Goal: Transaction & Acquisition: Book appointment/travel/reservation

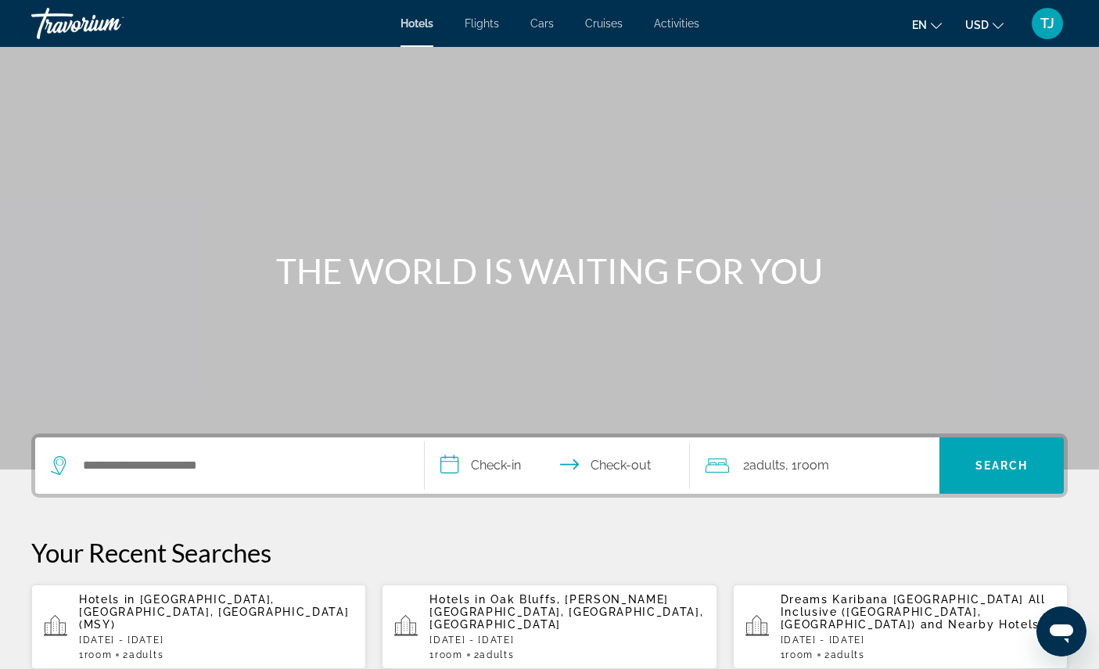
click at [1050, 33] on div "TJ" at bounding box center [1047, 23] width 31 height 31
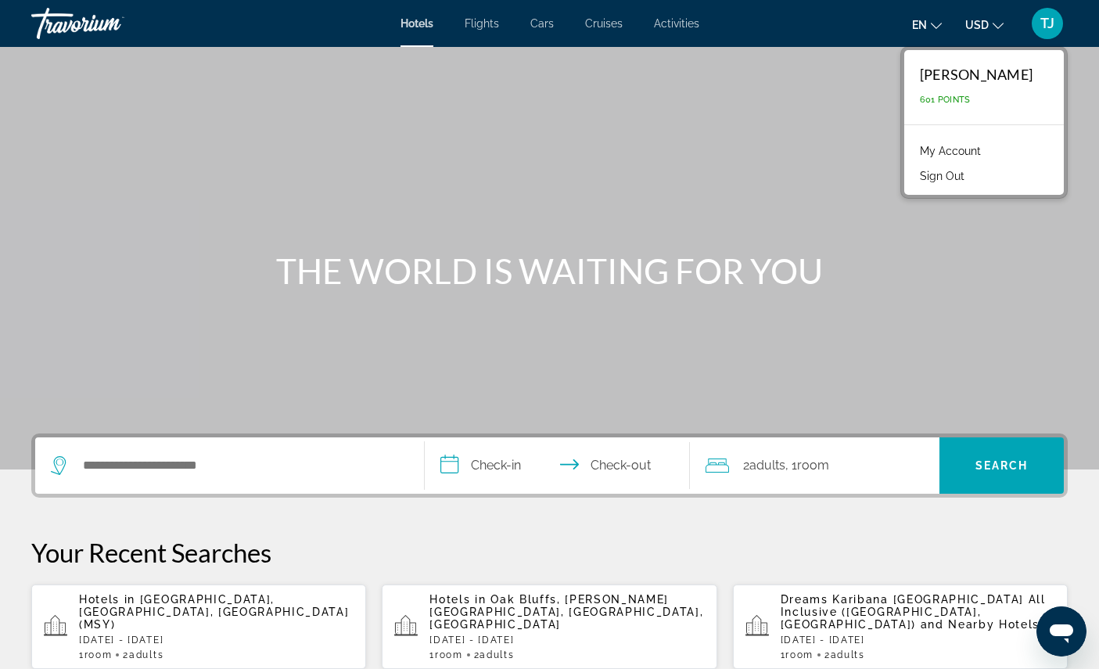
click at [981, 161] on link "My Account" at bounding box center [950, 151] width 77 height 20
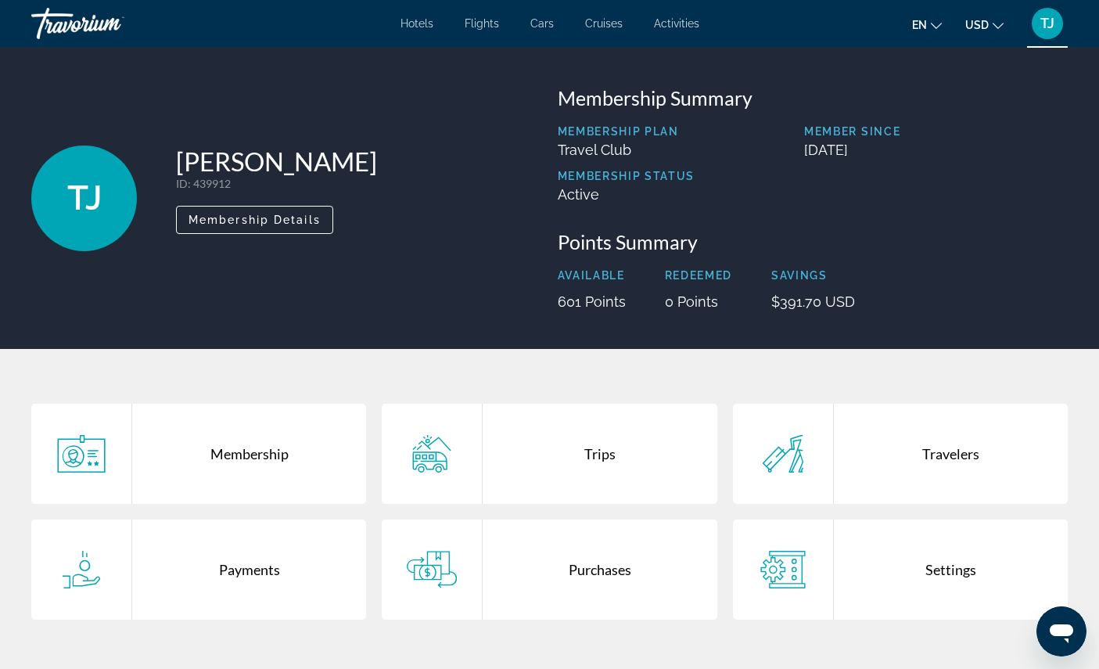
click at [633, 497] on div "Trips" at bounding box center [600, 454] width 234 height 100
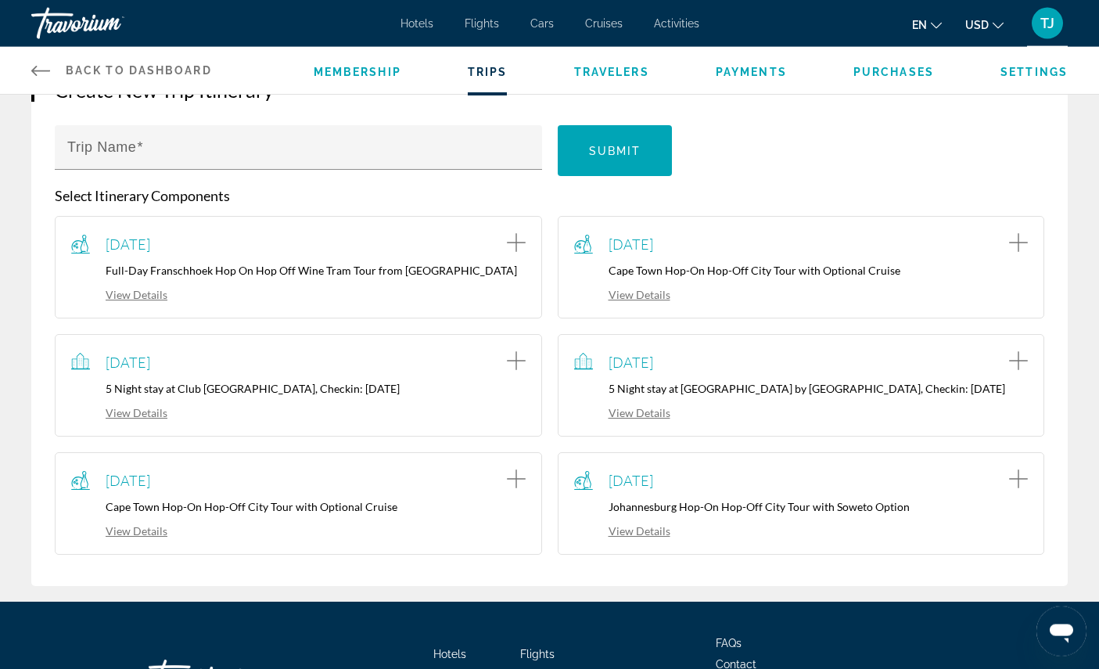
scroll to position [188, 0]
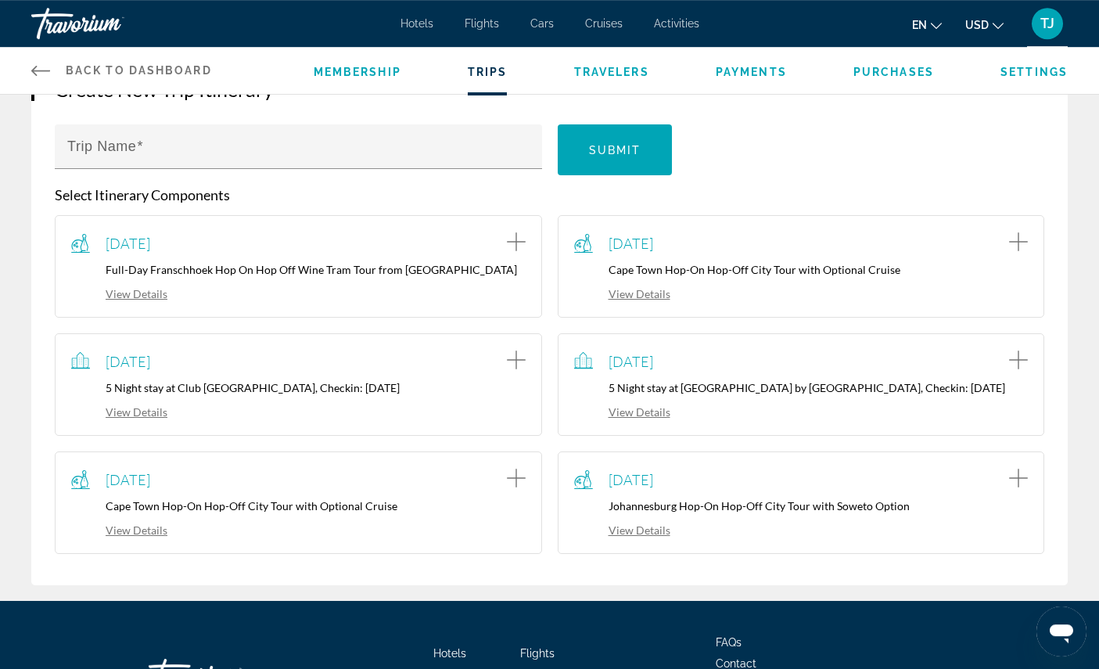
click at [356, 419] on div "October 30, 2025 5 Night stay at Club Wyndham La Belle Maison, Checkin: 2025-10…" at bounding box center [298, 385] width 454 height 70
click at [440, 419] on div "View Details" at bounding box center [298, 410] width 454 height 17
click at [150, 370] on span "October 30, 2025" at bounding box center [128, 361] width 45 height 17
click at [521, 369] on icon "Add item to trip" at bounding box center [516, 359] width 19 height 19
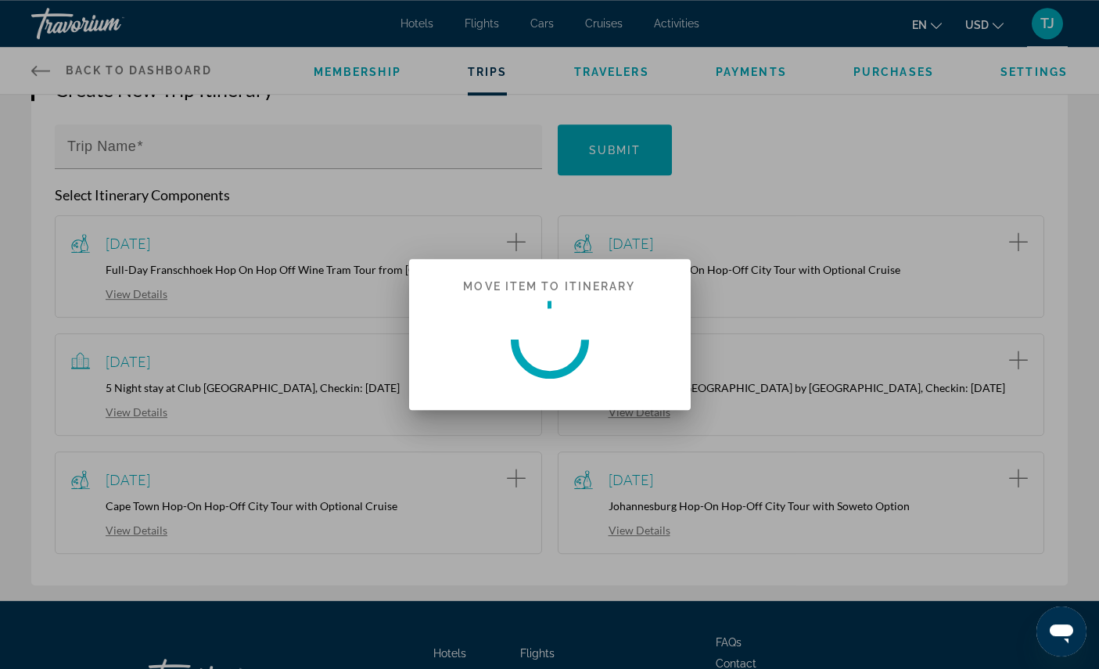
scroll to position [0, 0]
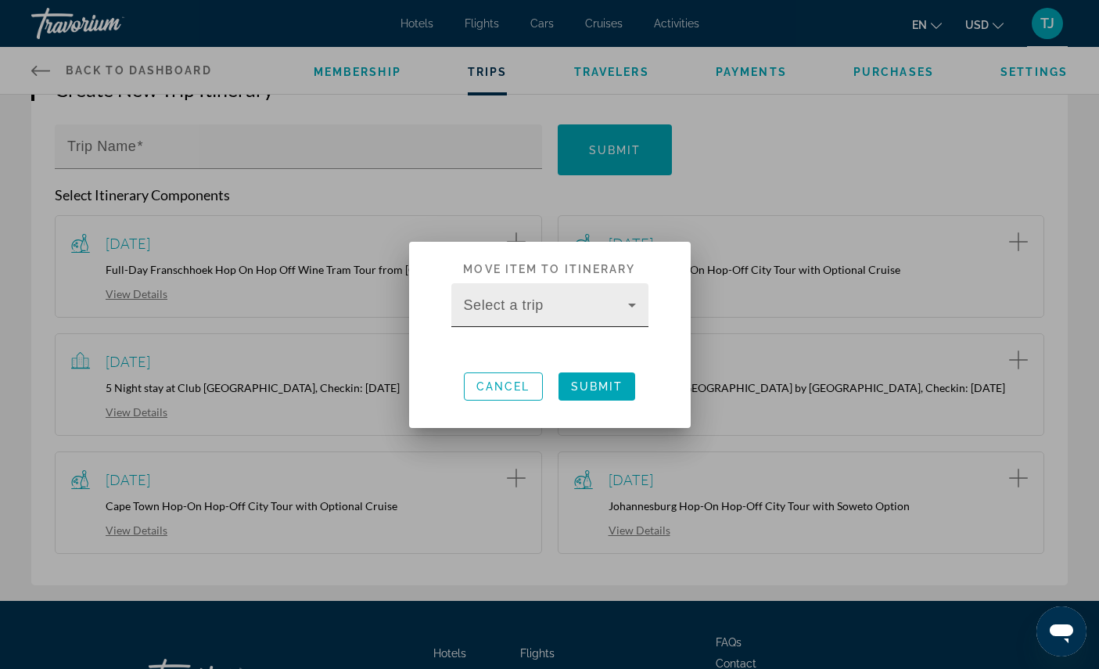
click at [641, 298] on icon at bounding box center [632, 305] width 19 height 19
click at [608, 307] on span at bounding box center [546, 311] width 164 height 19
click at [525, 391] on span "Cancel" at bounding box center [503, 386] width 54 height 13
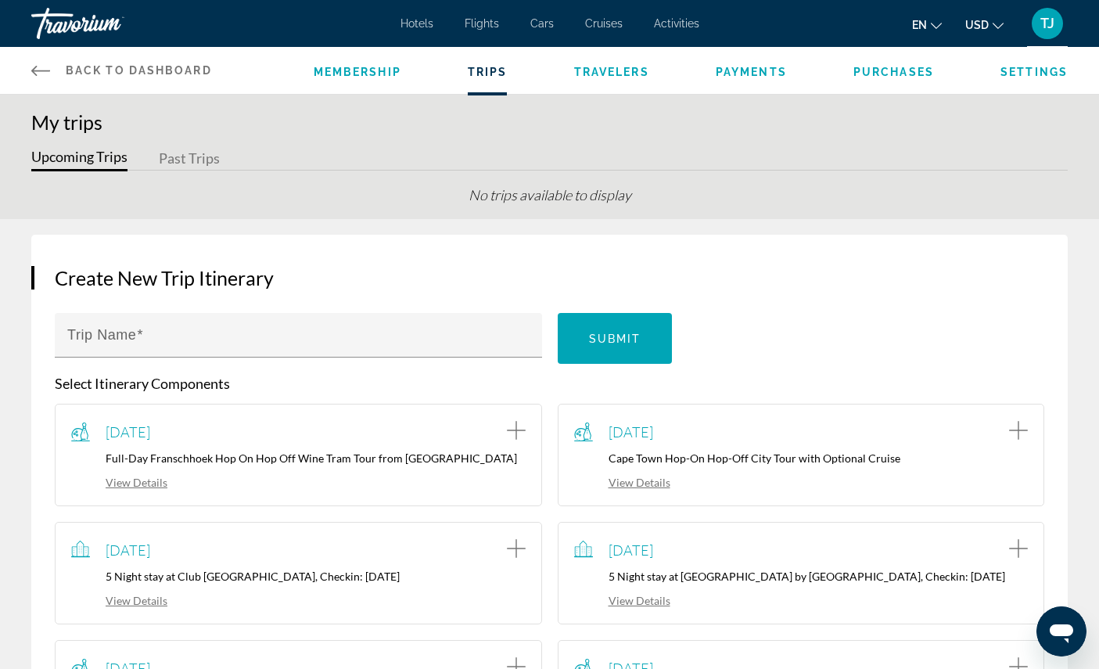
scroll to position [188, 0]
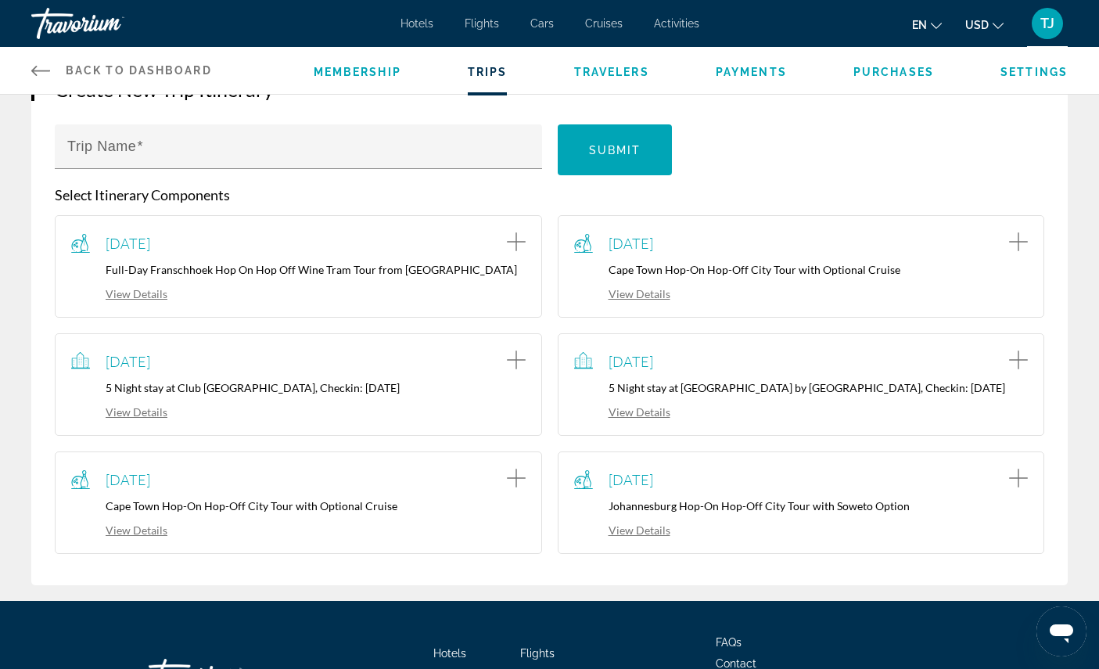
click at [908, 78] on span "Purchases" at bounding box center [893, 72] width 81 height 13
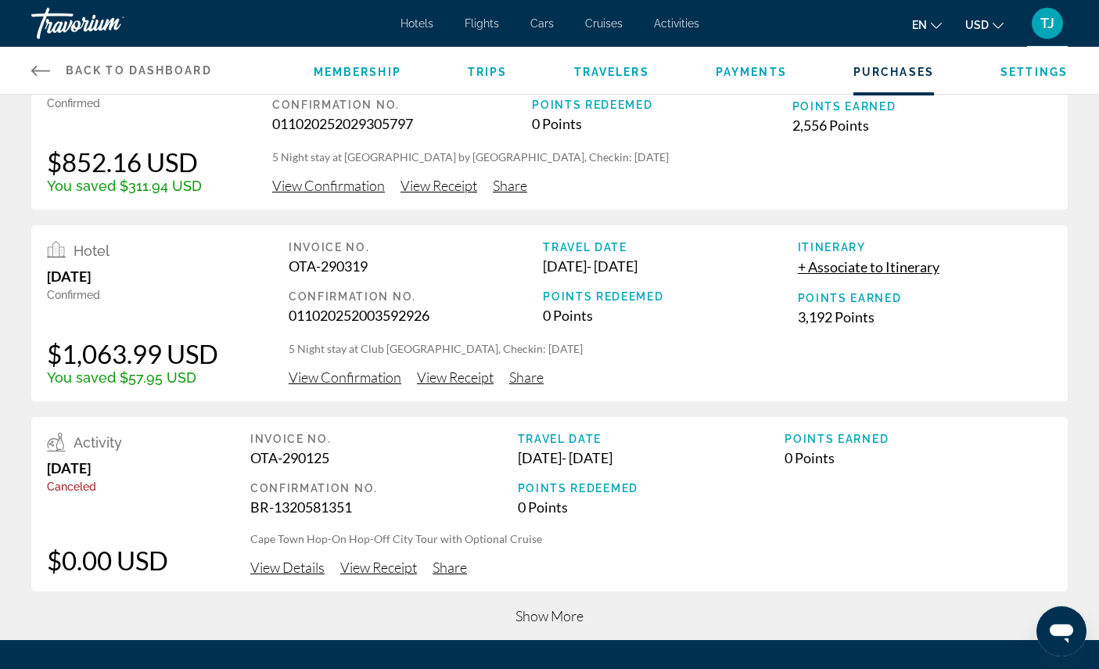
scroll to position [463, 0]
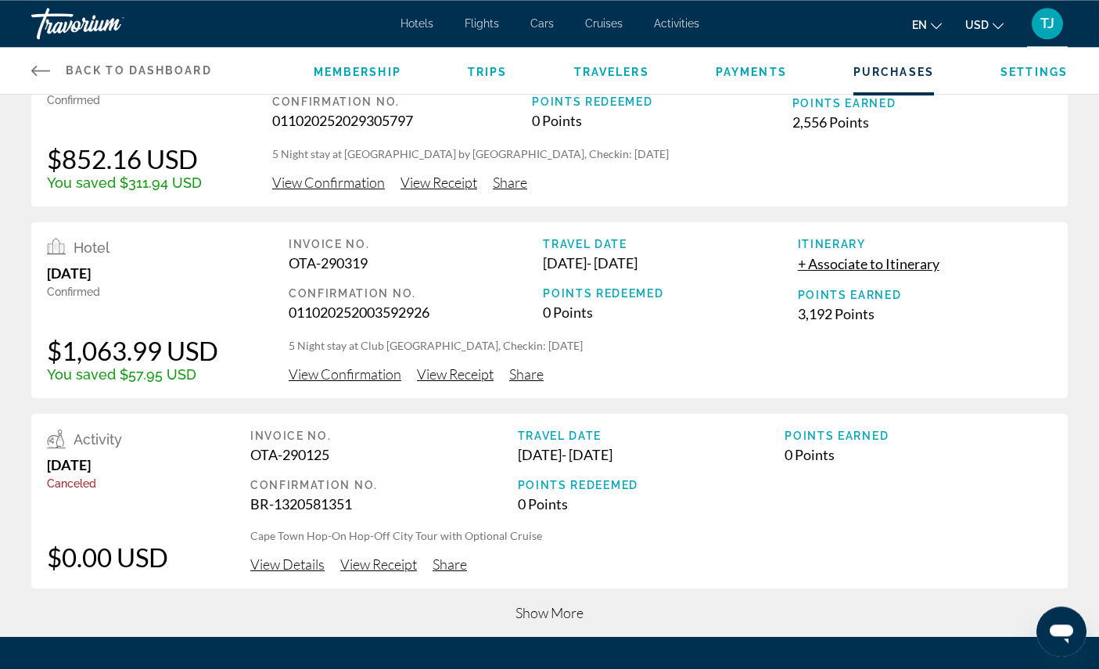
click at [361, 382] on span "View Confirmation" at bounding box center [345, 373] width 113 height 17
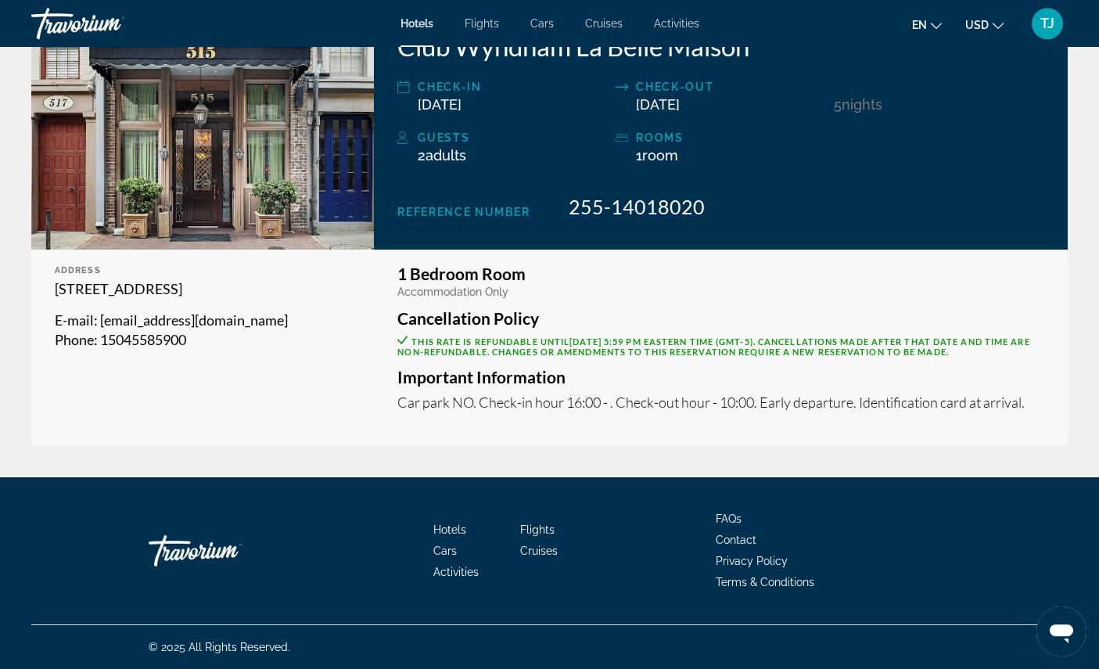
scroll to position [337, 0]
click at [942, 357] on span "This rate is refundable until October 27, 2025 at 5:59 PM Eastern Time (GMT-5) …" at bounding box center [713, 346] width 632 height 20
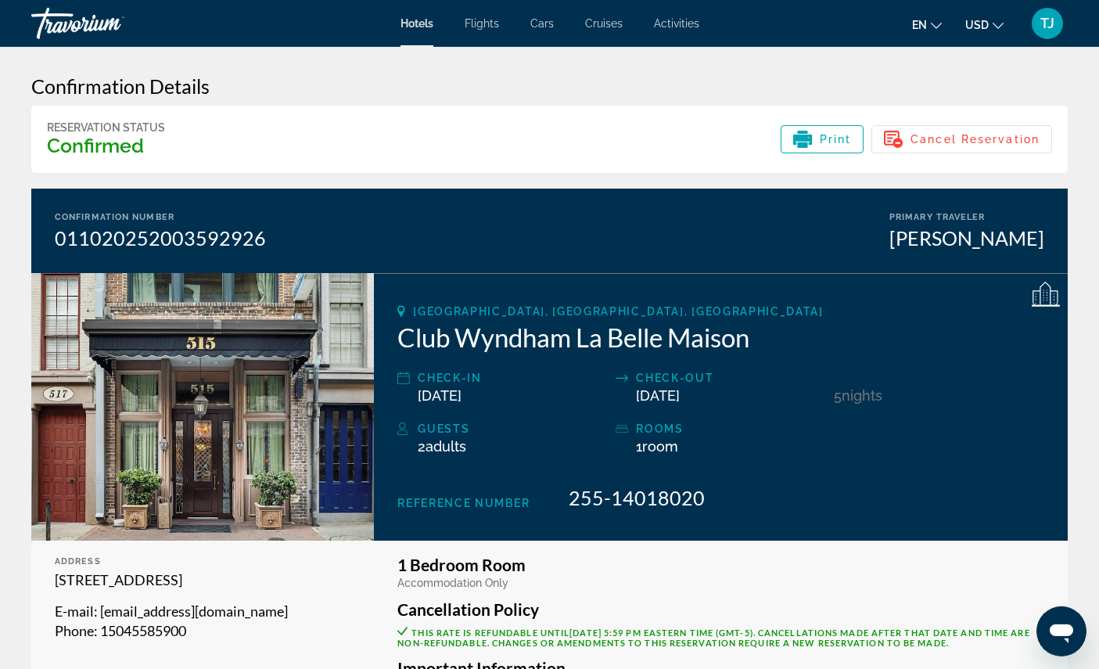
scroll to position [0, 0]
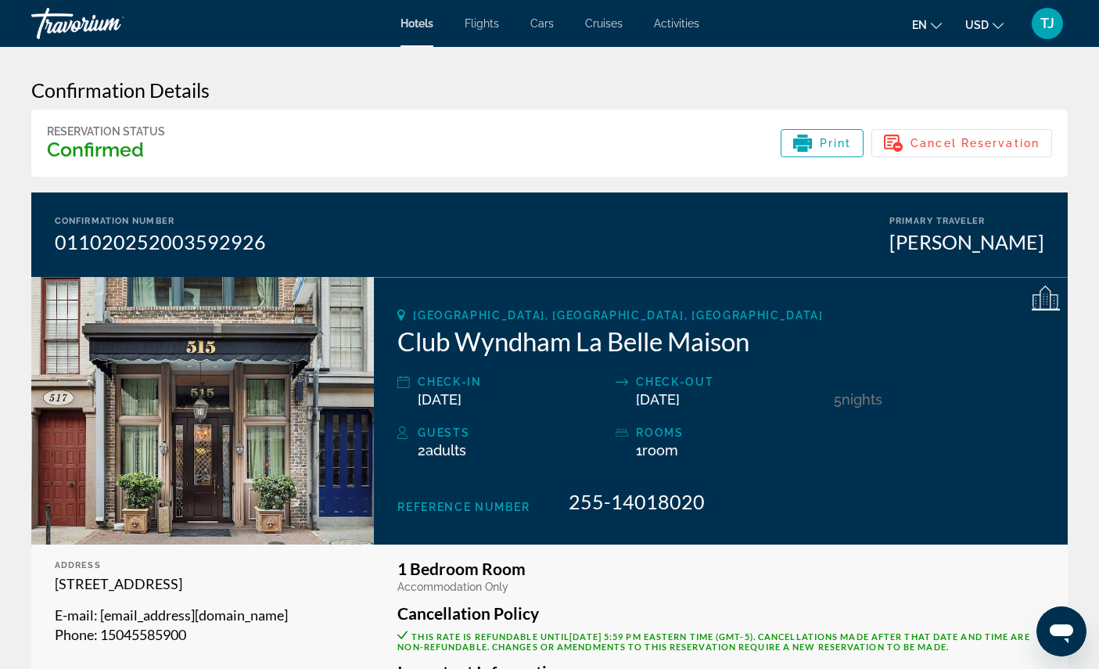
click at [405, 30] on span "Hotels" at bounding box center [416, 23] width 33 height 13
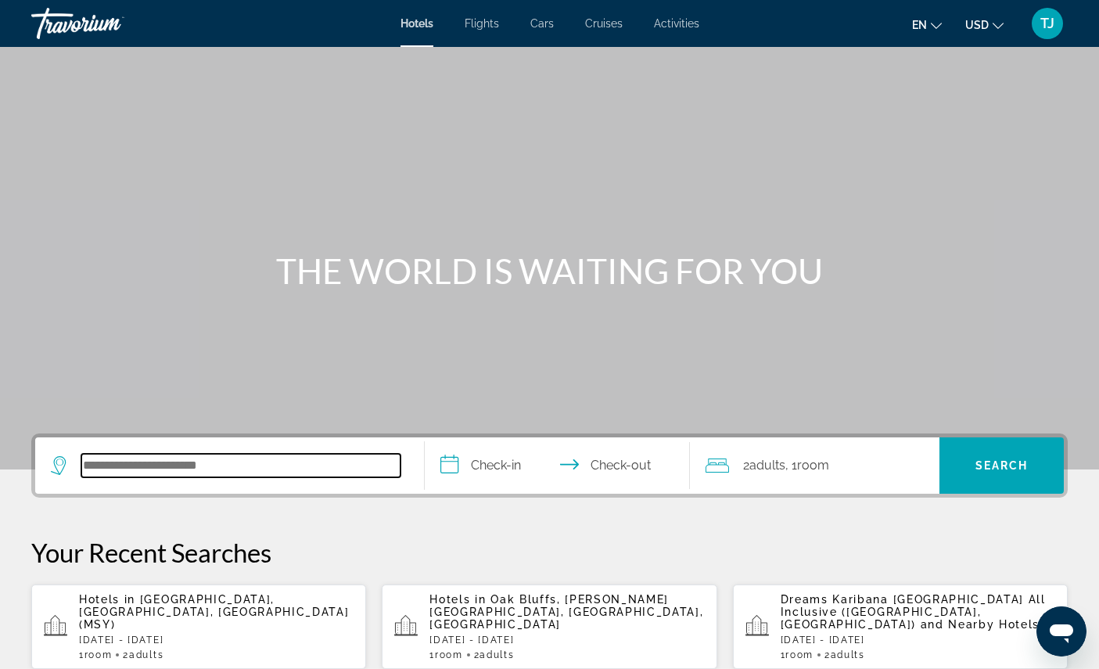
click at [307, 477] on input "Search hotel destination" at bounding box center [240, 465] width 319 height 23
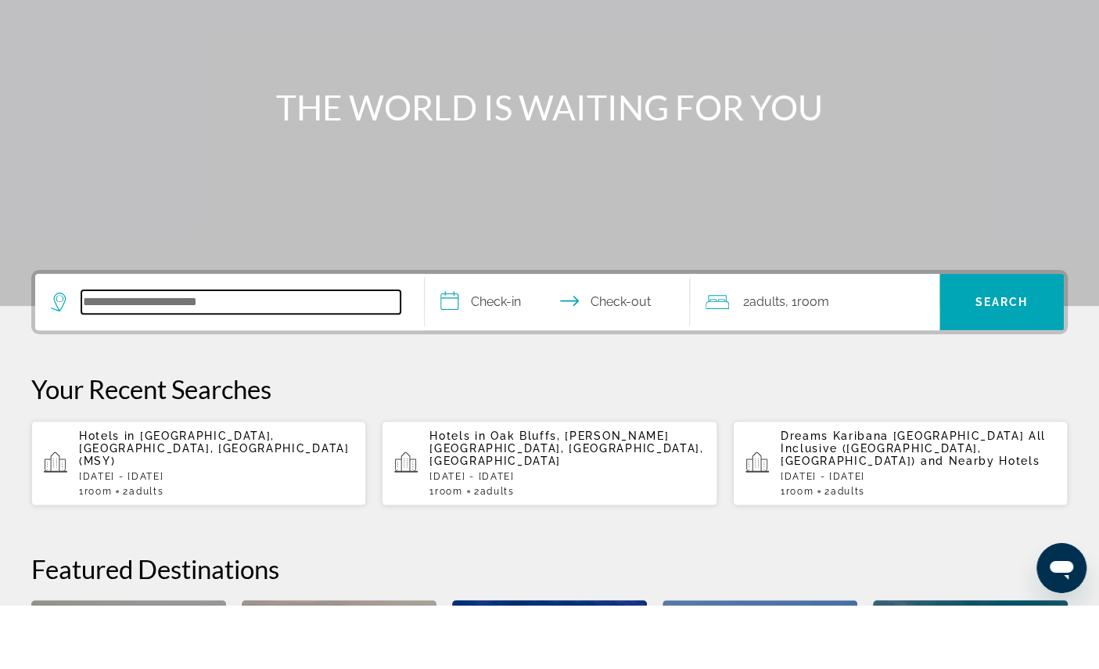
scroll to position [357, 0]
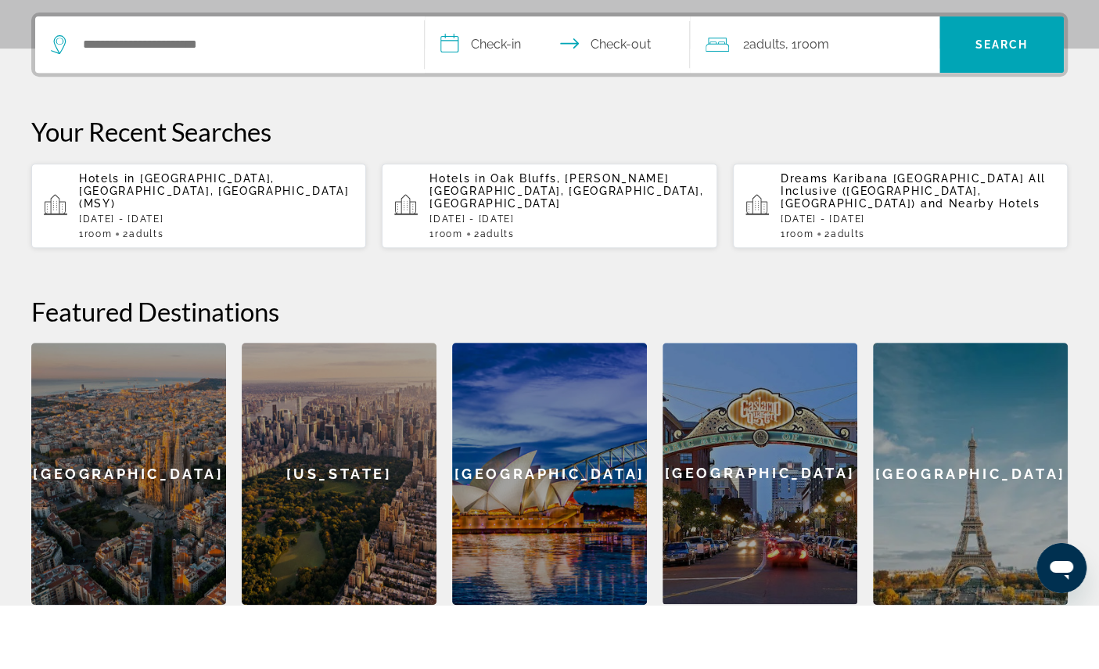
click at [295, 264] on p "Hotels in New Orleans, LA, United States (MSY)" at bounding box center [216, 254] width 275 height 38
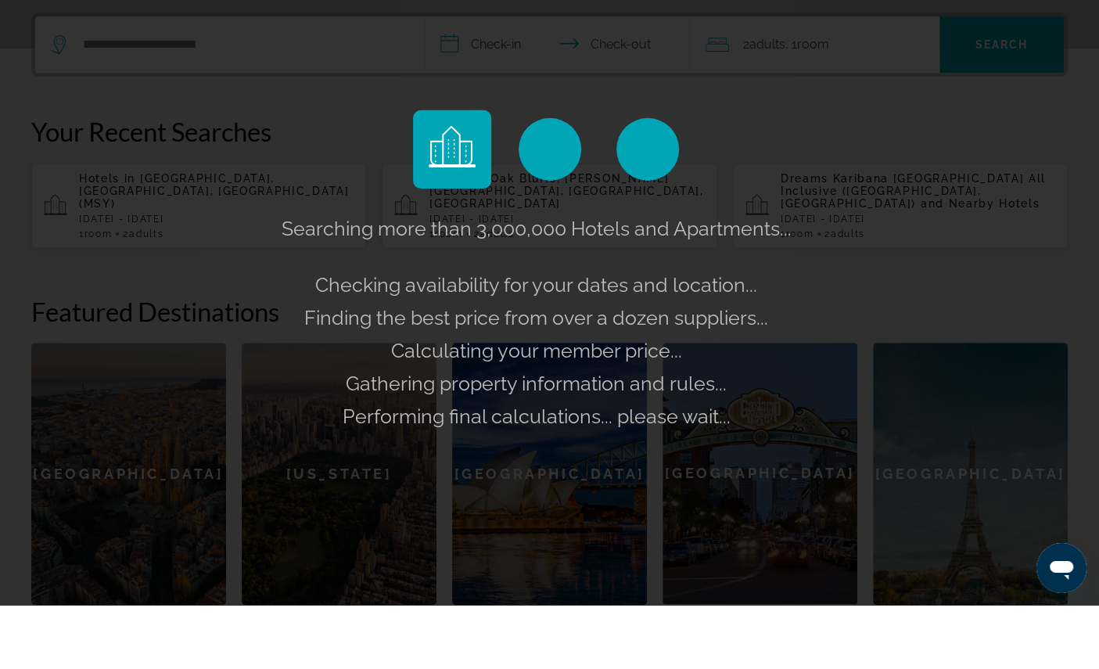
scroll to position [421, 0]
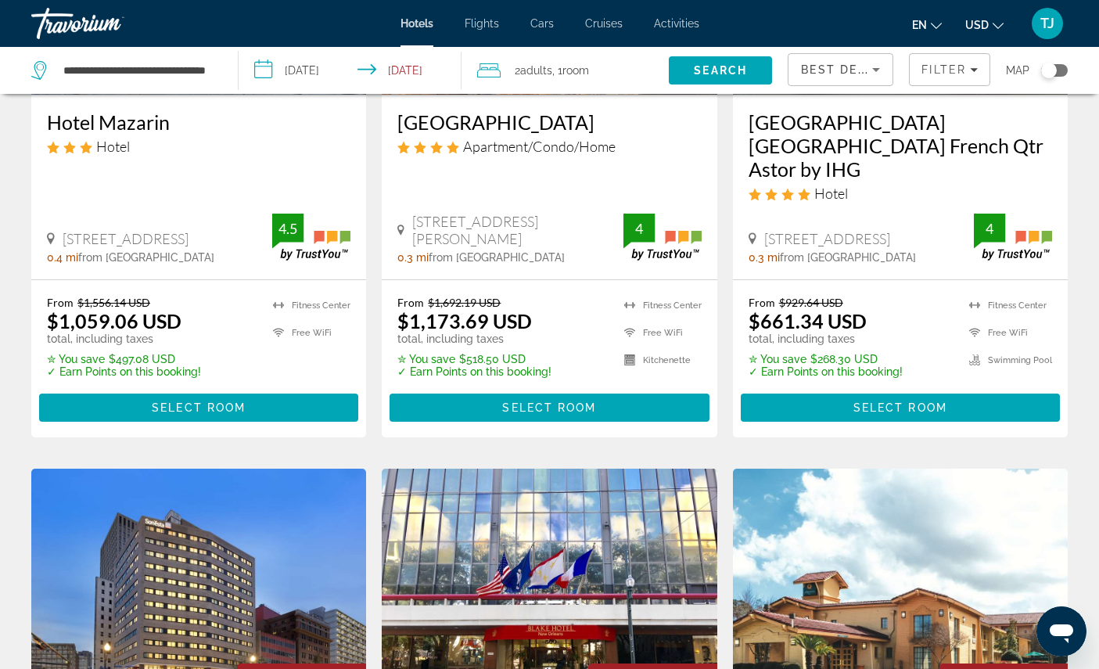
scroll to position [1505, 0]
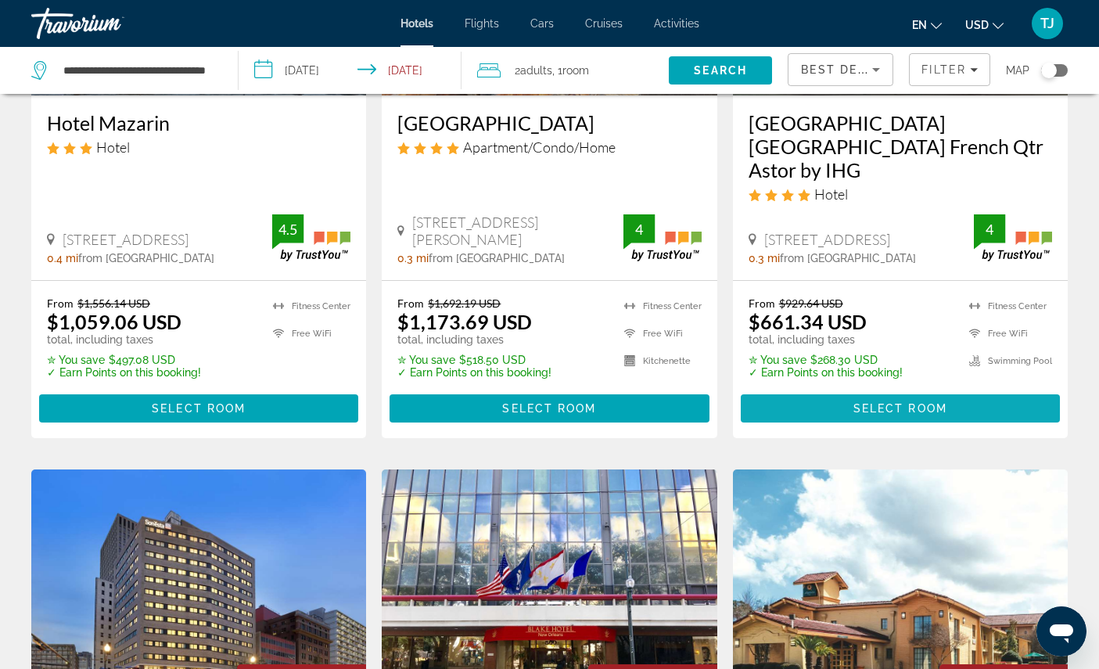
click at [920, 415] on span "Select Room" at bounding box center [900, 408] width 94 height 13
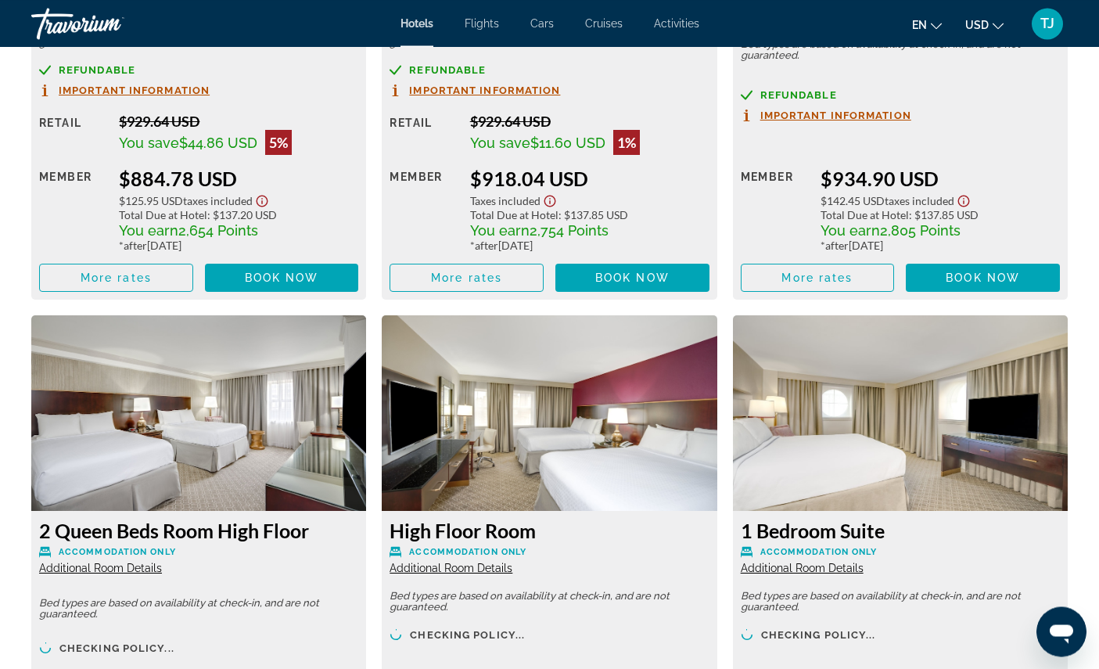
scroll to position [3039, 0]
click at [440, 11] on span "Additional Room Details" at bounding box center [451, 4] width 123 height 13
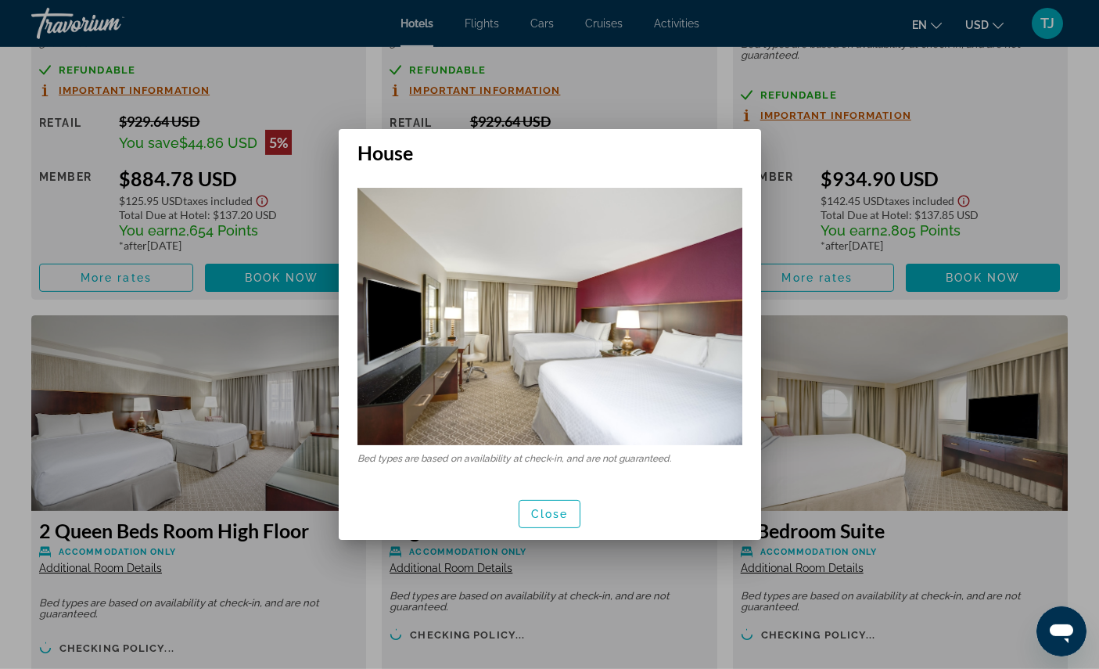
scroll to position [0, 0]
click at [543, 513] on span "Close" at bounding box center [550, 514] width 38 height 13
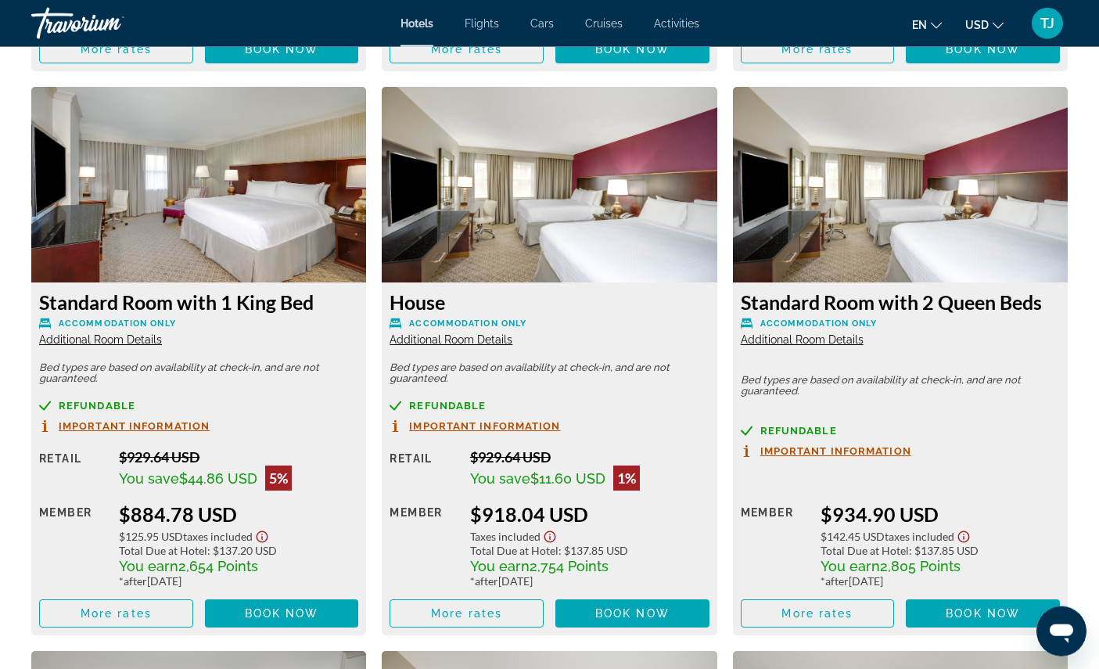
scroll to position [2686, 0]
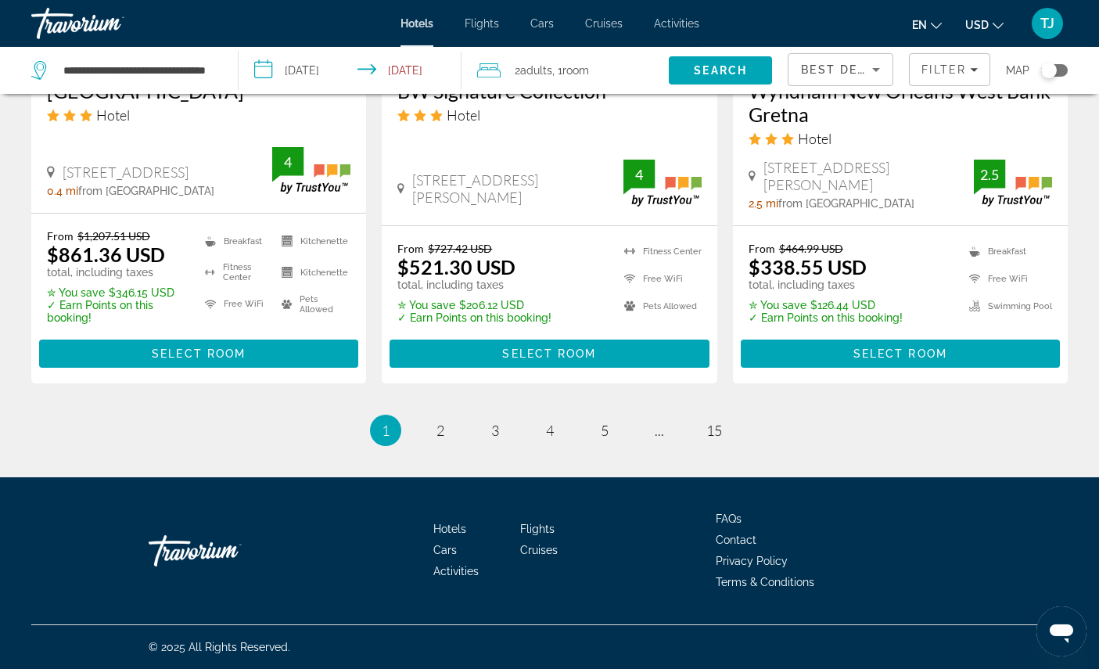
scroll to position [2246, 0]
click at [436, 443] on link "page 2" at bounding box center [439, 429] width 27 height 27
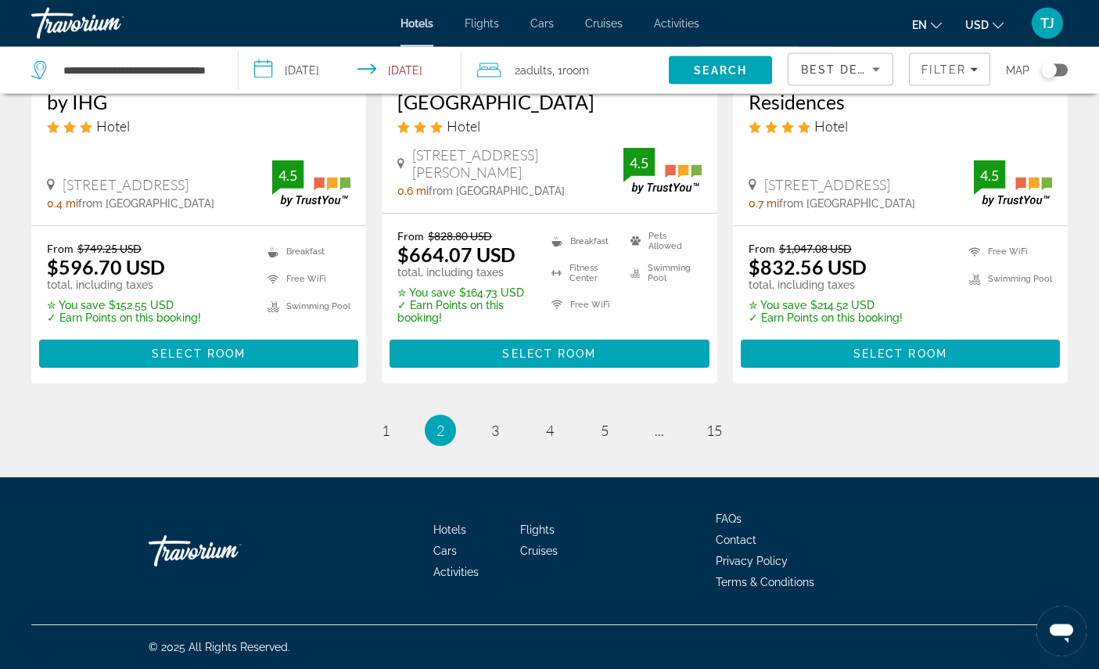
scroll to position [2324, 0]
click at [483, 444] on link "page 3" at bounding box center [494, 430] width 27 height 27
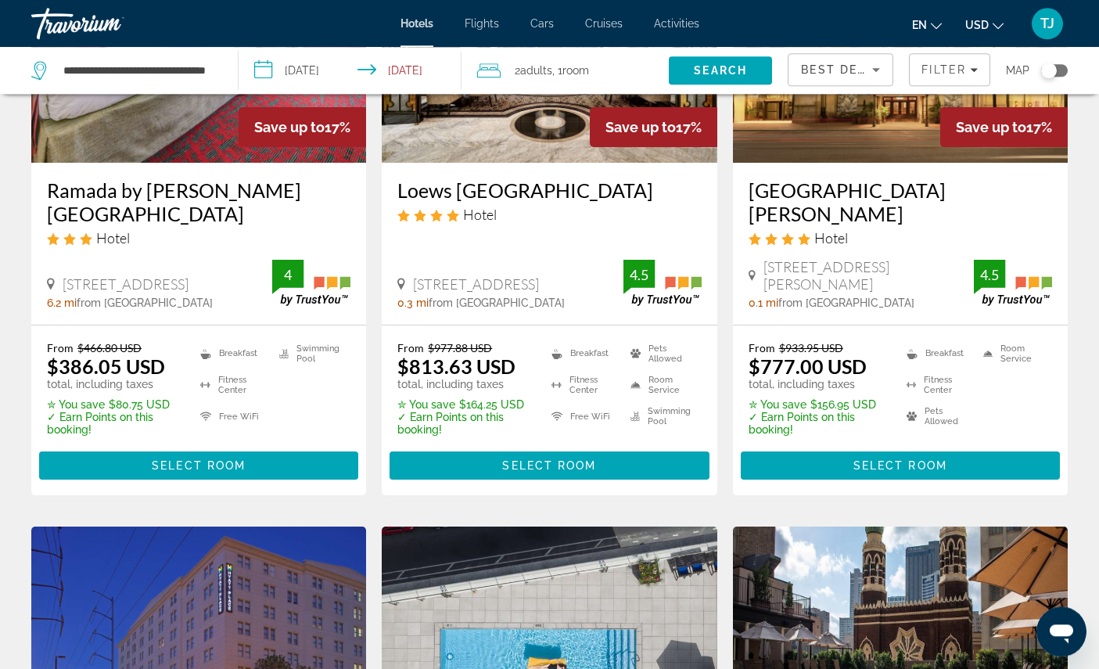
scroll to position [872, 0]
click at [950, 484] on span "Main content" at bounding box center [900, 466] width 319 height 38
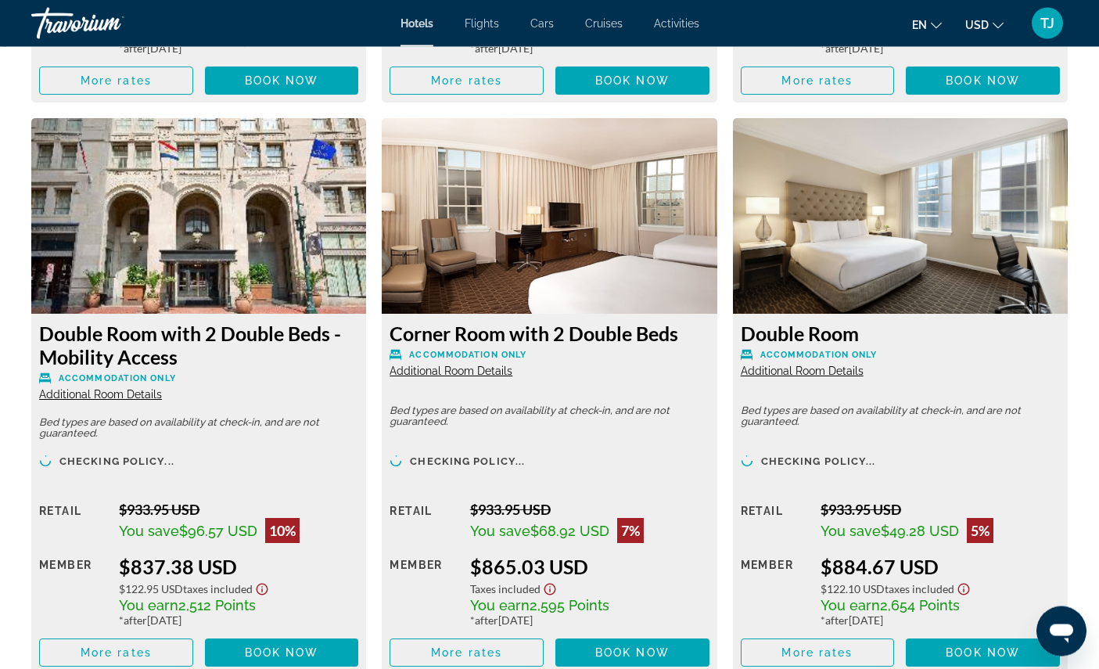
scroll to position [3768, 0]
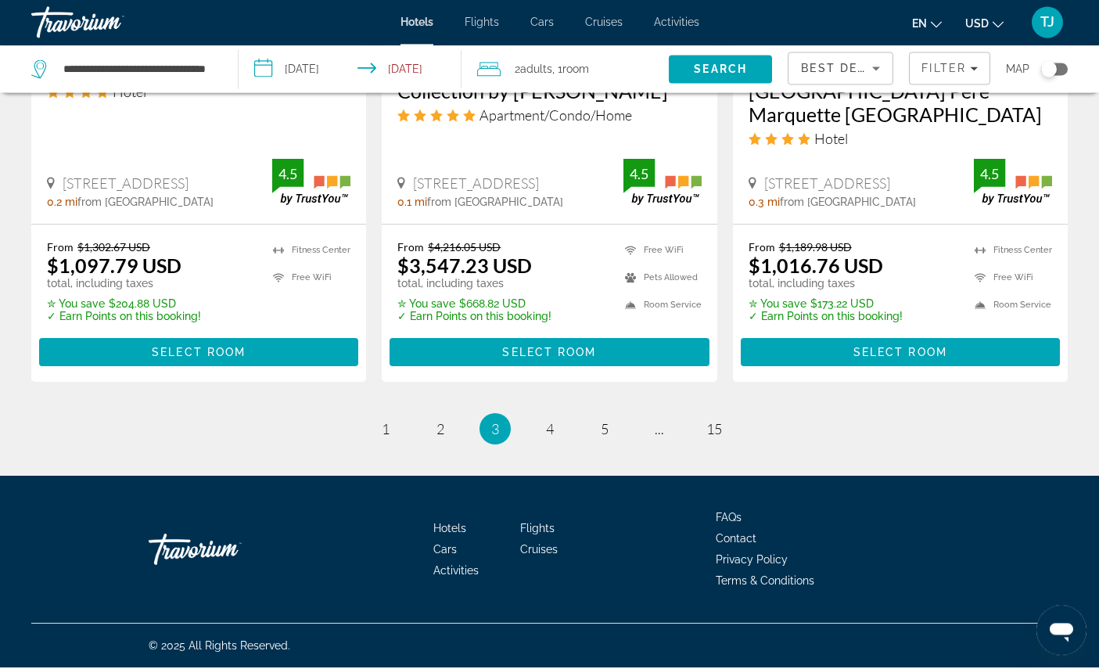
scroll to position [2447, 0]
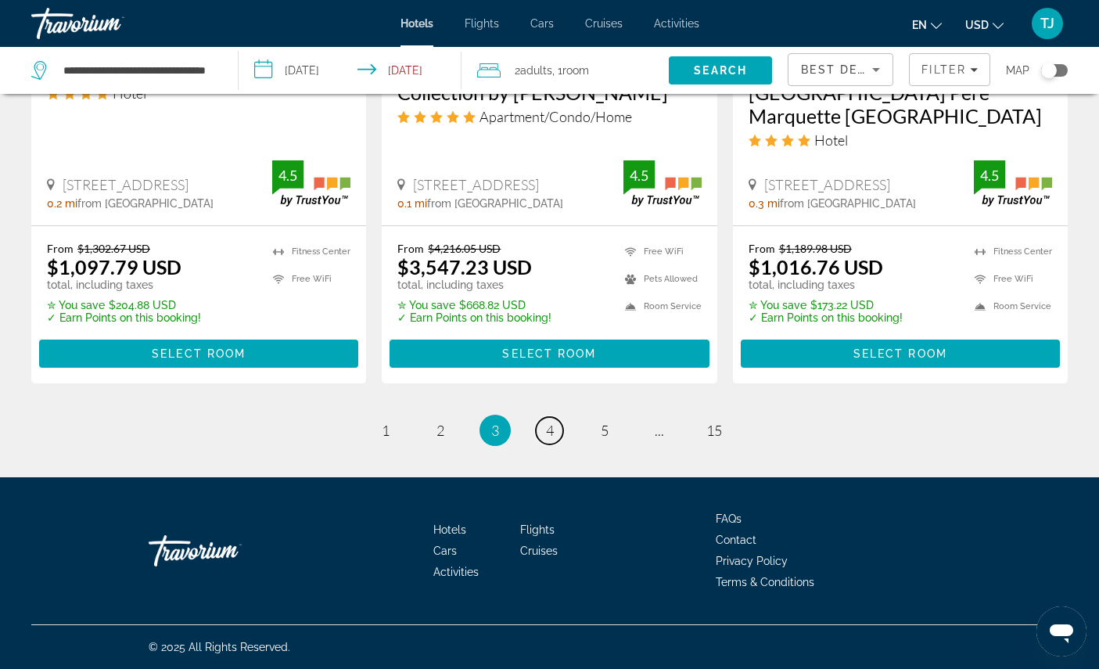
click at [549, 439] on span "4" at bounding box center [550, 430] width 8 height 17
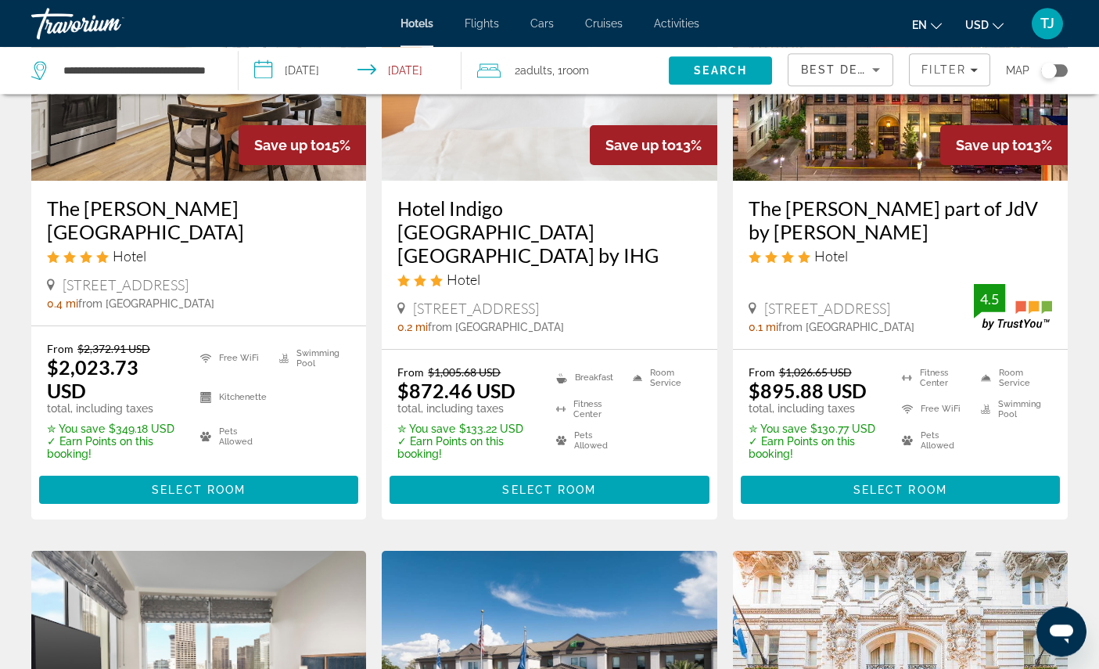
scroll to position [837, 0]
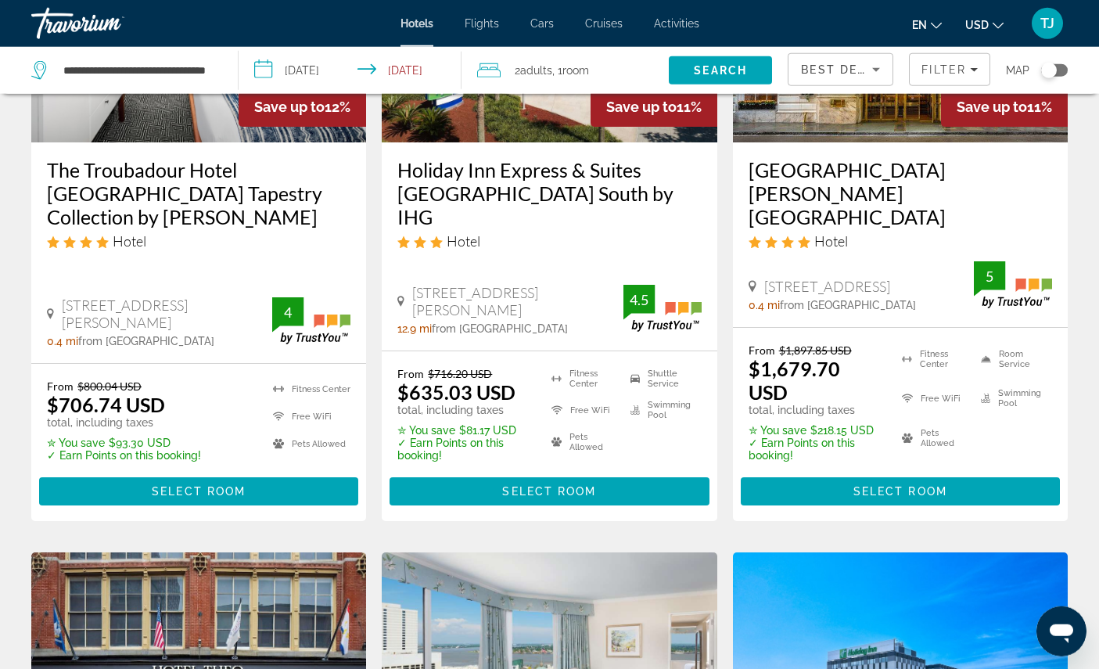
click at [942, 68] on span "Filter" at bounding box center [943, 69] width 45 height 13
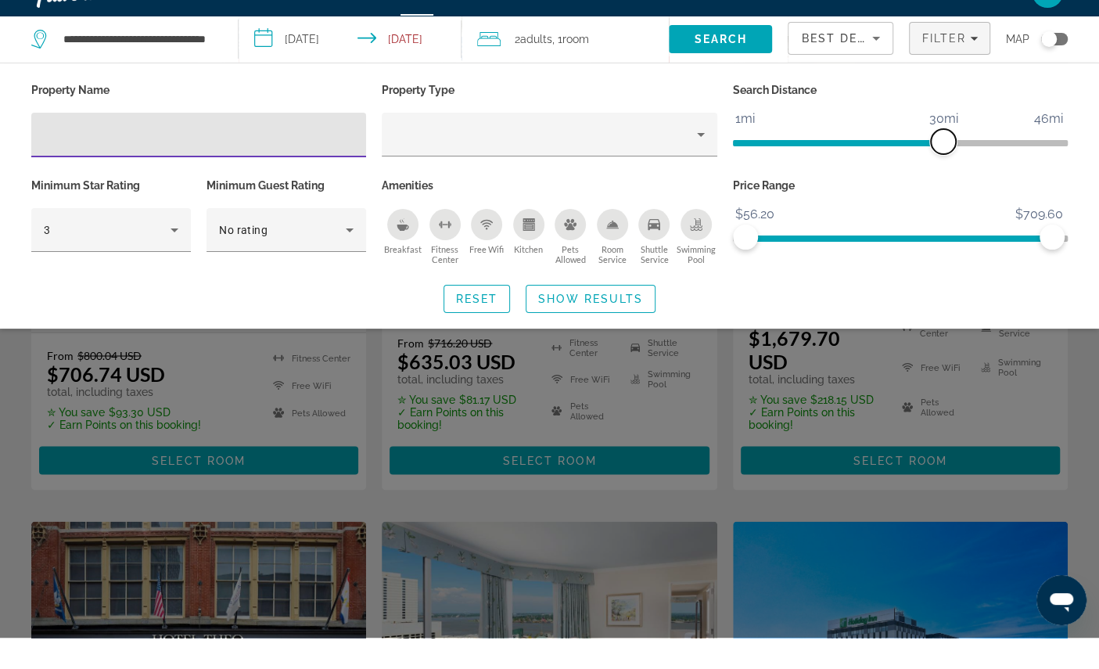
scroll to position [1521, 0]
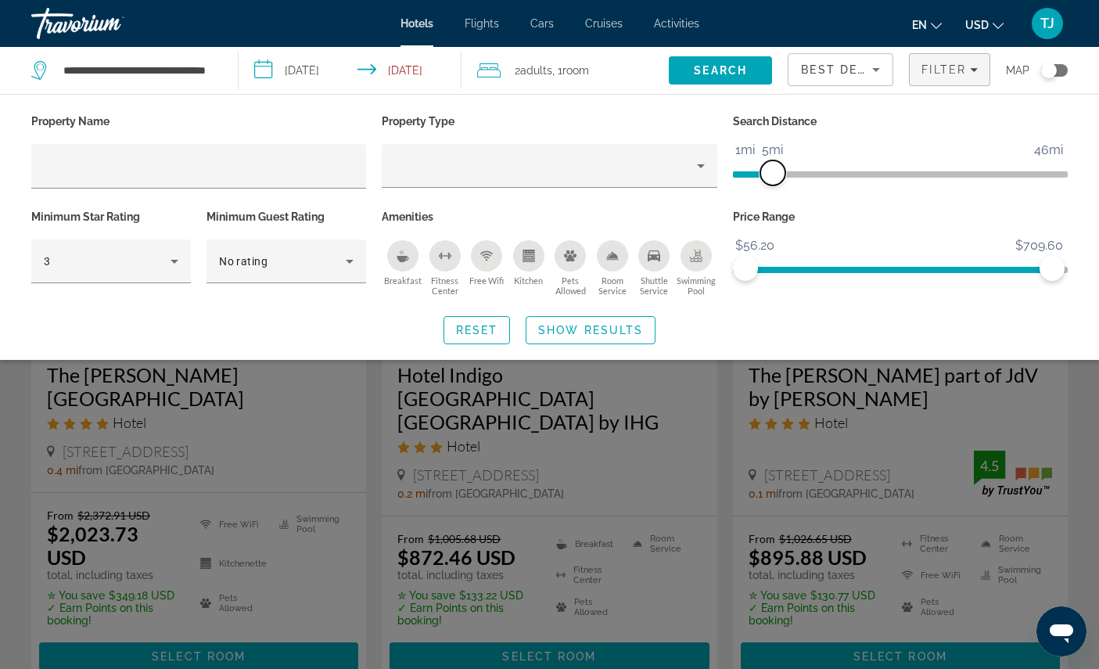
scroll to position [52, 0]
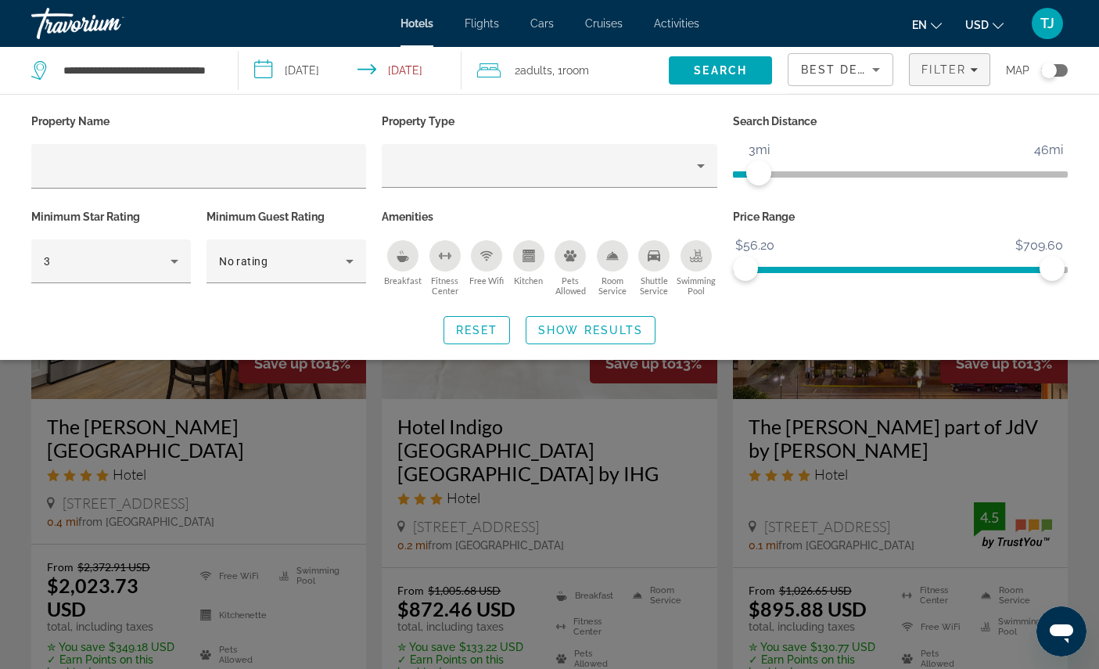
click at [176, 320] on div "Property Name Property Type Search Distance 1mi 46mi 3mi Minimum Star Rating 3 …" at bounding box center [549, 227] width 1099 height 234
click at [165, 325] on div "Property Name Property Type Search Distance 1mi 46mi 3mi Minimum Star Rating 3 …" at bounding box center [549, 227] width 1099 height 234
click at [181, 330] on div "Property Name Property Type Search Distance 1mi 46mi 3mi Minimum Star Rating 3 …" at bounding box center [549, 227] width 1099 height 234
click at [94, 329] on div "Property Name Property Type Search Distance 1mi 46mi 3mi Minimum Star Rating 3 …" at bounding box center [549, 227] width 1099 height 234
click at [92, 335] on div "Reset Show Results" at bounding box center [549, 330] width 1036 height 28
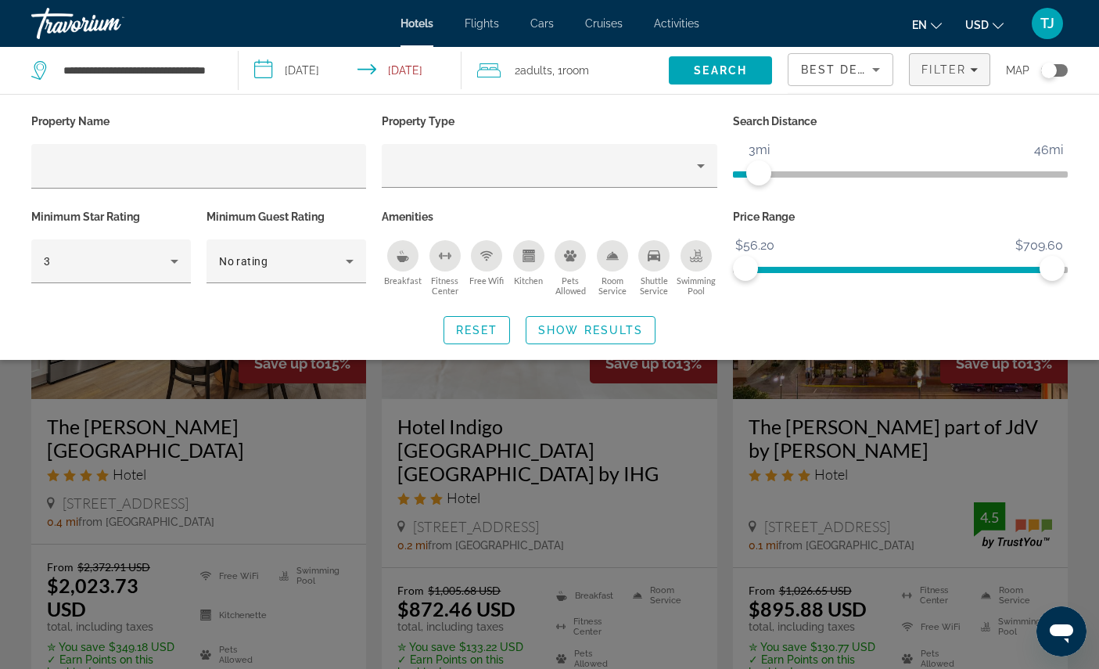
click at [113, 325] on div "Property Name Property Type Search Distance 1mi 46mi 3mi Minimum Star Rating 3 …" at bounding box center [549, 227] width 1099 height 234
click at [593, 399] on div "Search widget" at bounding box center [549, 452] width 1099 height 434
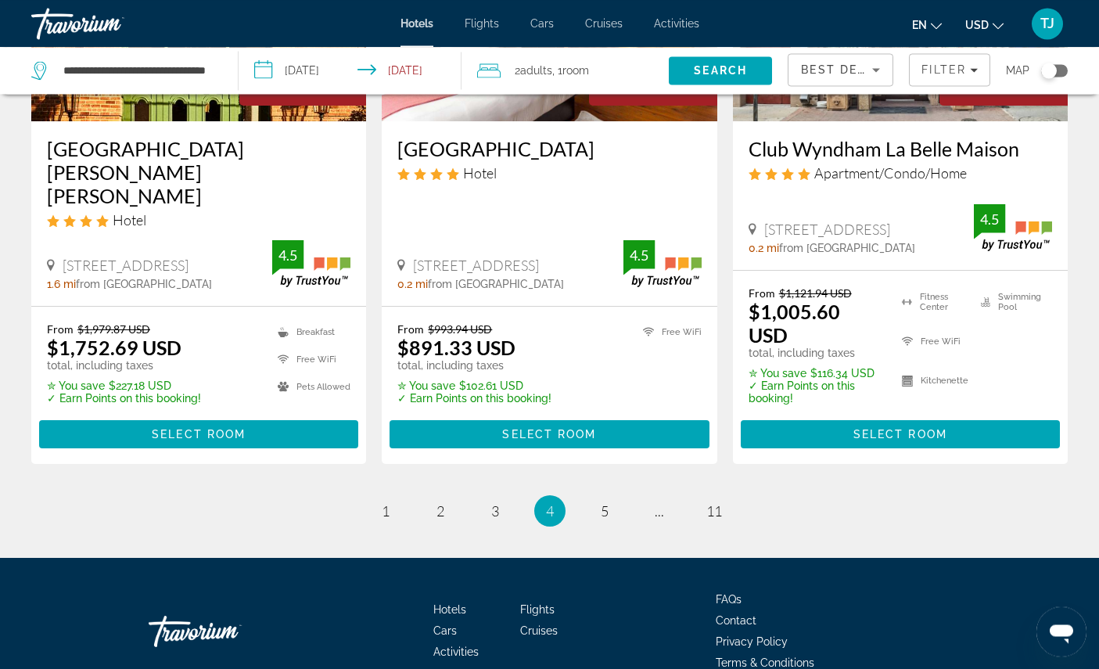
scroll to position [2171, 0]
click at [943, 440] on span "Select Room" at bounding box center [900, 434] width 94 height 13
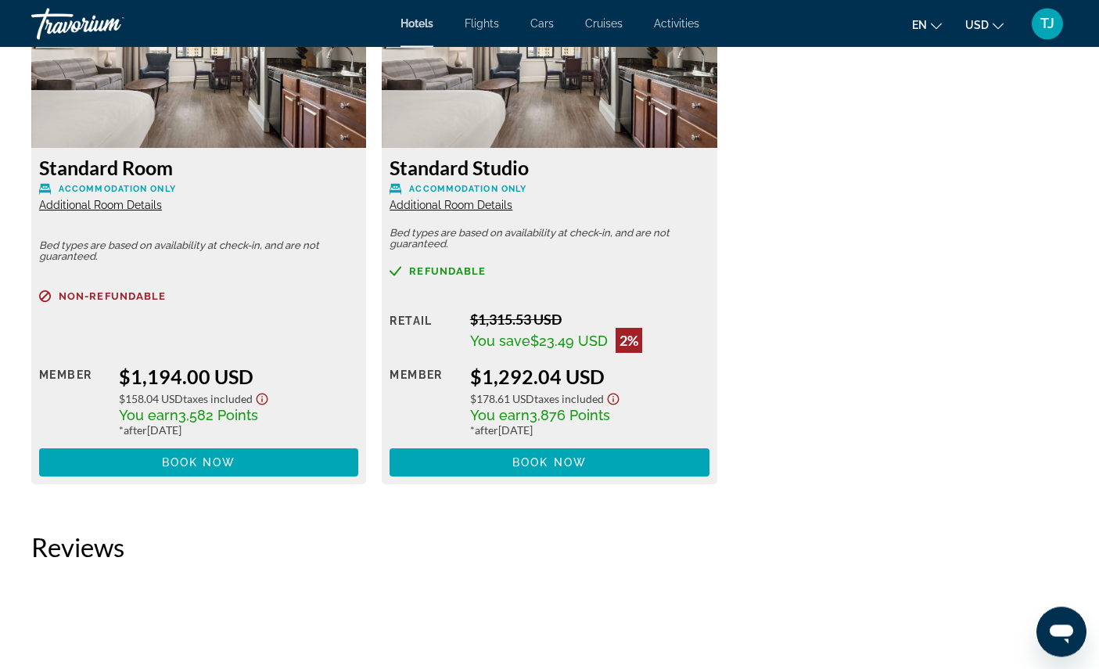
scroll to position [2812, 0]
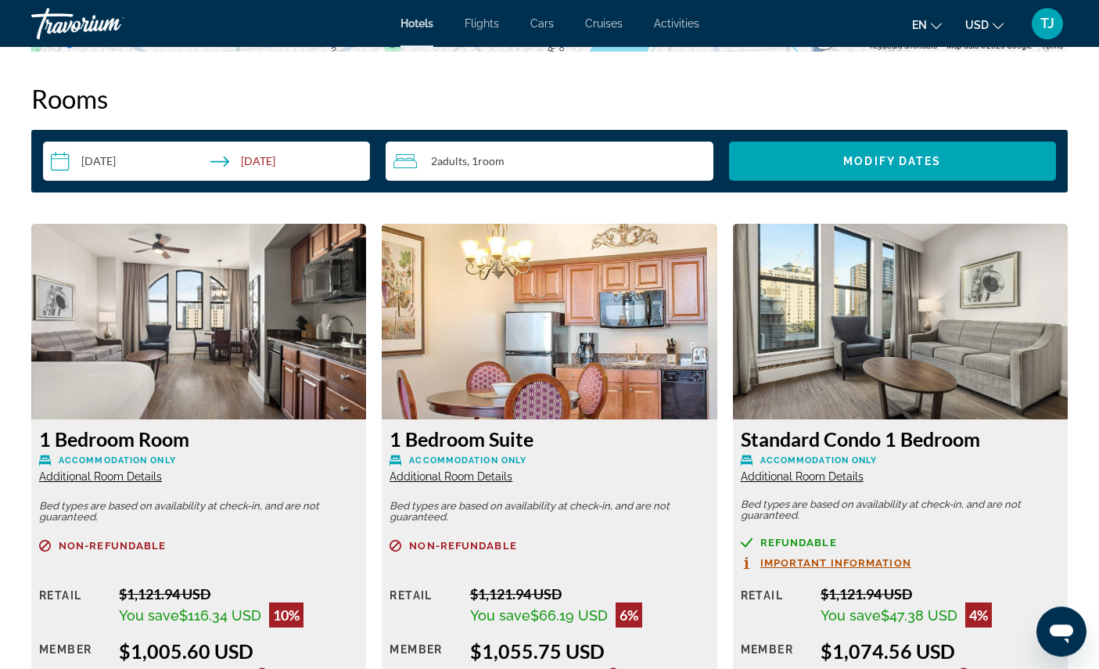
click at [594, 171] on div "2 Adult Adults , 1 Room rooms" at bounding box center [552, 161] width 319 height 19
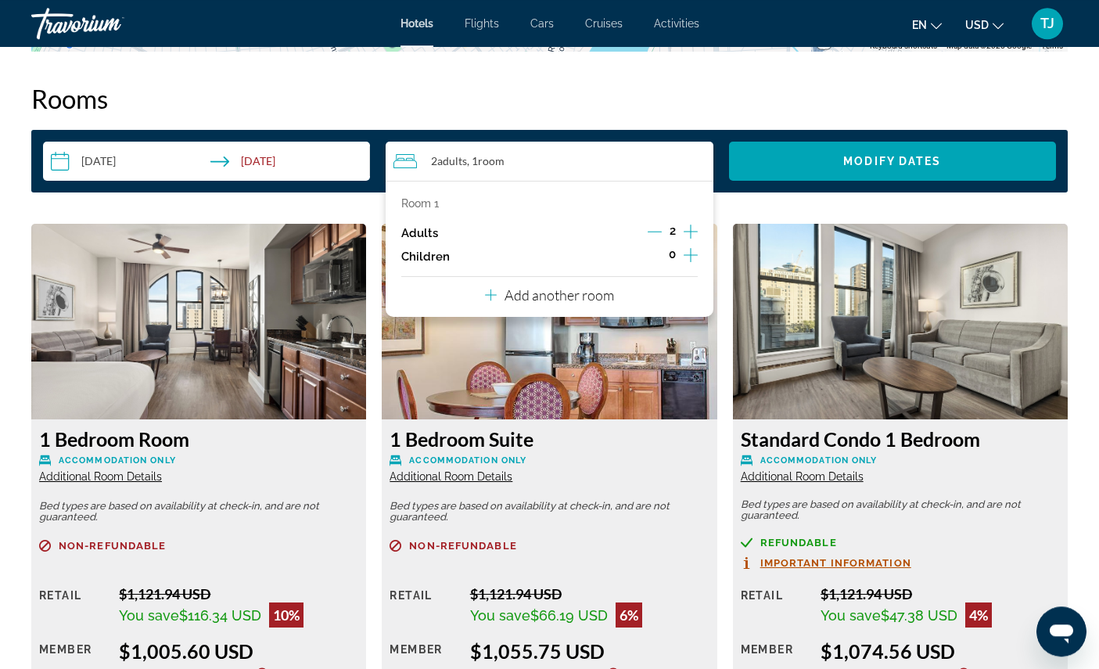
scroll to position [1991, 0]
click at [692, 241] on icon "Increment adults" at bounding box center [691, 231] width 14 height 19
click at [691, 241] on icon "Increment adults" at bounding box center [691, 231] width 14 height 19
click at [652, 239] on icon "Decrement adults" at bounding box center [655, 231] width 14 height 14
click at [649, 242] on button "Decrement adults" at bounding box center [655, 233] width 14 height 19
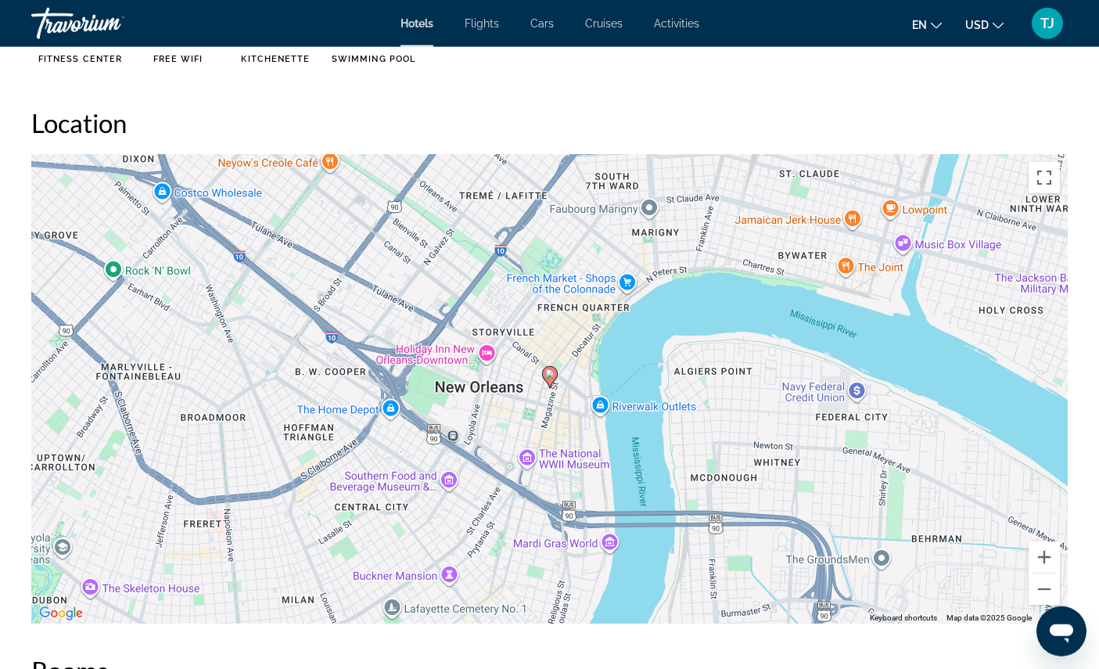
scroll to position [1394, 0]
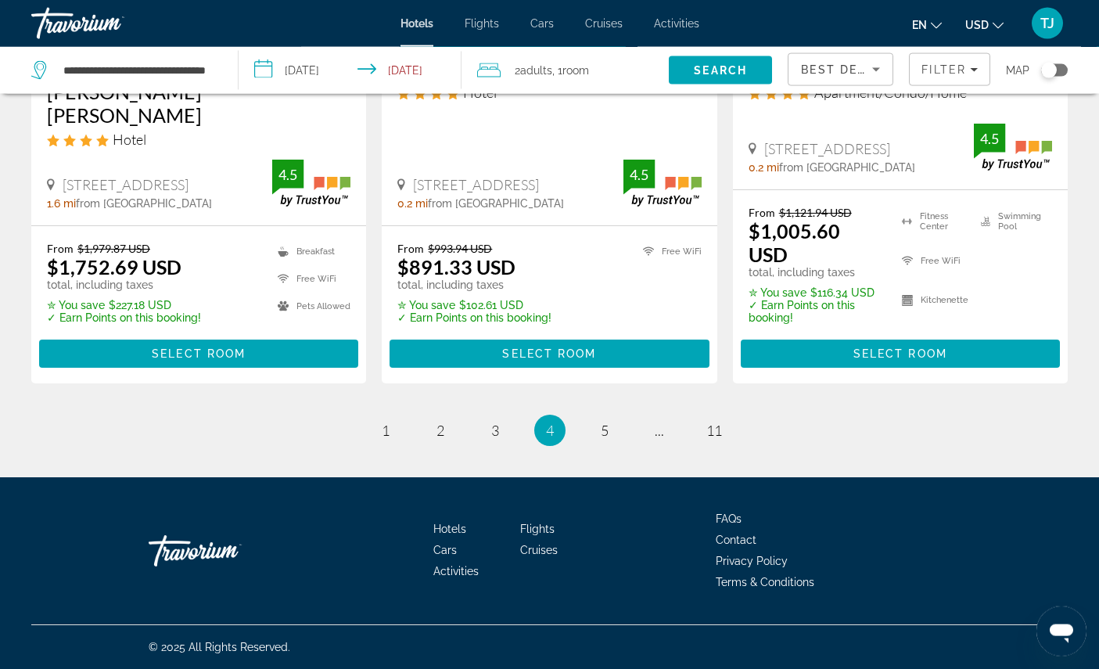
scroll to position [2393, 0]
click at [609, 439] on span "5" at bounding box center [605, 430] width 8 height 17
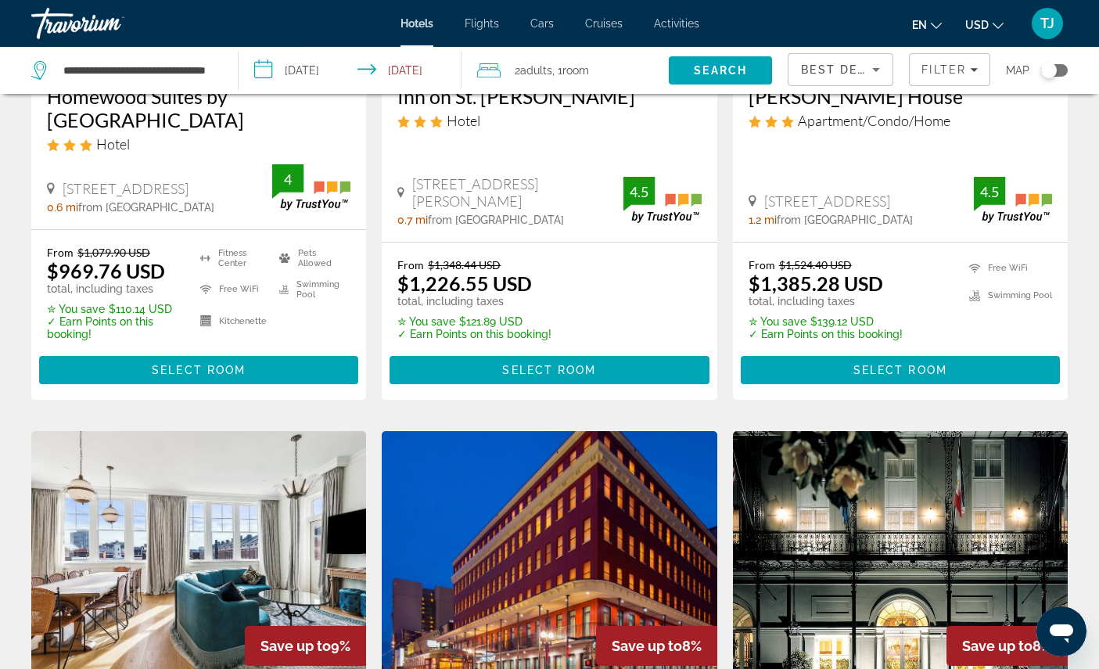
scroll to position [321, 0]
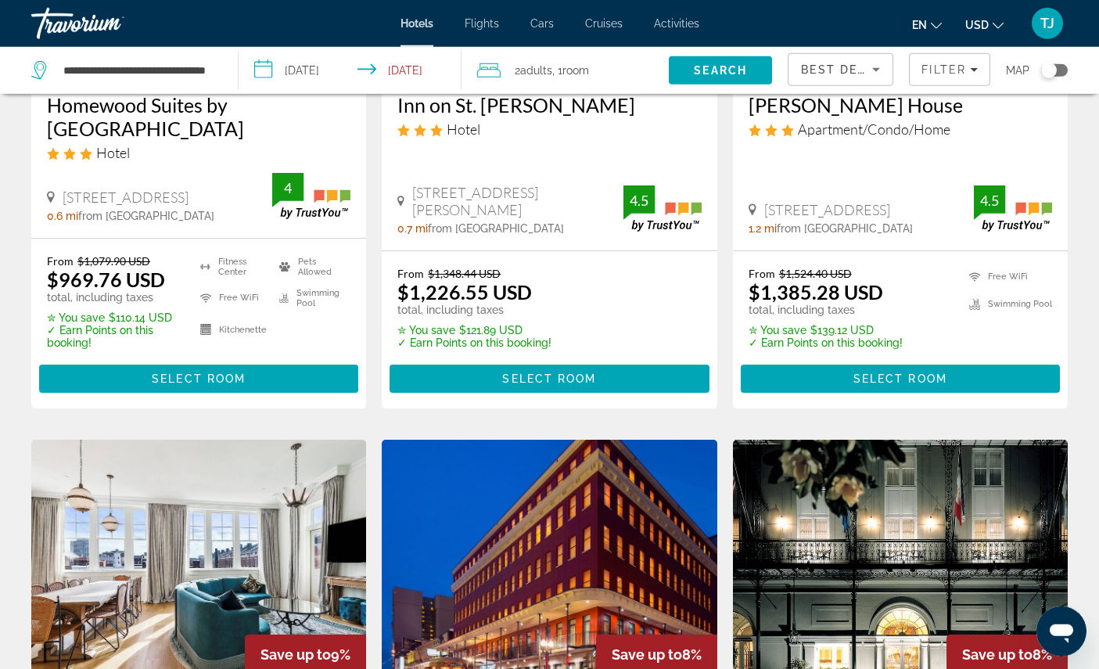
click at [156, 385] on span "Select Room" at bounding box center [199, 378] width 94 height 13
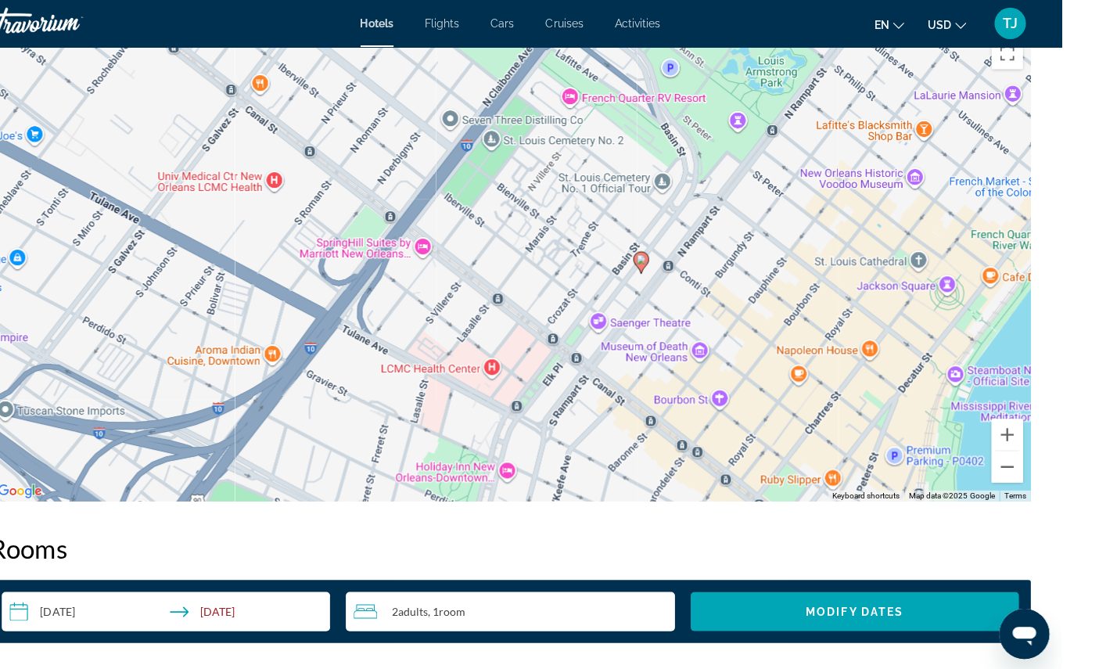
scroll to position [1498, 0]
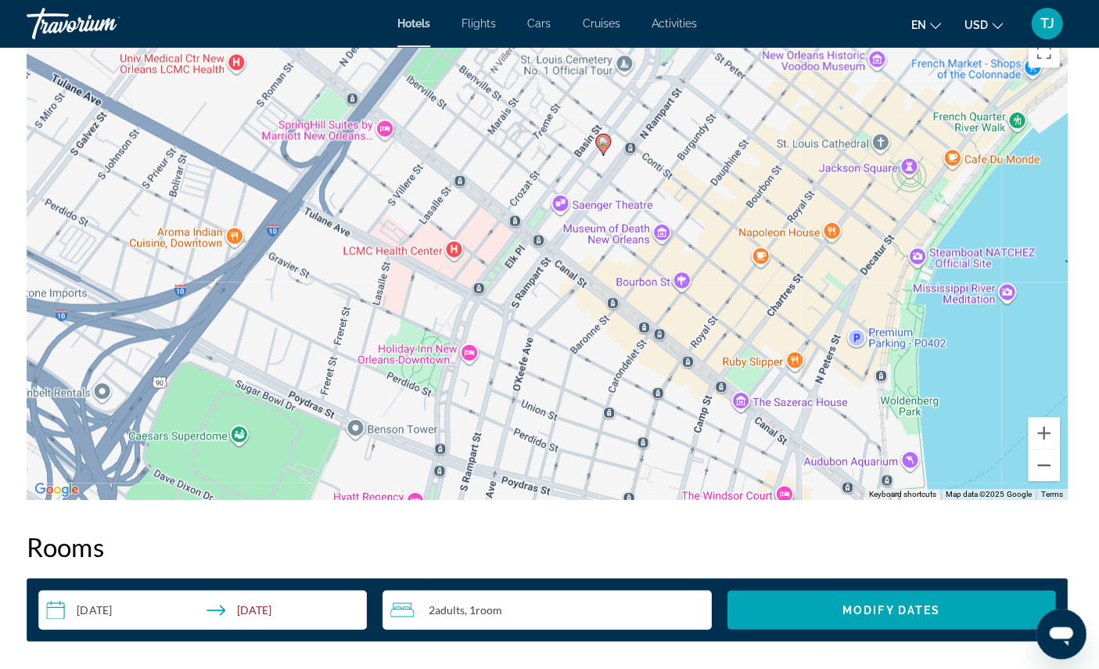
click at [745, 308] on div "To activate drag with keyboard, press Alt + Enter. Once in keyboard drag state,…" at bounding box center [549, 262] width 1036 height 469
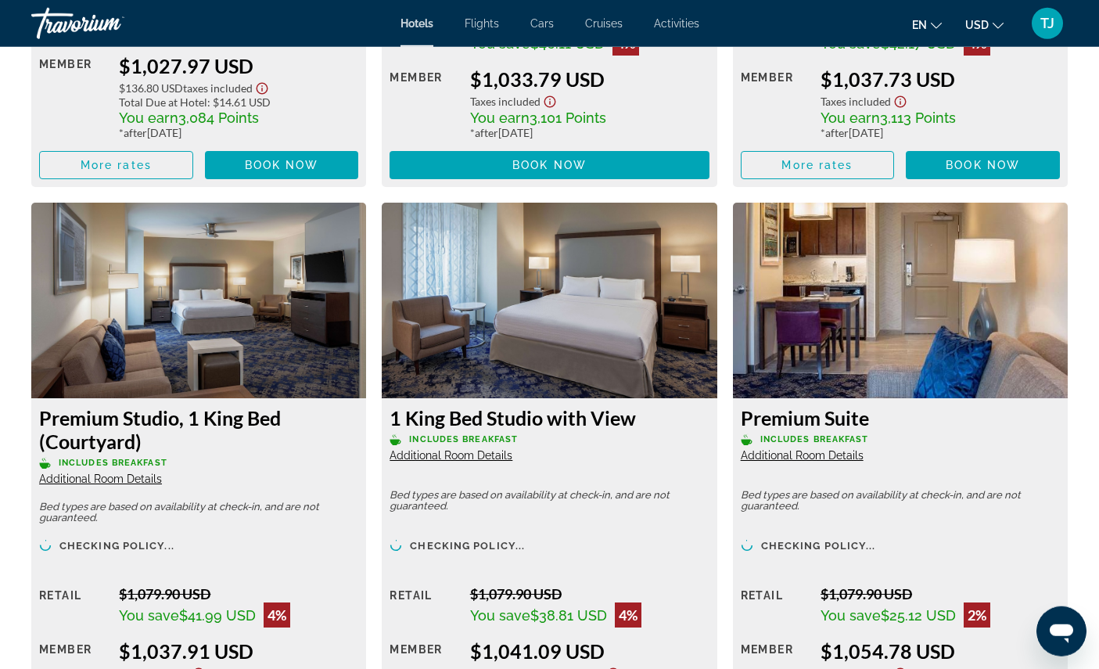
scroll to position [4755, 0]
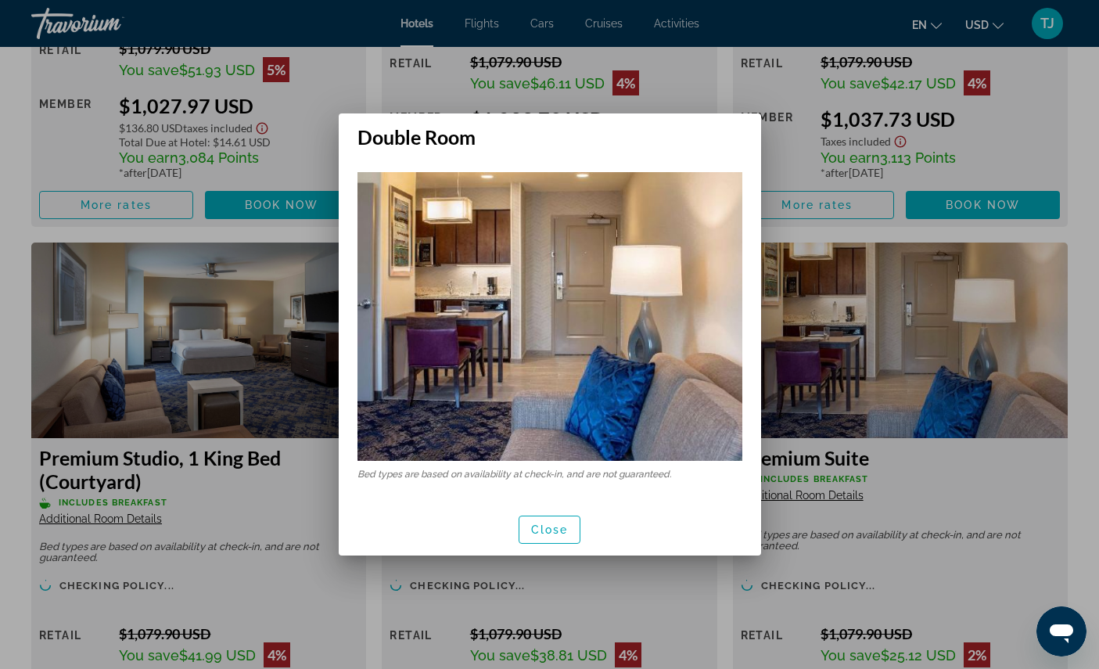
scroll to position [0, 0]
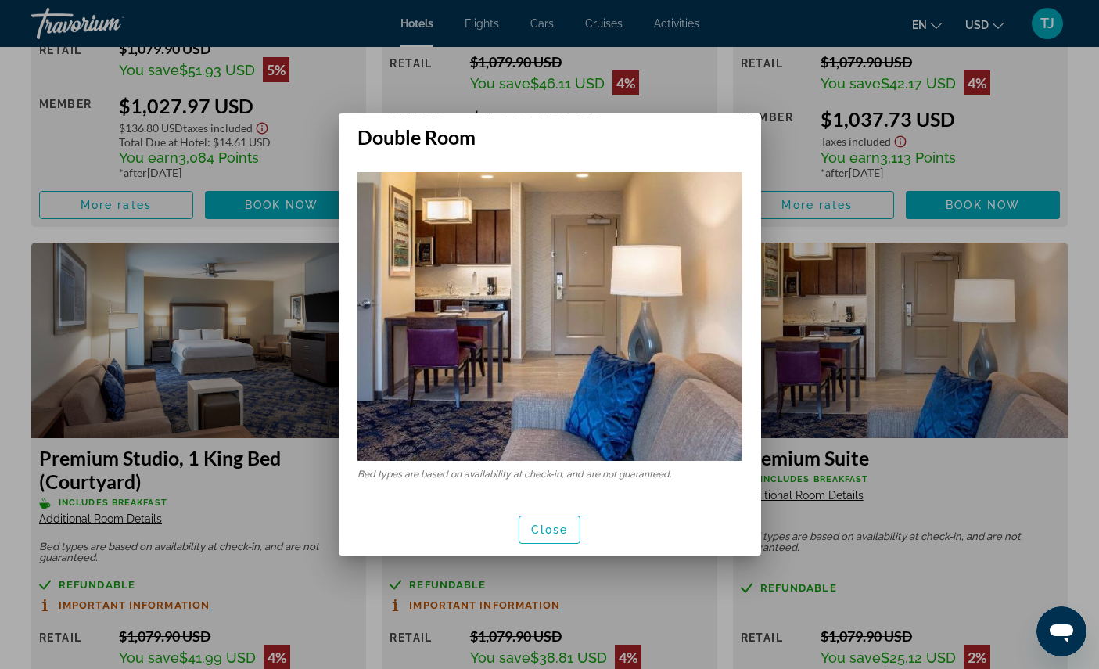
click at [556, 531] on span "Close" at bounding box center [550, 529] width 38 height 13
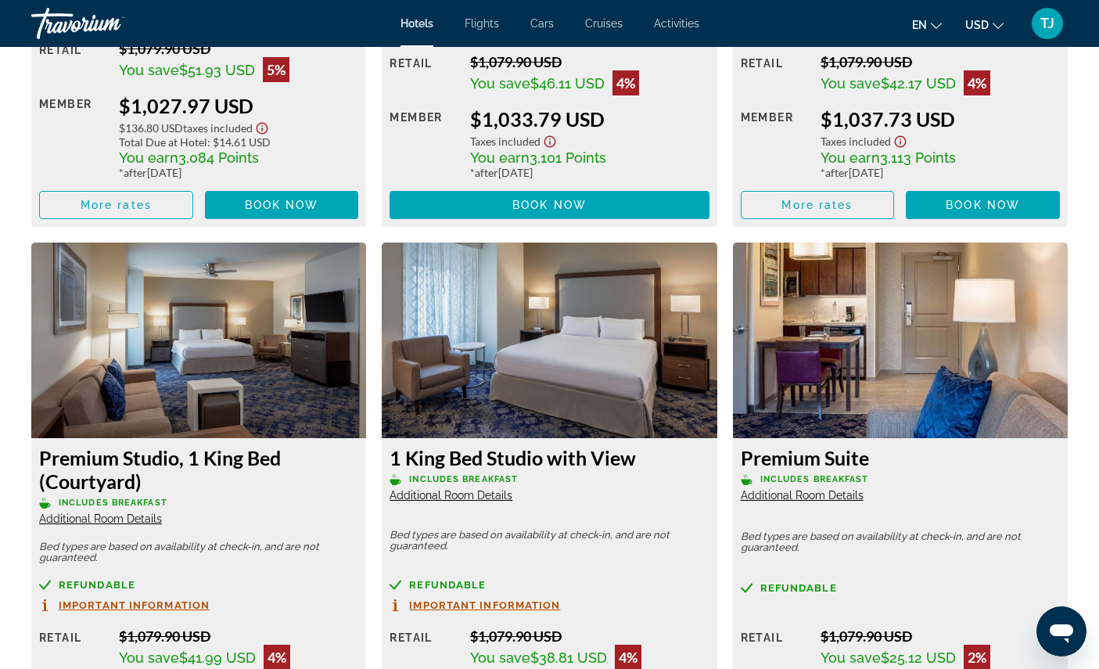
scroll to position [4755, 0]
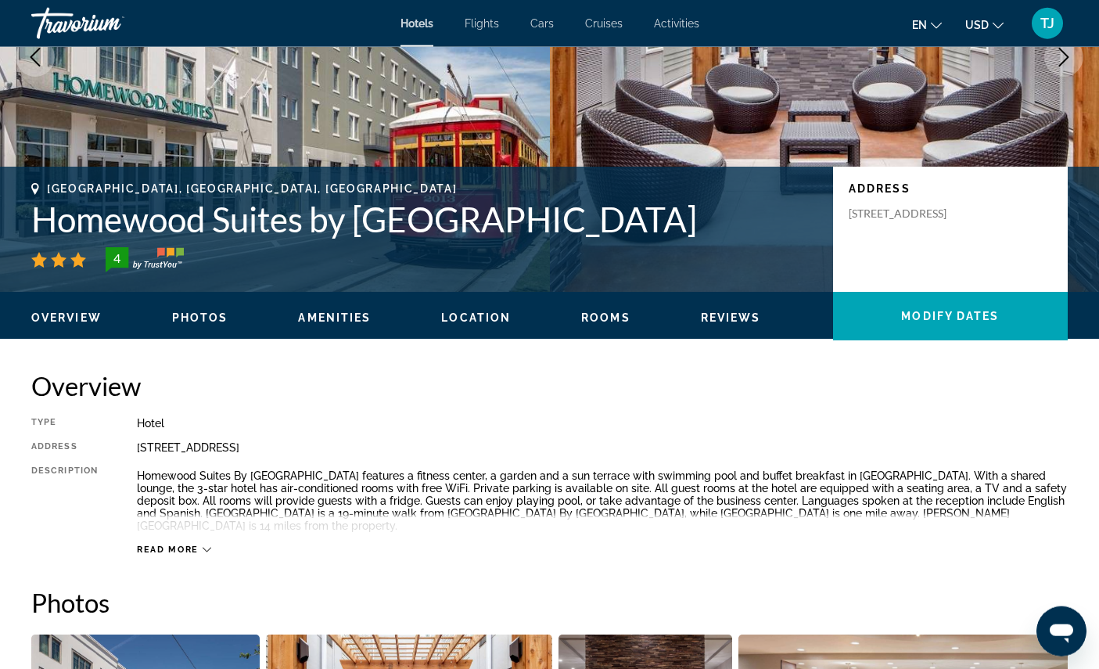
scroll to position [216, 0]
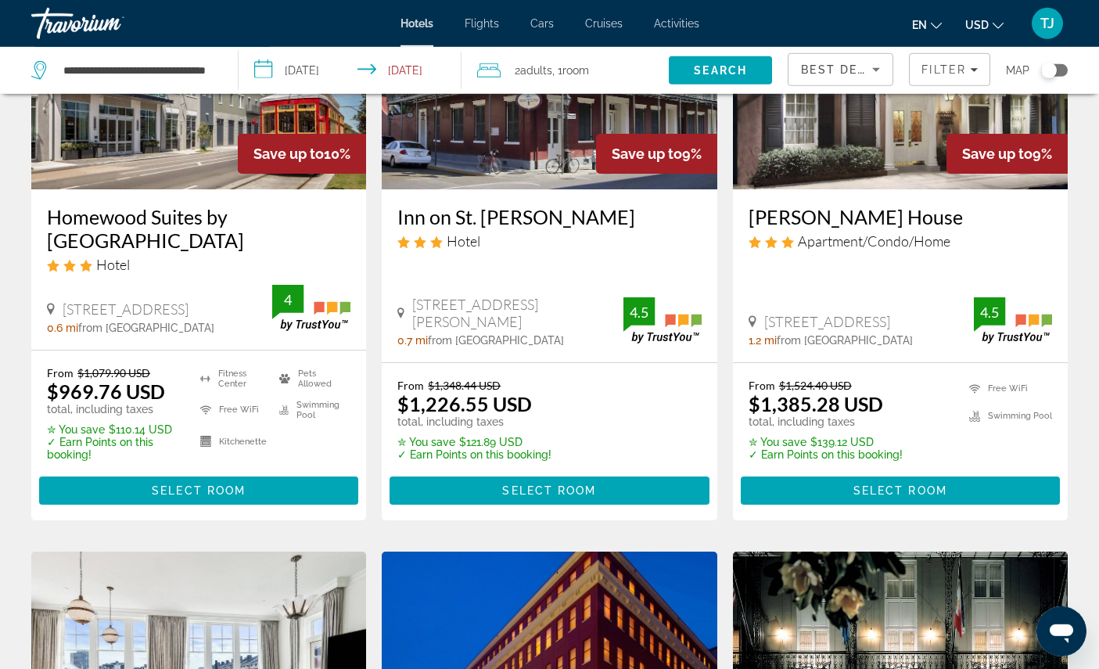
scroll to position [210, 0]
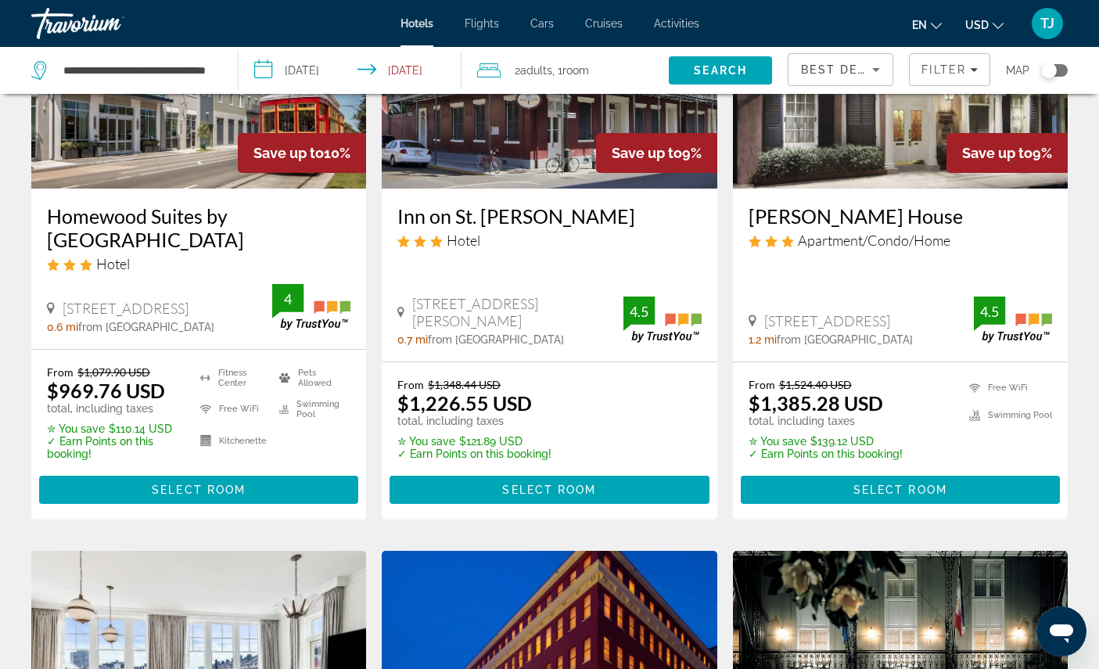
click at [137, 508] on span "Main content" at bounding box center [198, 490] width 319 height 38
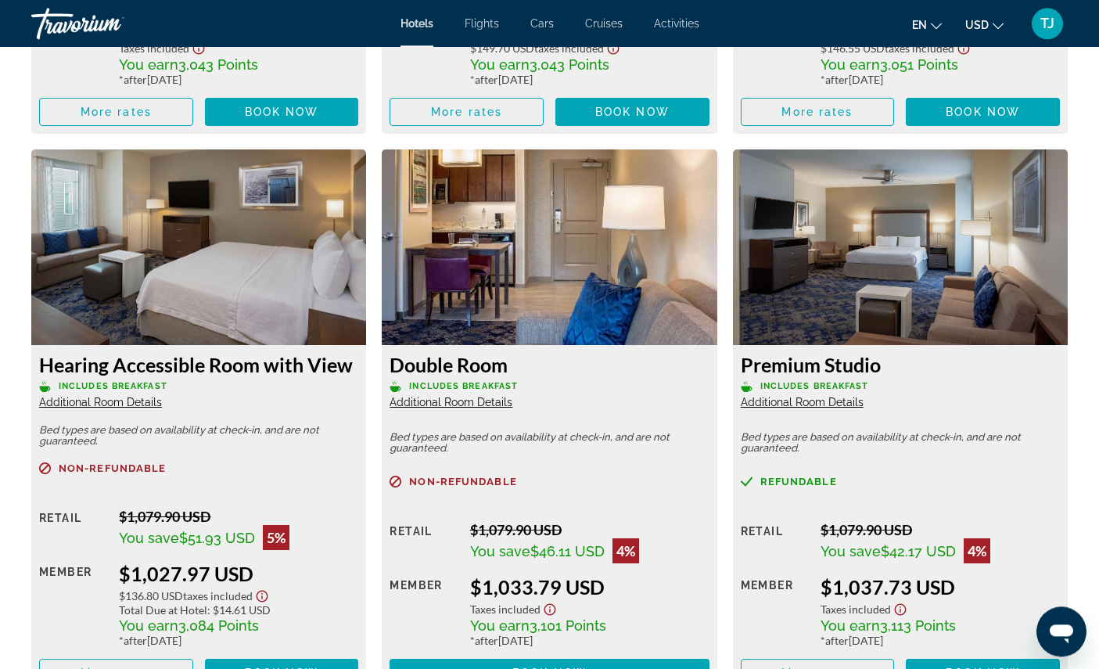
scroll to position [4256, 0]
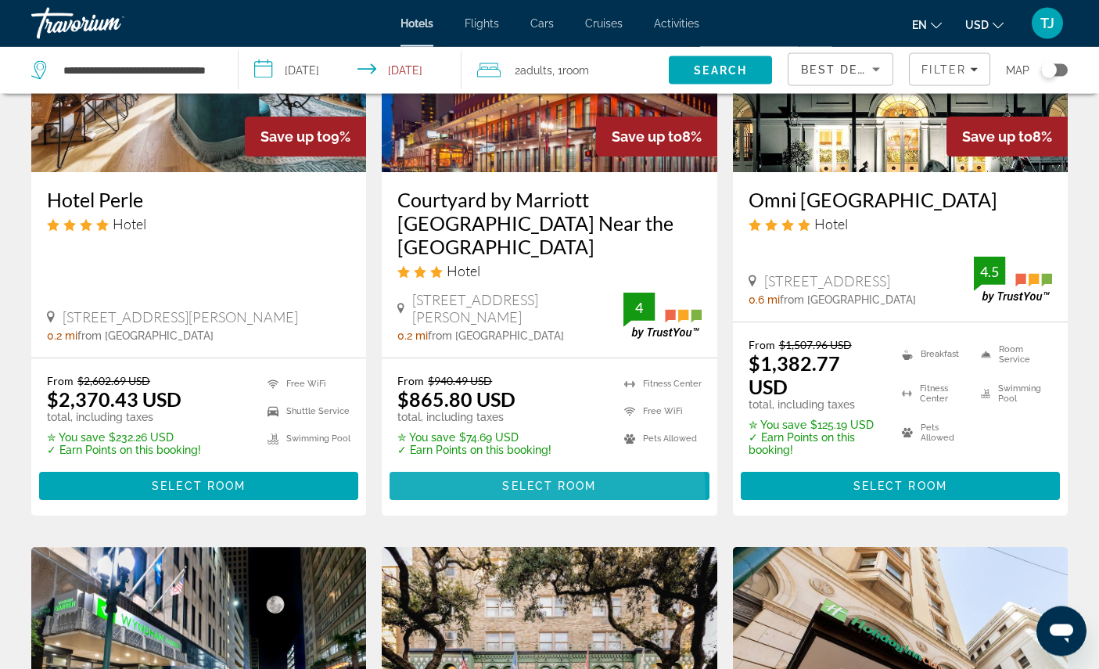
scroll to position [840, 0]
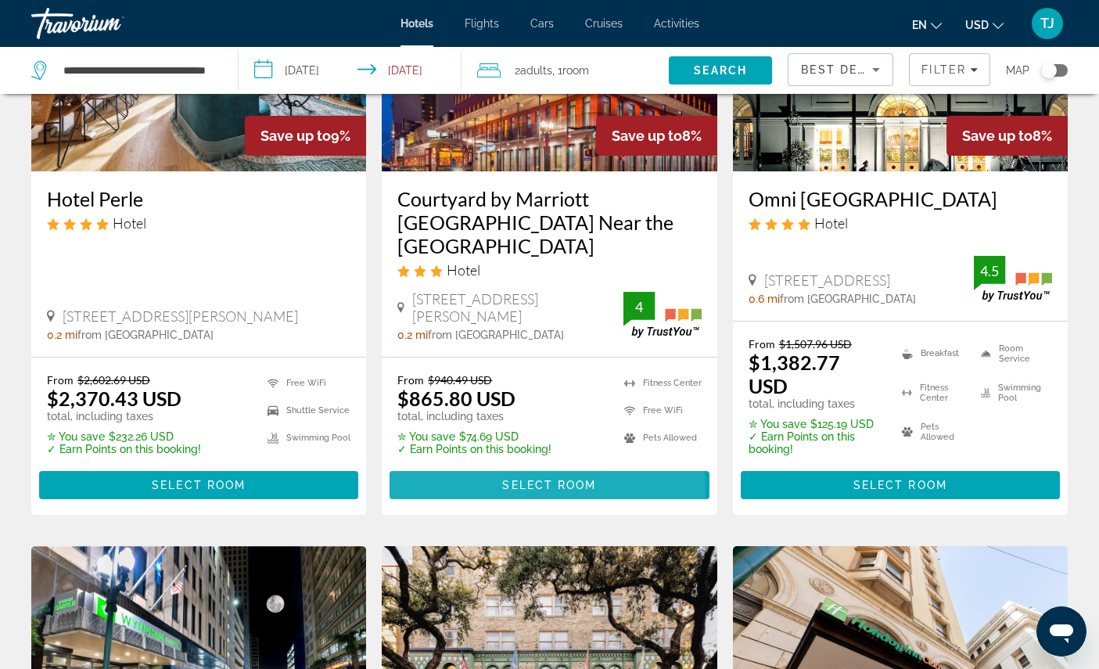
click at [465, 504] on span "Main content" at bounding box center [549, 485] width 319 height 38
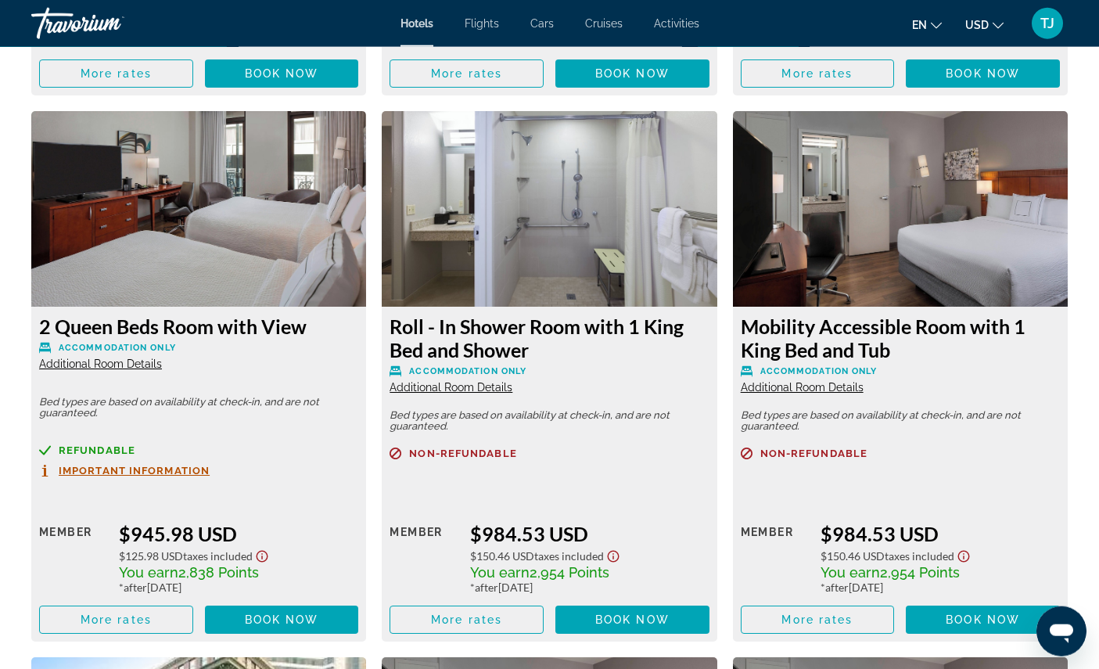
scroll to position [3195, 0]
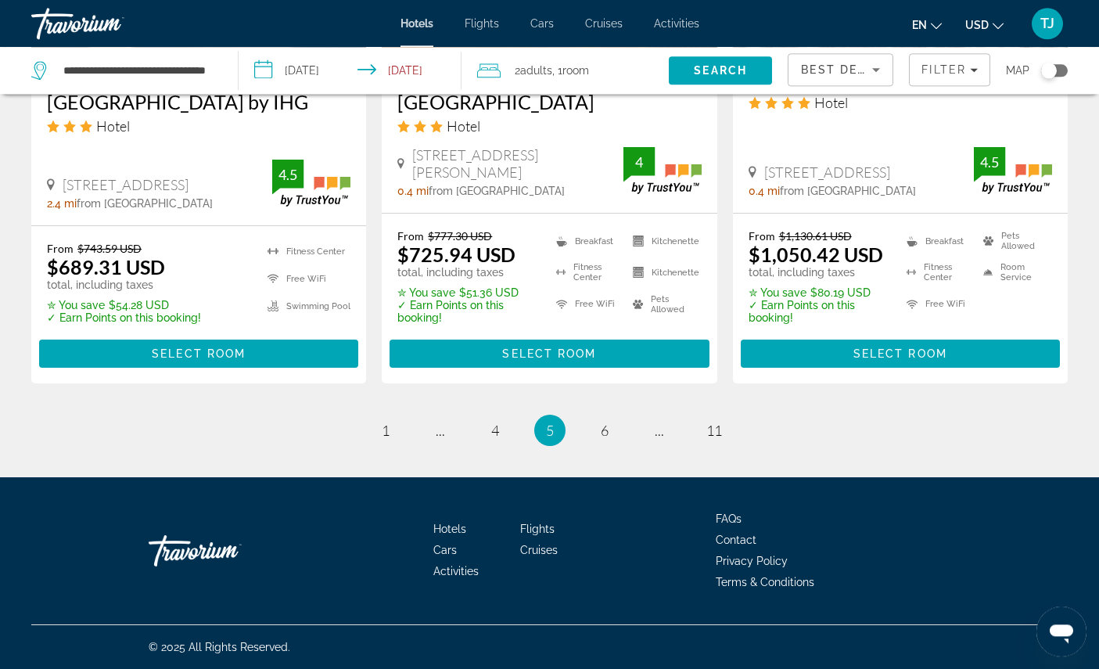
scroll to position [2448, 0]
click at [616, 443] on link "page 6" at bounding box center [604, 429] width 27 height 27
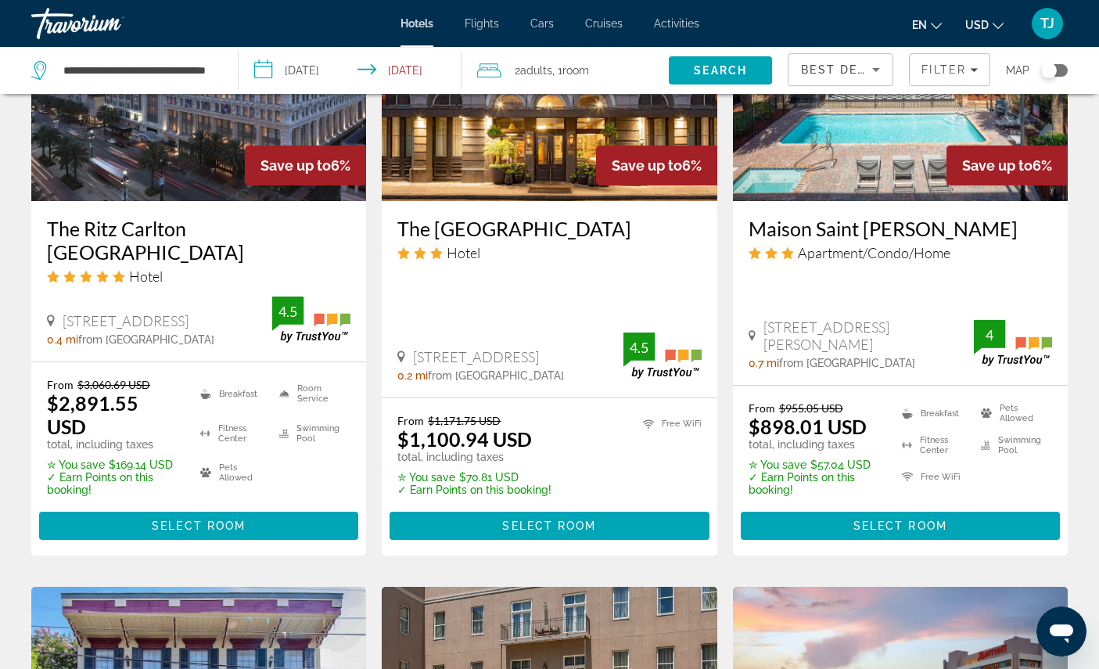
scroll to position [1505, 0]
click at [928, 532] on span "Select Room" at bounding box center [900, 525] width 94 height 13
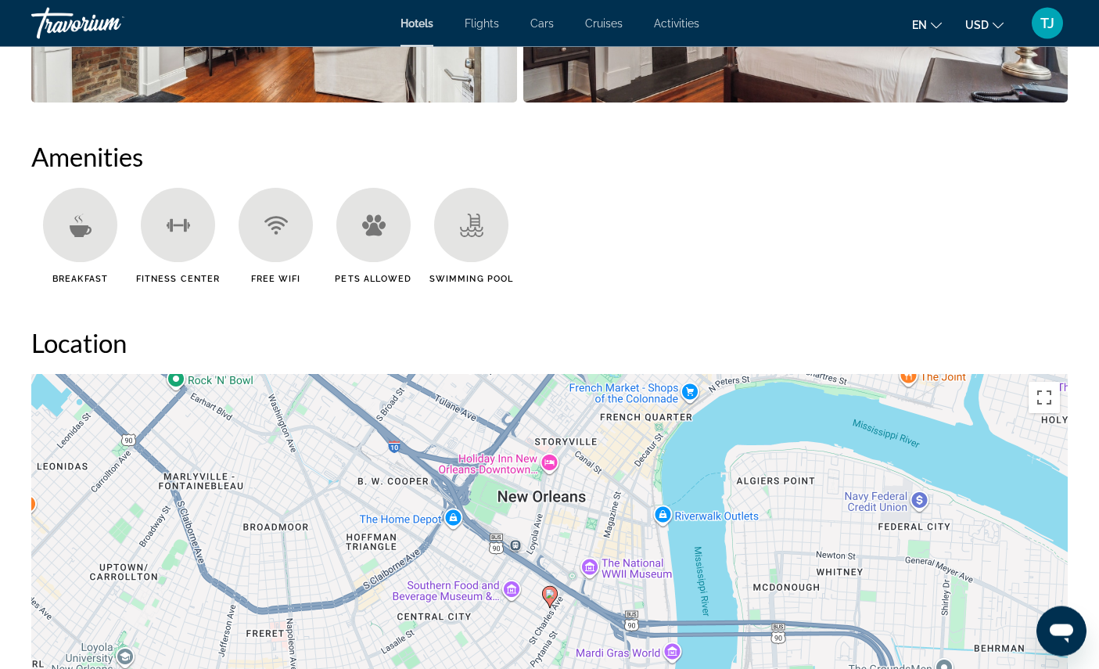
scroll to position [1153, 0]
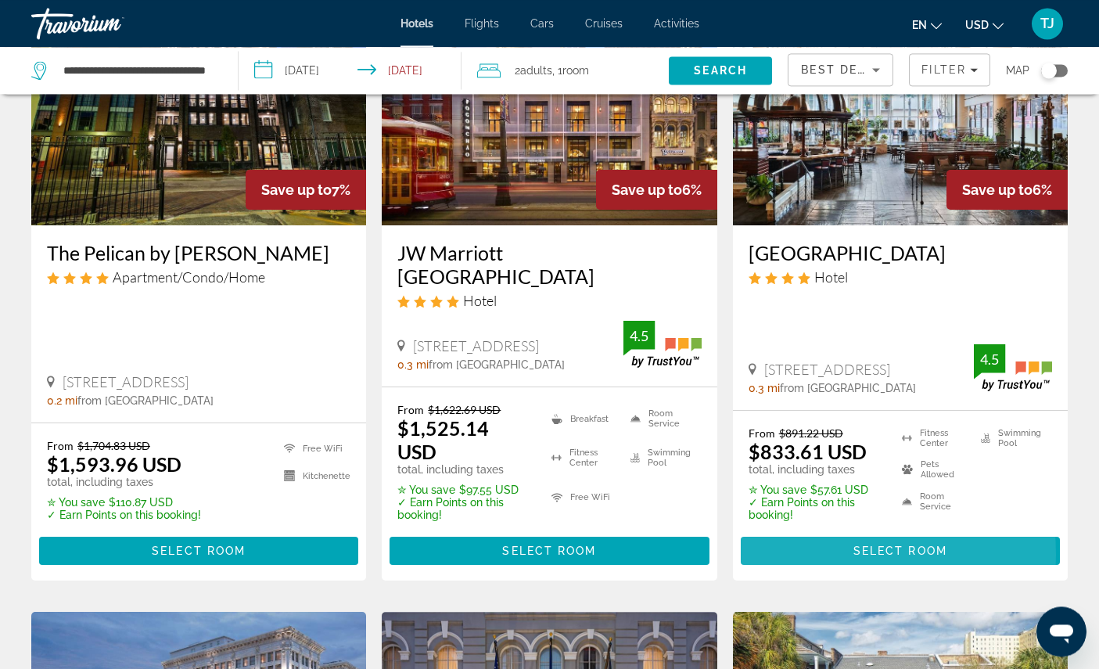
scroll to position [844, 0]
click at [799, 569] on span "Main content" at bounding box center [900, 551] width 319 height 38
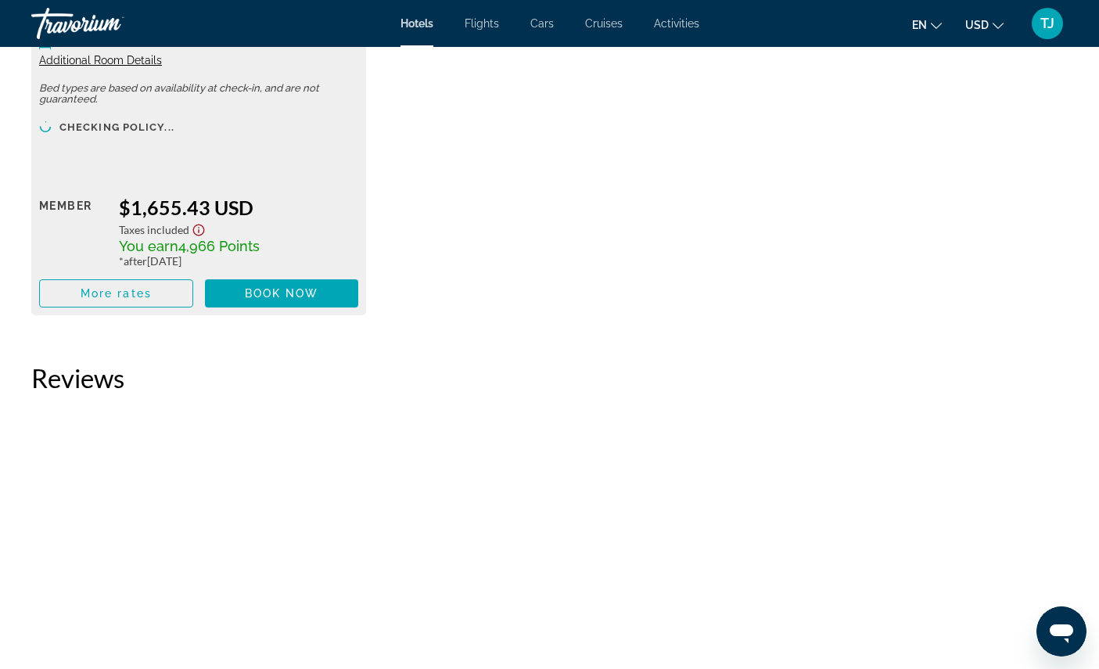
scroll to position [7513, 0]
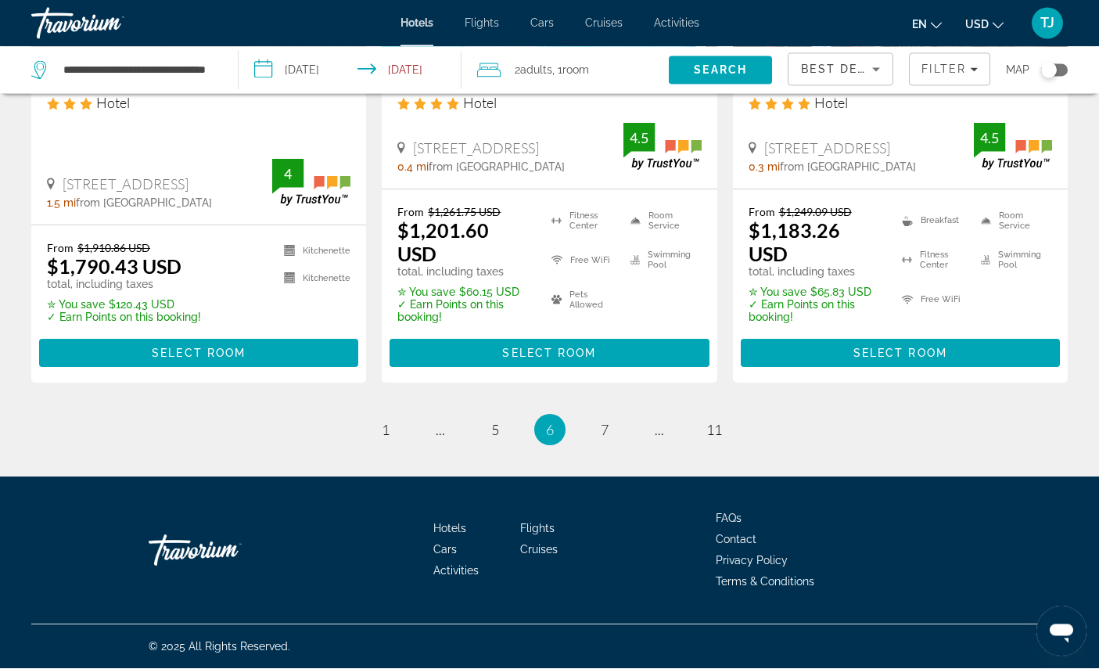
scroll to position [2431, 0]
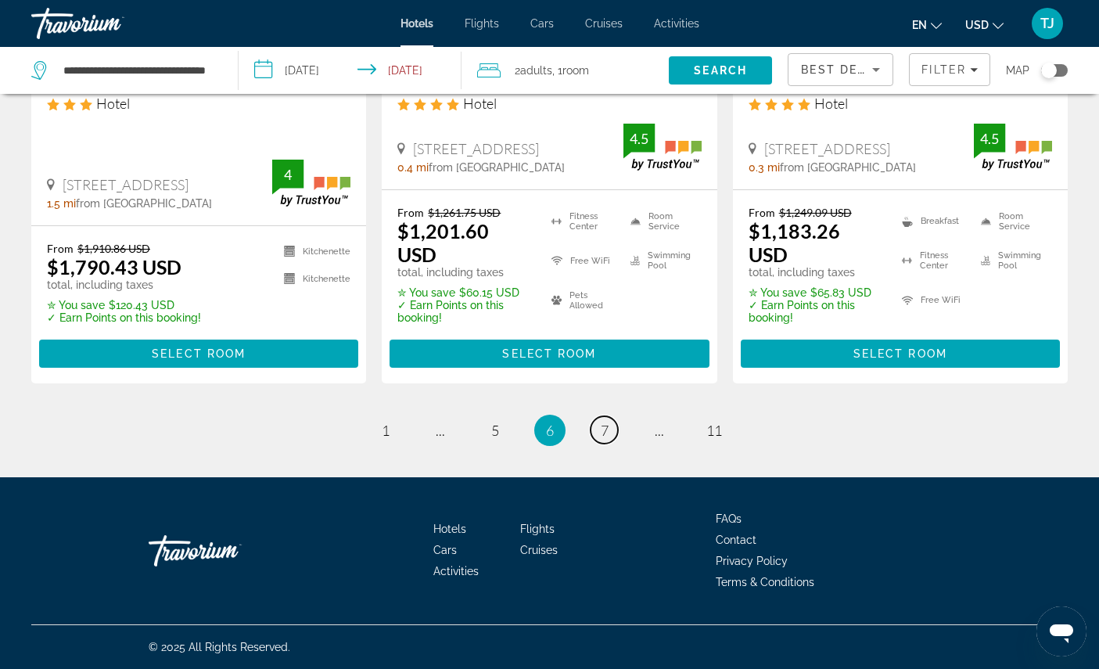
click at [613, 443] on link "page 7" at bounding box center [604, 429] width 27 height 27
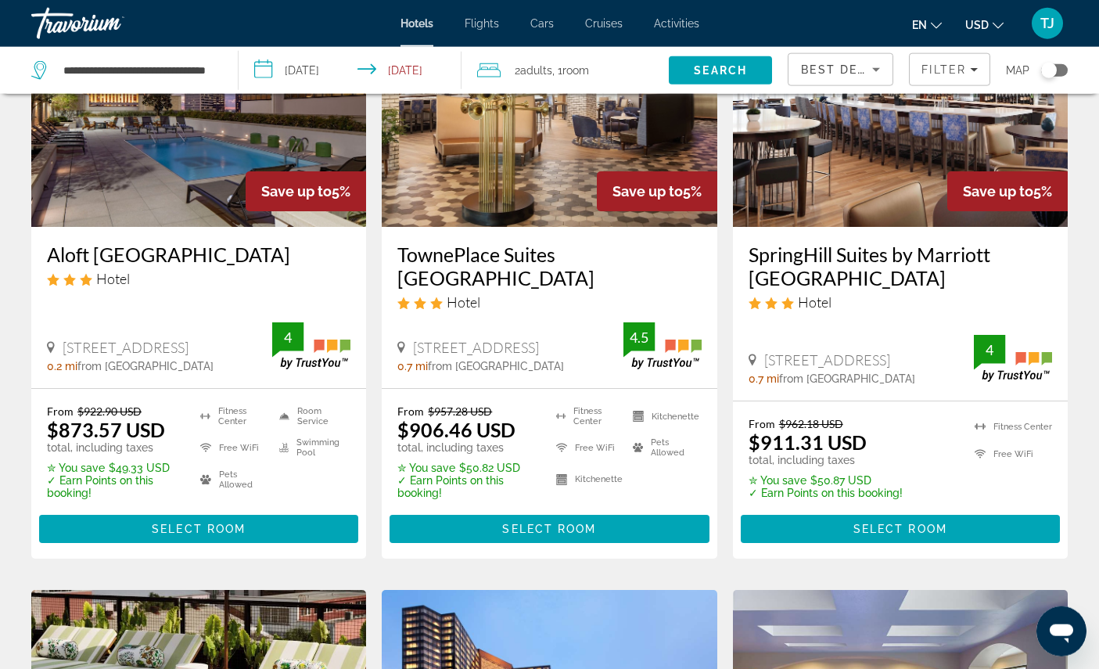
scroll to position [798, 0]
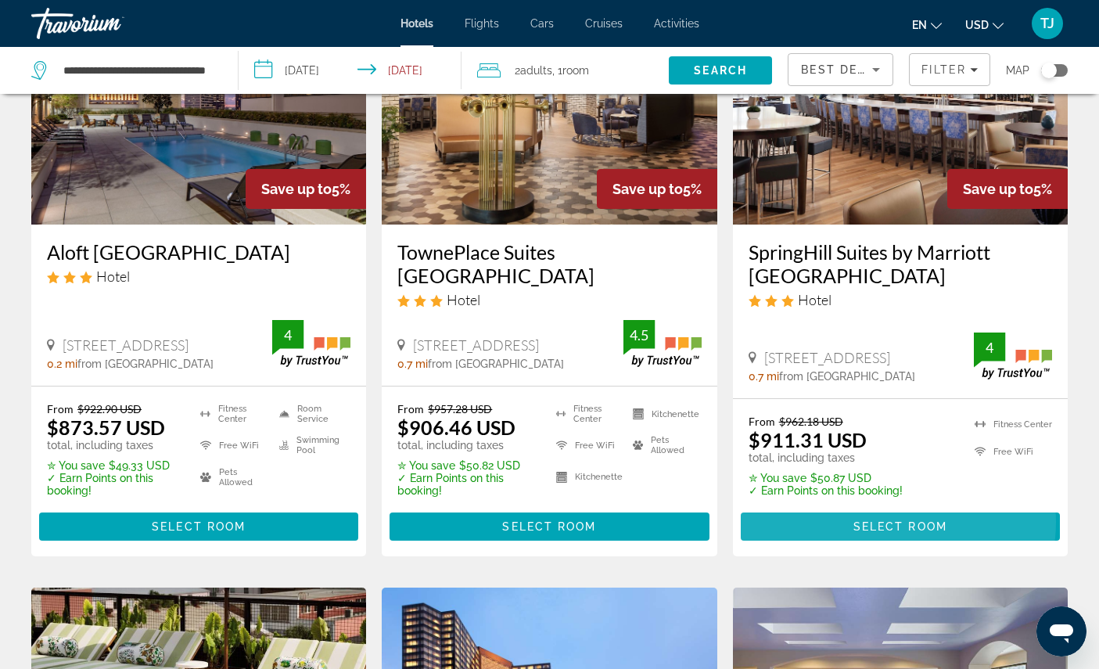
click at [892, 533] on span "Select Room" at bounding box center [900, 526] width 94 height 13
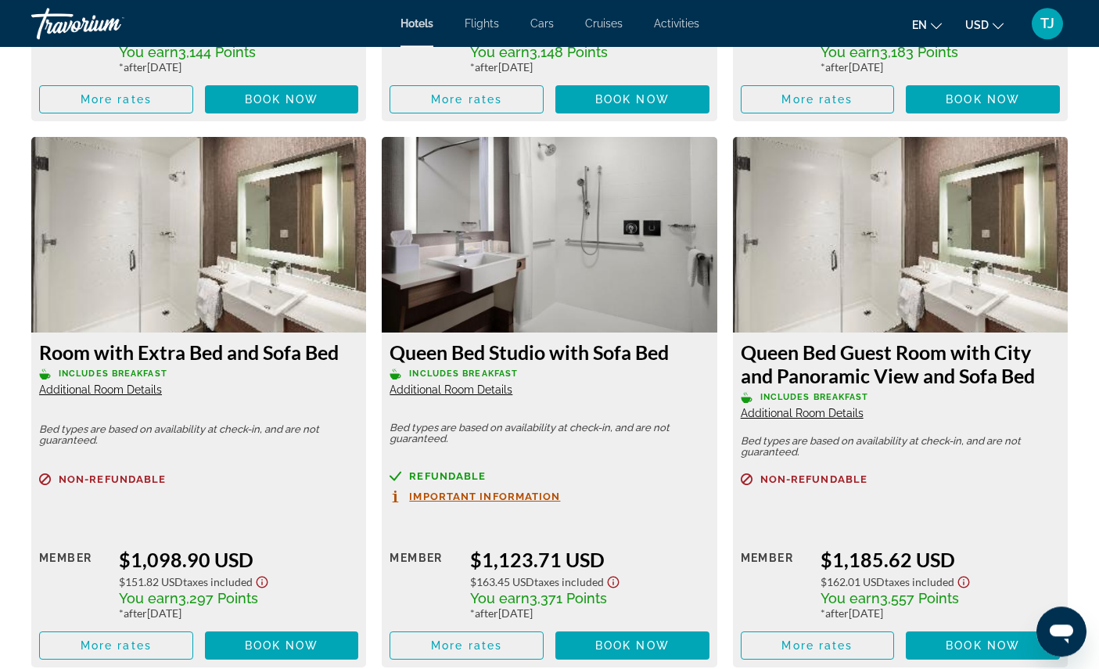
scroll to position [4261, 0]
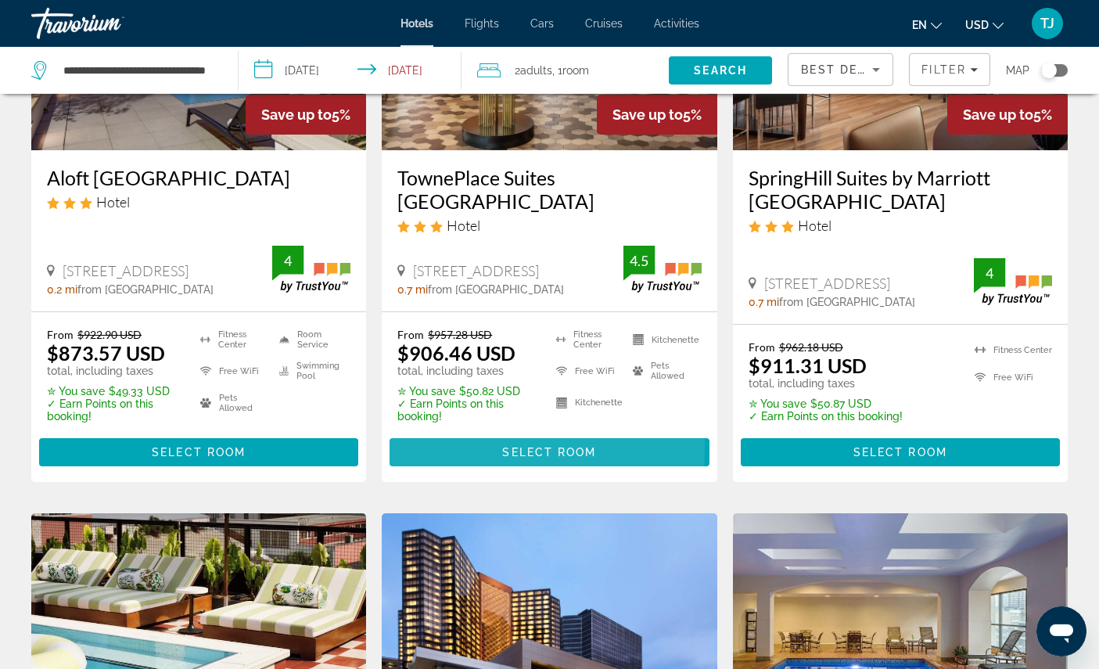
scroll to position [873, 0]
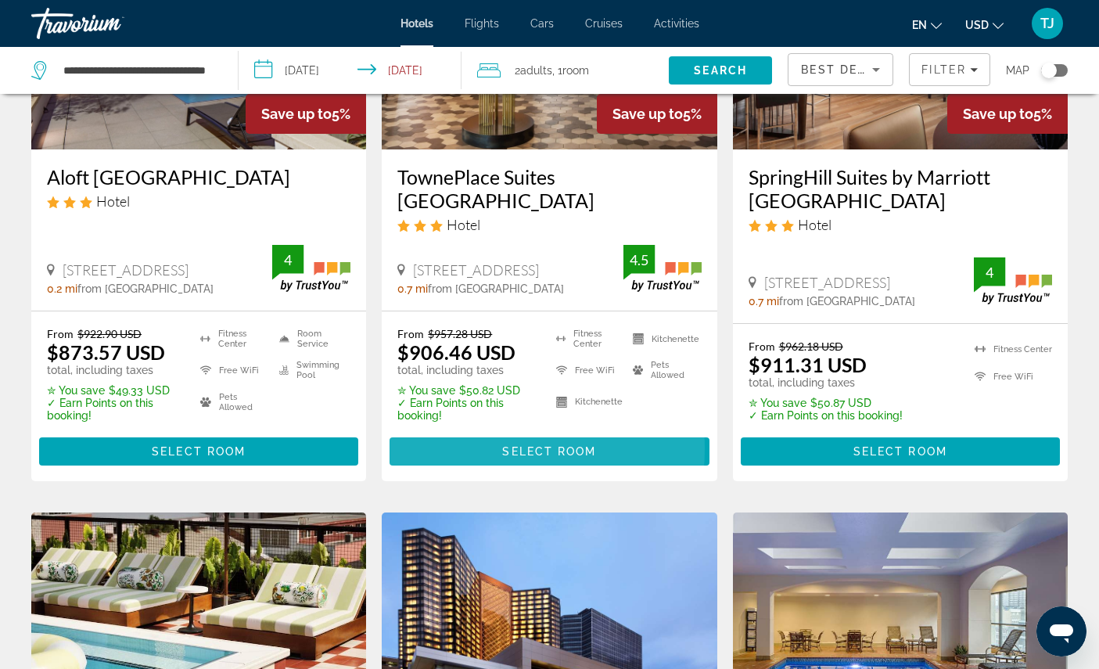
click at [445, 470] on span "Main content" at bounding box center [549, 452] width 319 height 38
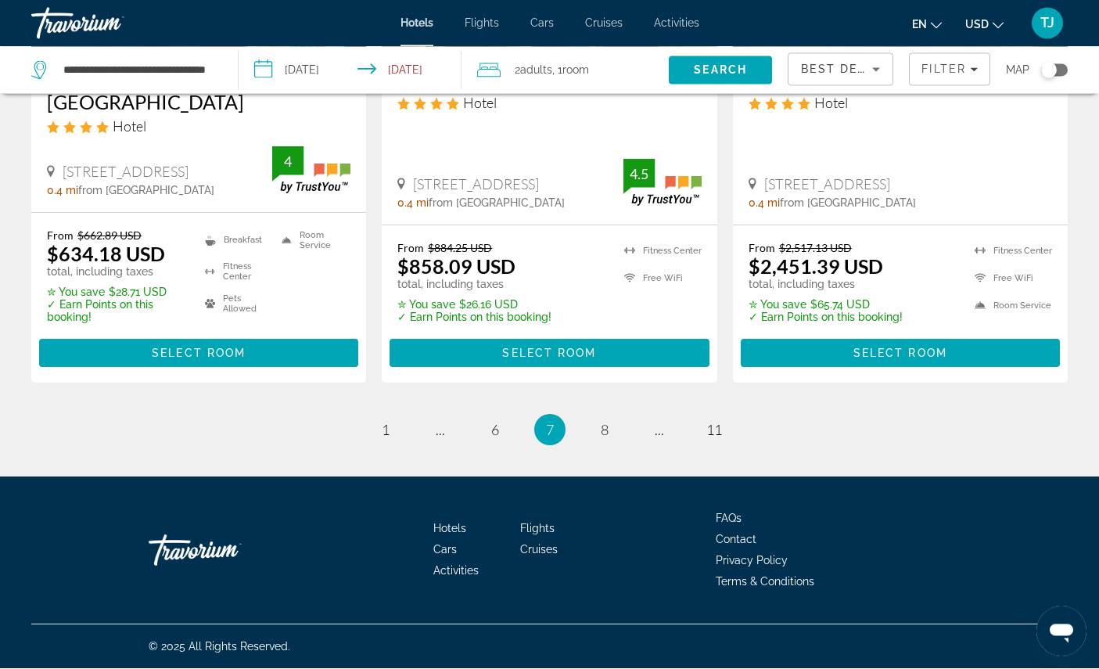
scroll to position [2394, 0]
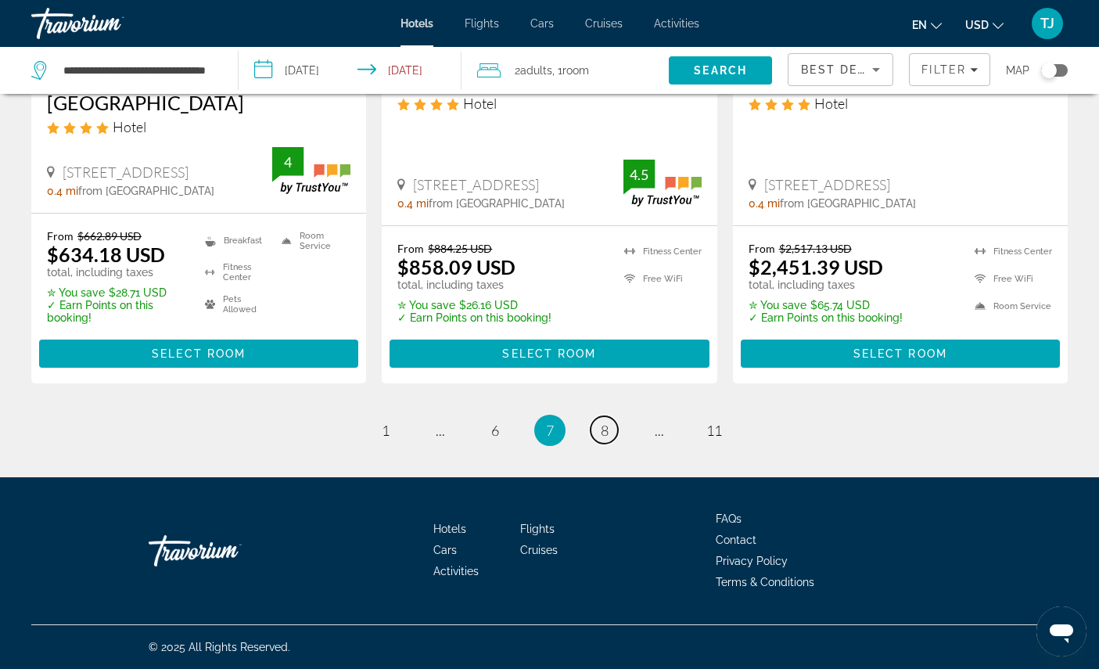
click at [618, 443] on link "page 8" at bounding box center [604, 429] width 27 height 27
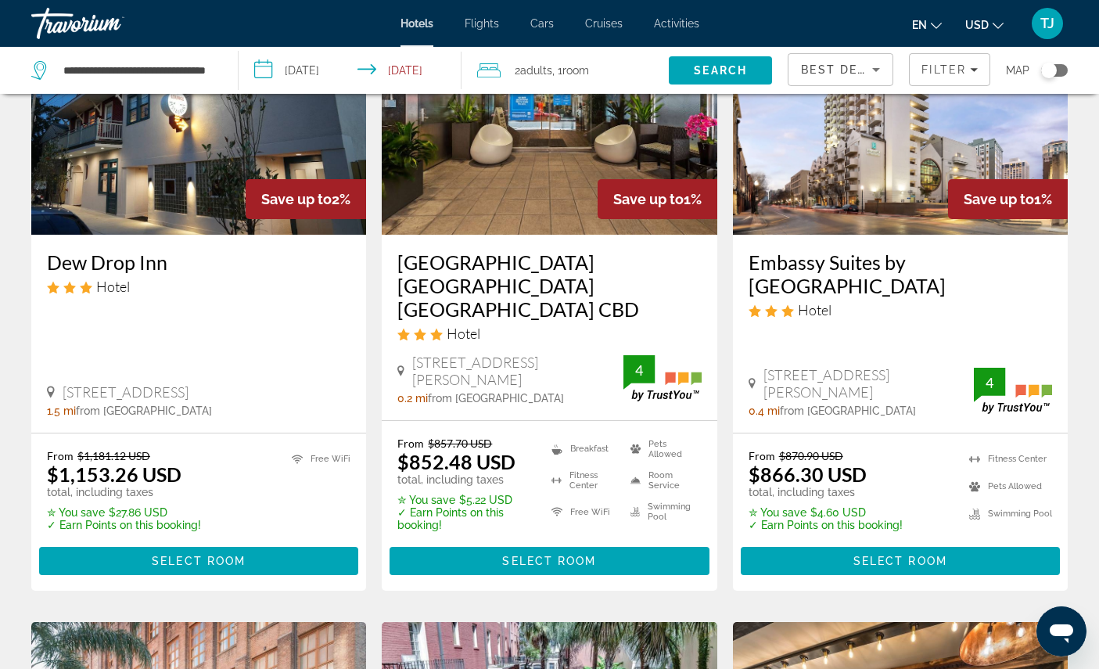
scroll to position [1428, 0]
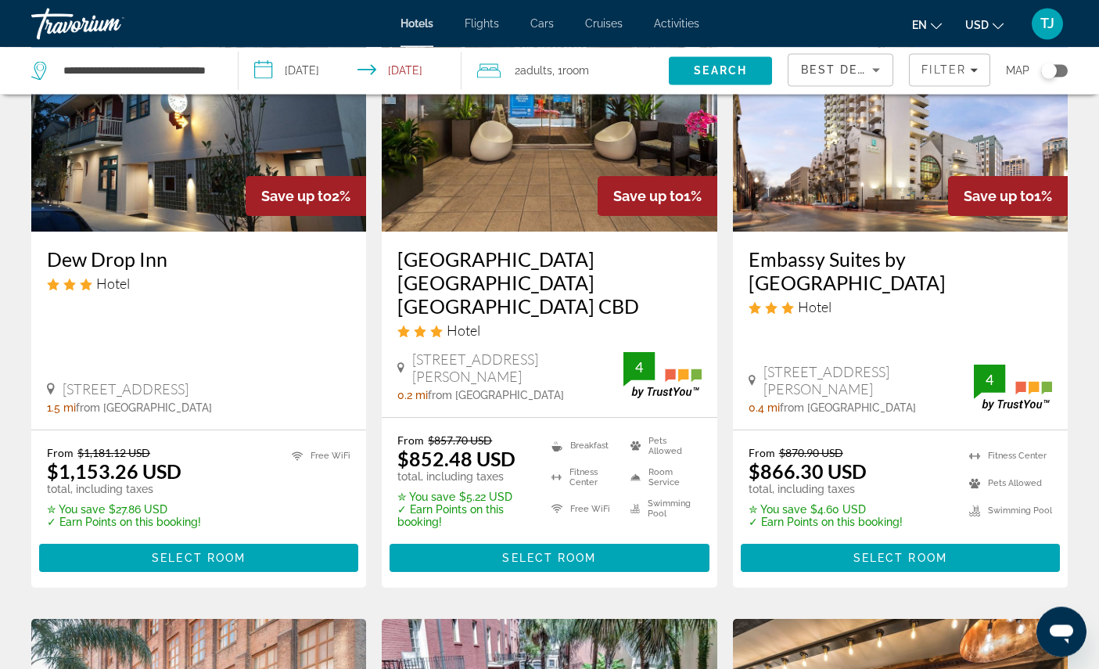
click at [889, 576] on span "Main content" at bounding box center [900, 558] width 319 height 38
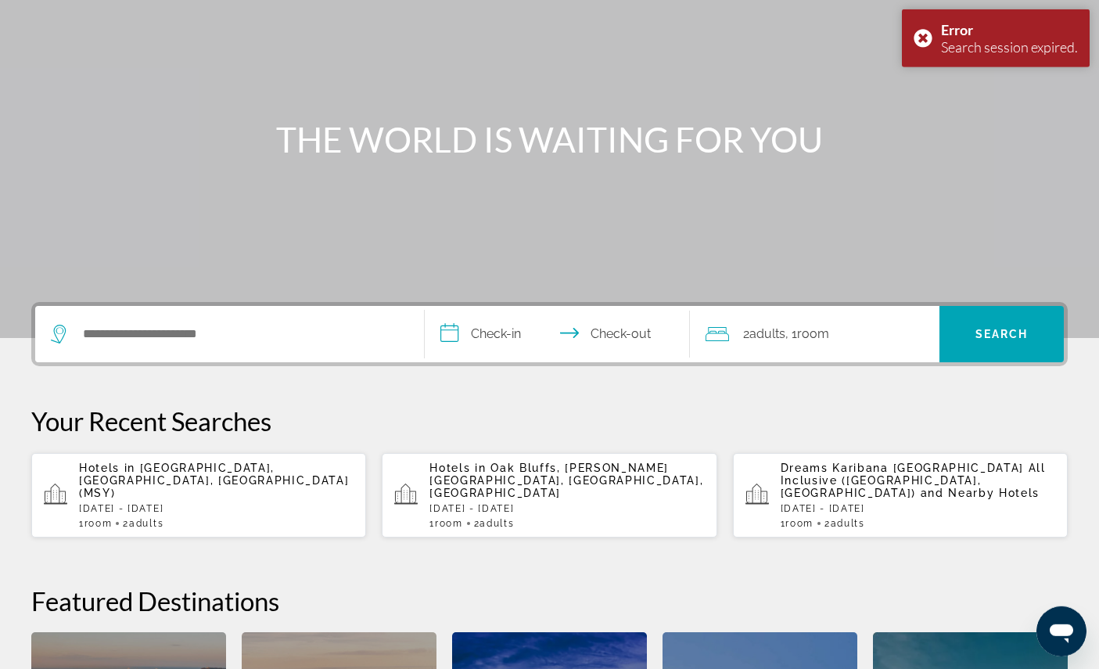
scroll to position [141, 0]
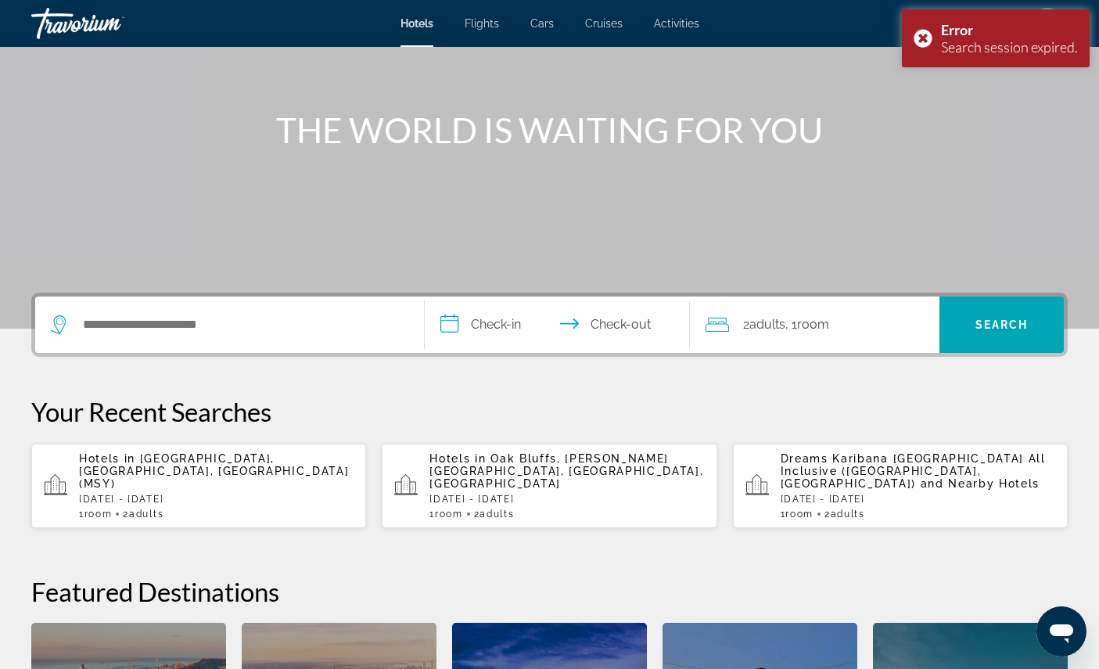
click at [170, 490] on span "New Orleans, LA, United States (MSY)" at bounding box center [214, 471] width 270 height 38
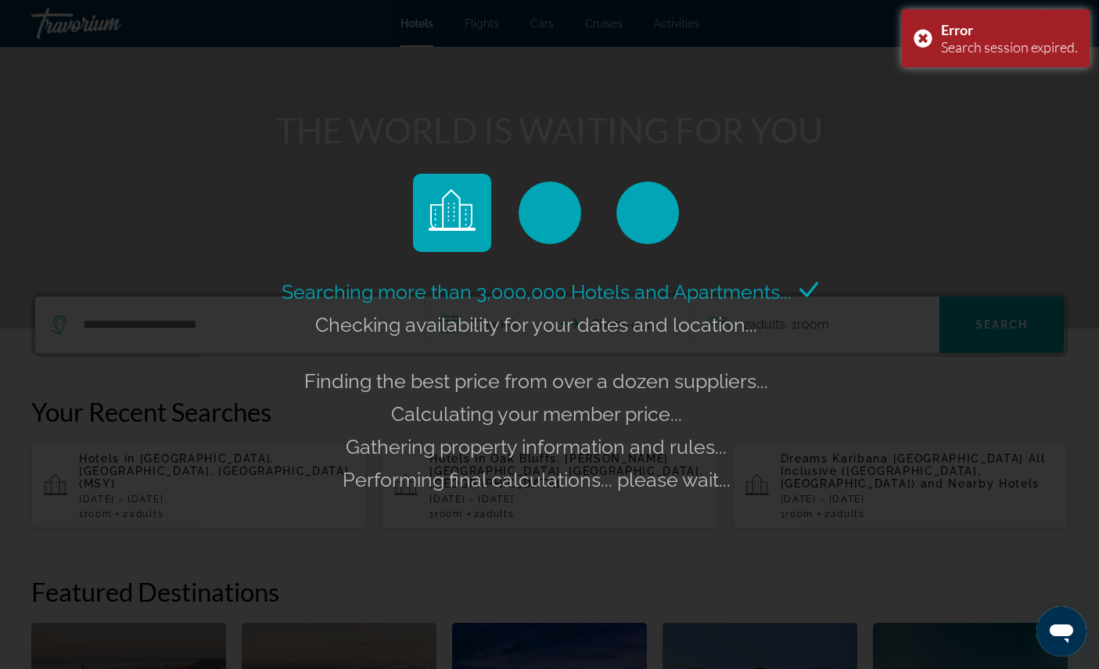
click at [932, 50] on div "Error Search session expired." at bounding box center [996, 38] width 188 height 58
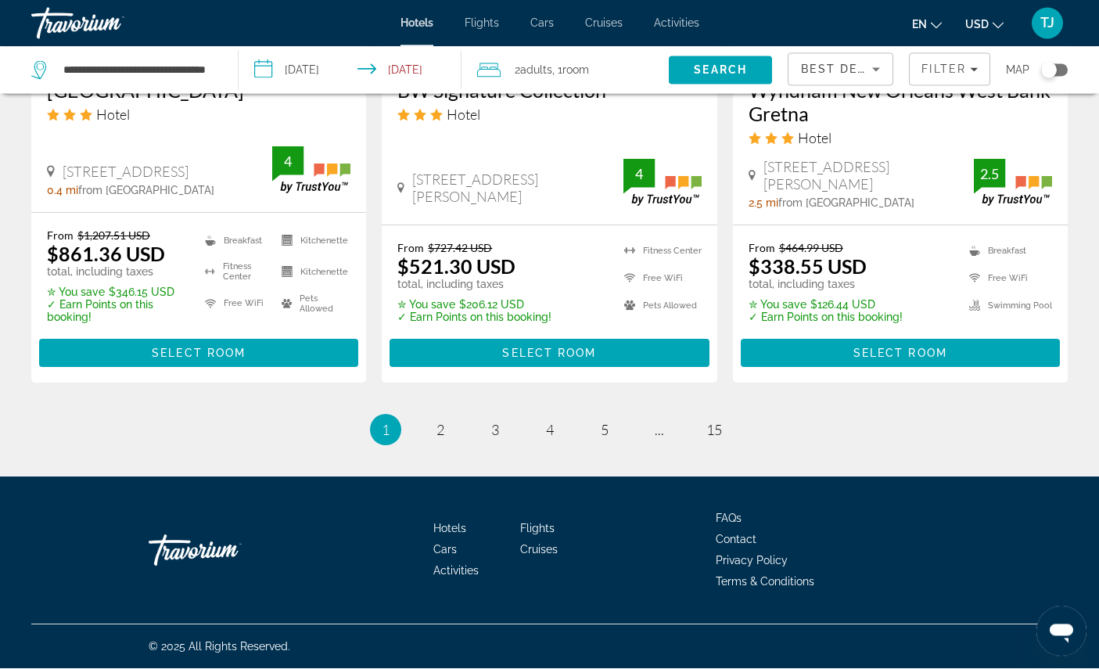
scroll to position [2343, 0]
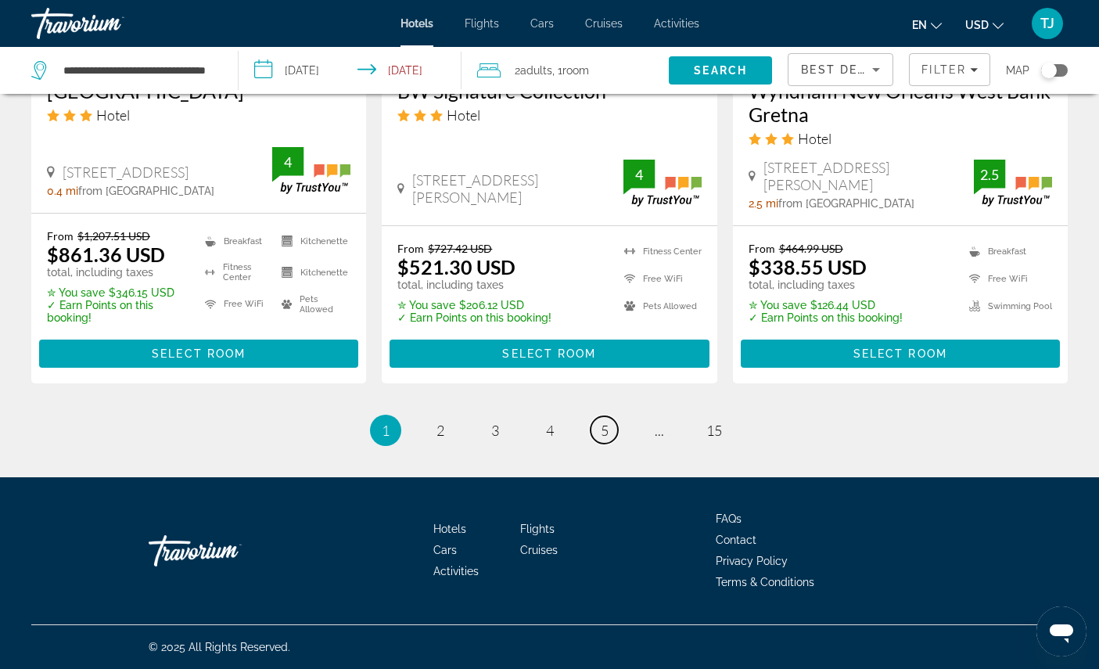
click at [609, 439] on span "5" at bounding box center [605, 430] width 8 height 17
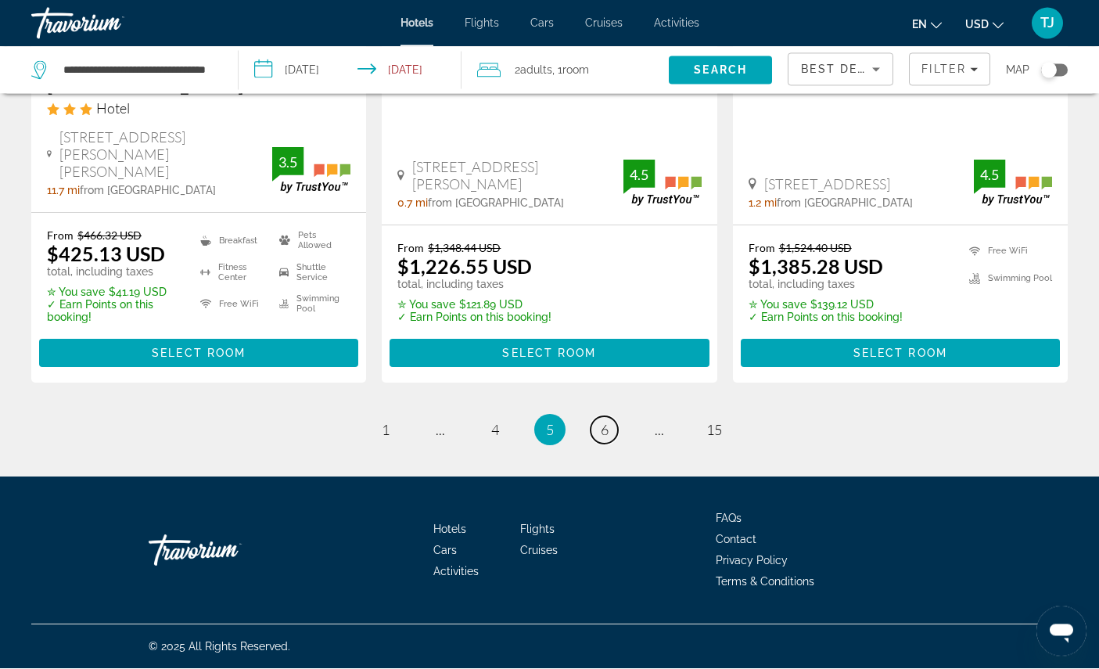
scroll to position [2368, 0]
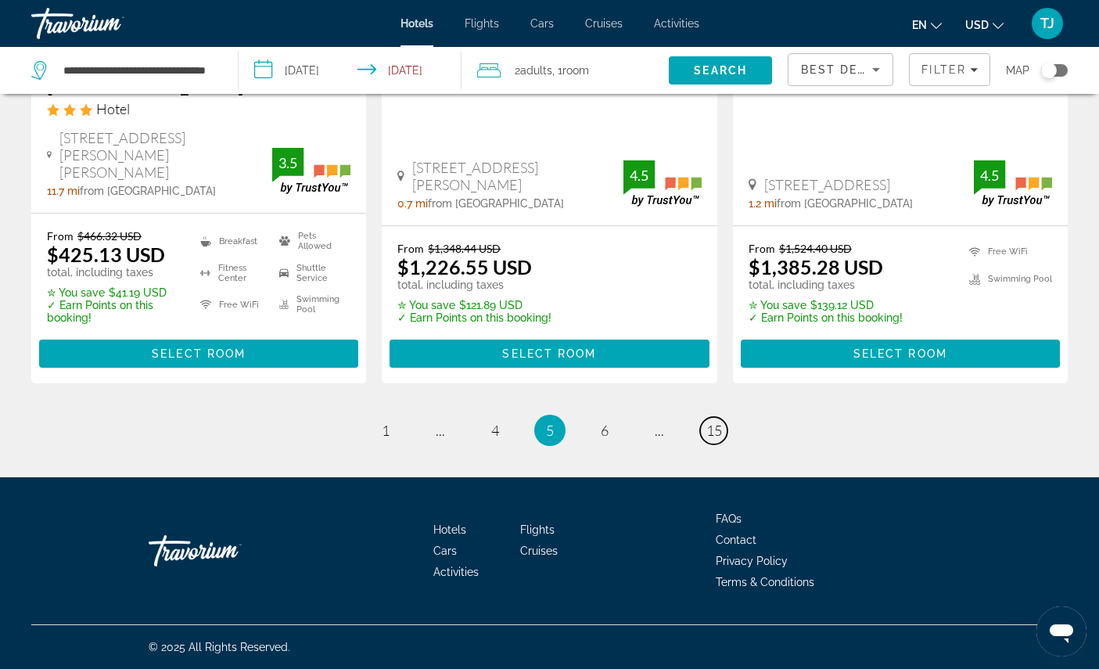
click at [722, 439] on span "15" at bounding box center [714, 430] width 16 height 17
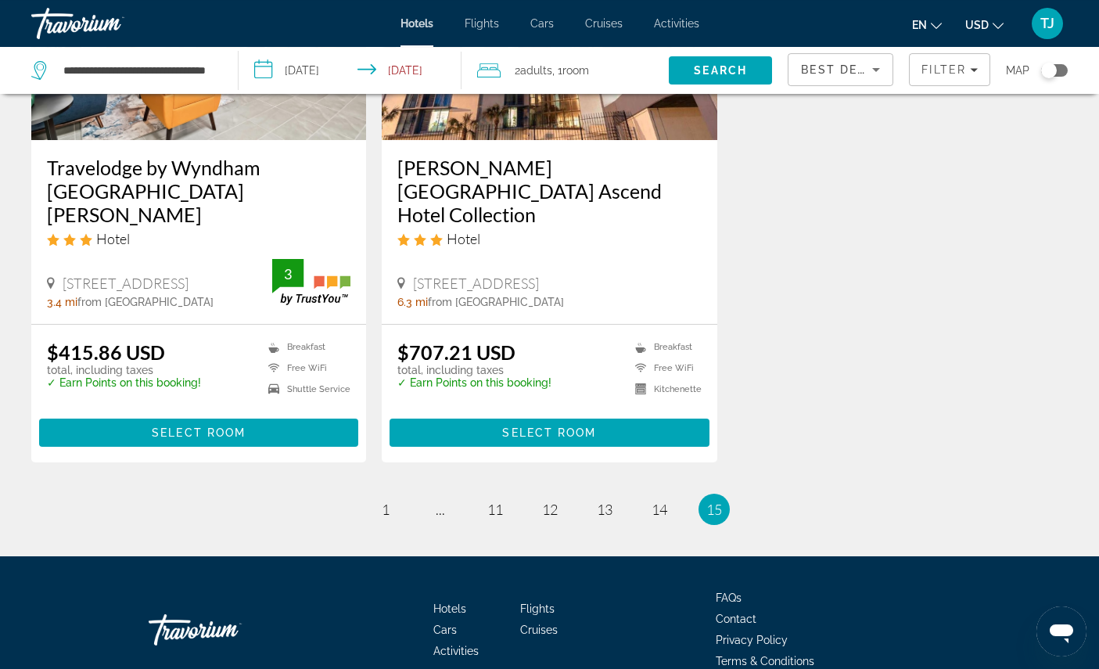
scroll to position [858, 0]
click at [666, 518] on span "14" at bounding box center [660, 509] width 16 height 17
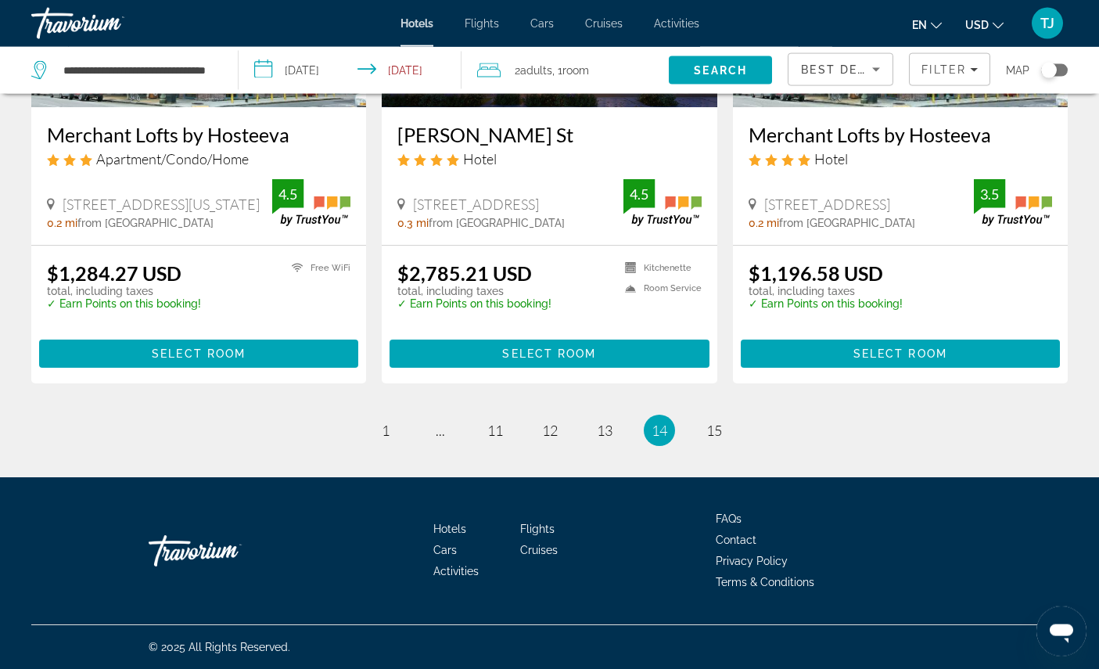
scroll to position [2147, 0]
click at [609, 439] on span "13" at bounding box center [605, 430] width 16 height 17
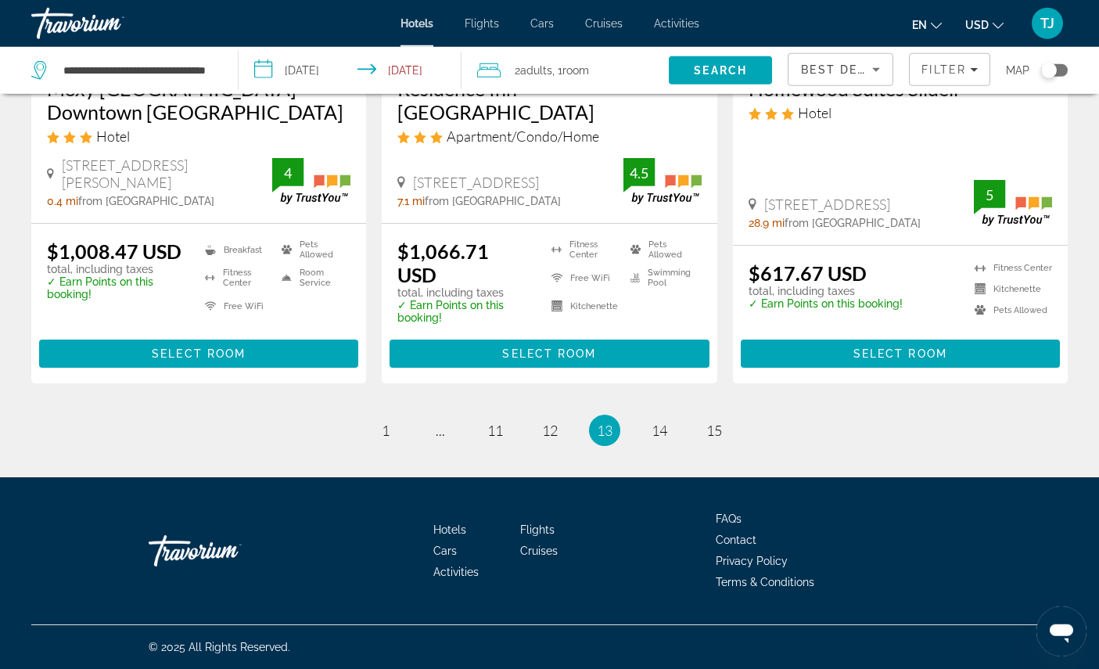
scroll to position [2295, 0]
click at [555, 439] on span "12" at bounding box center [550, 430] width 16 height 17
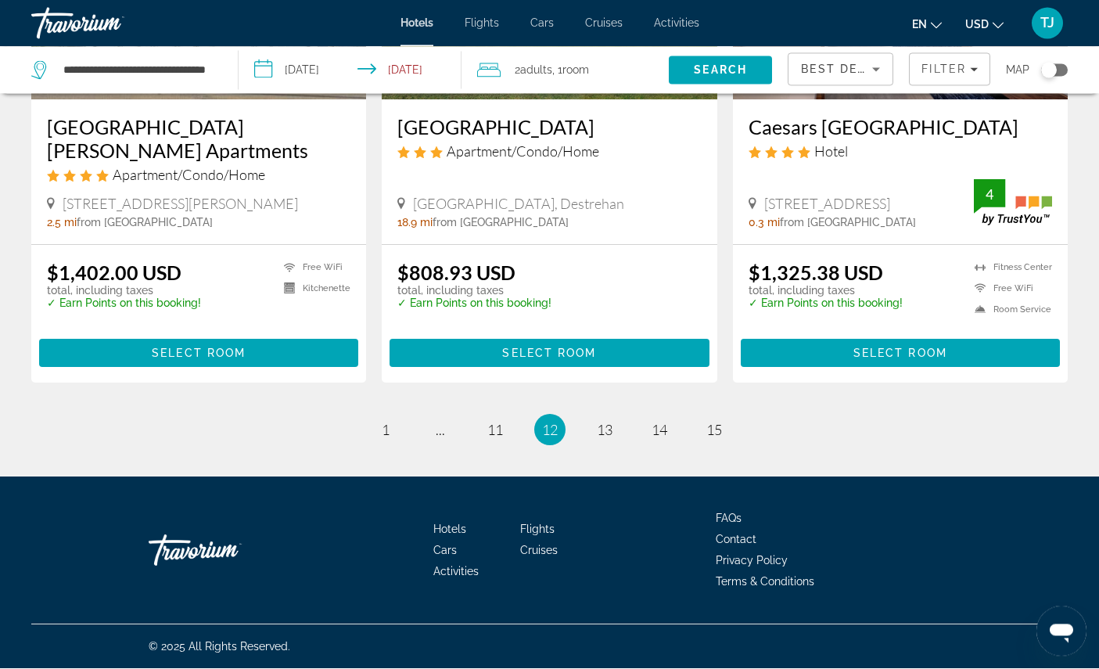
scroll to position [2317, 0]
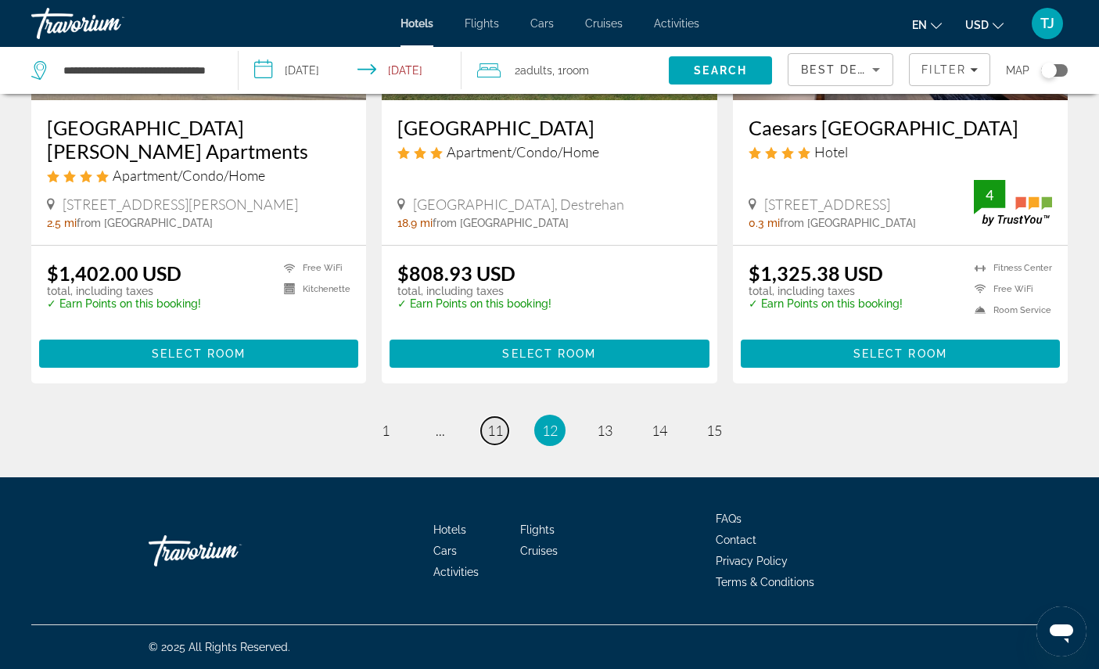
click at [488, 439] on span "11" at bounding box center [495, 430] width 16 height 17
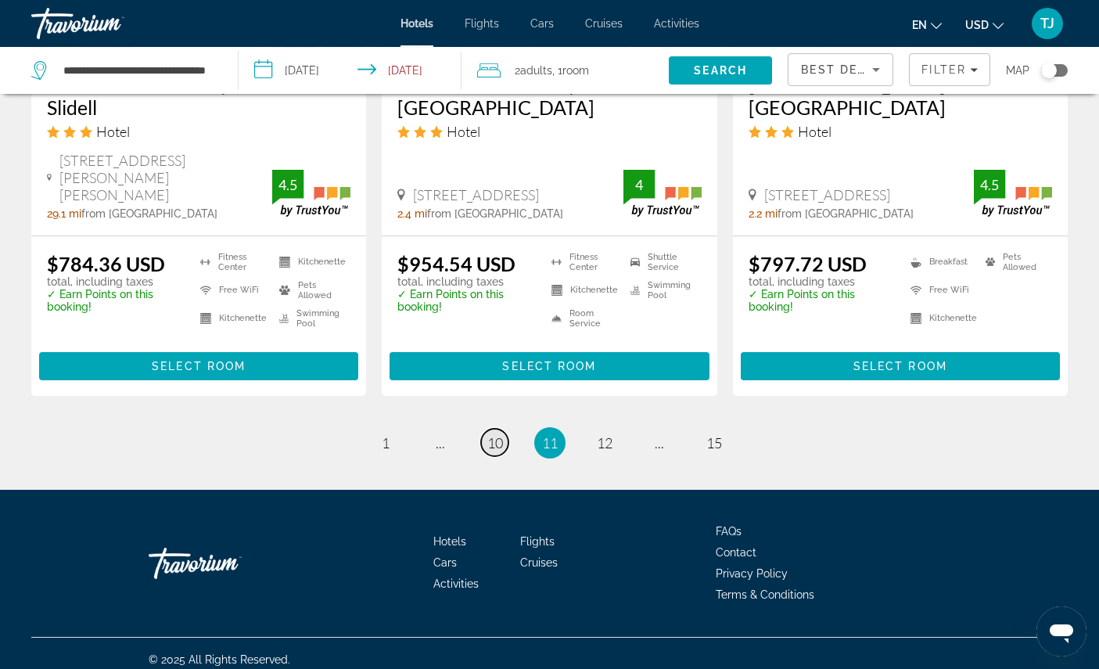
scroll to position [2231, 0]
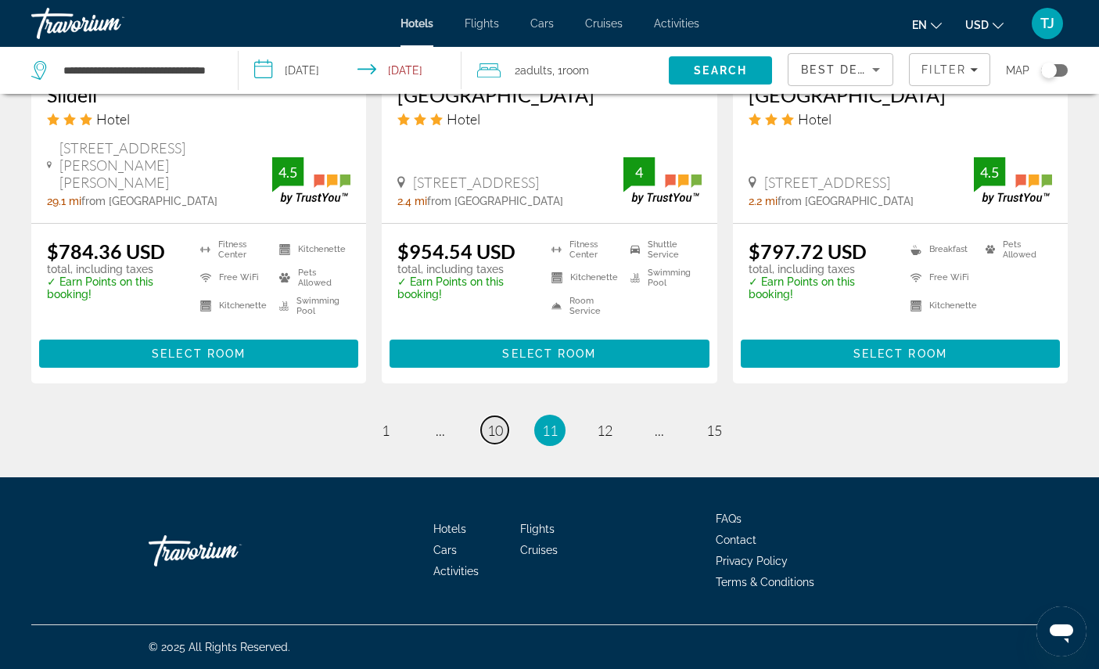
click at [488, 439] on span "10" at bounding box center [495, 430] width 16 height 17
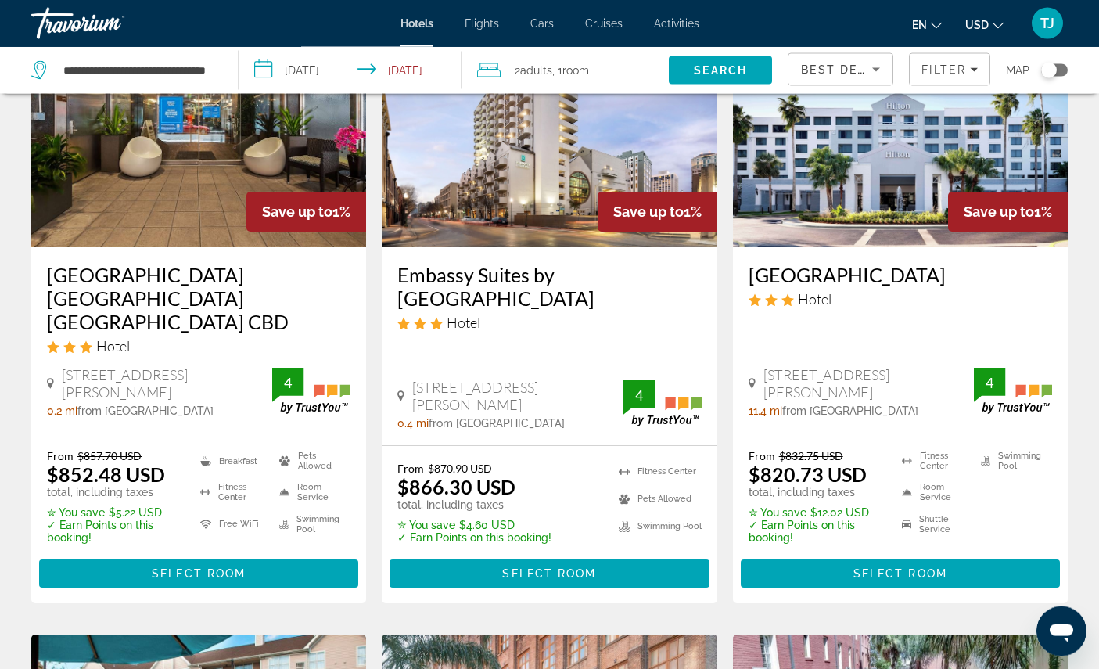
scroll to position [813, 0]
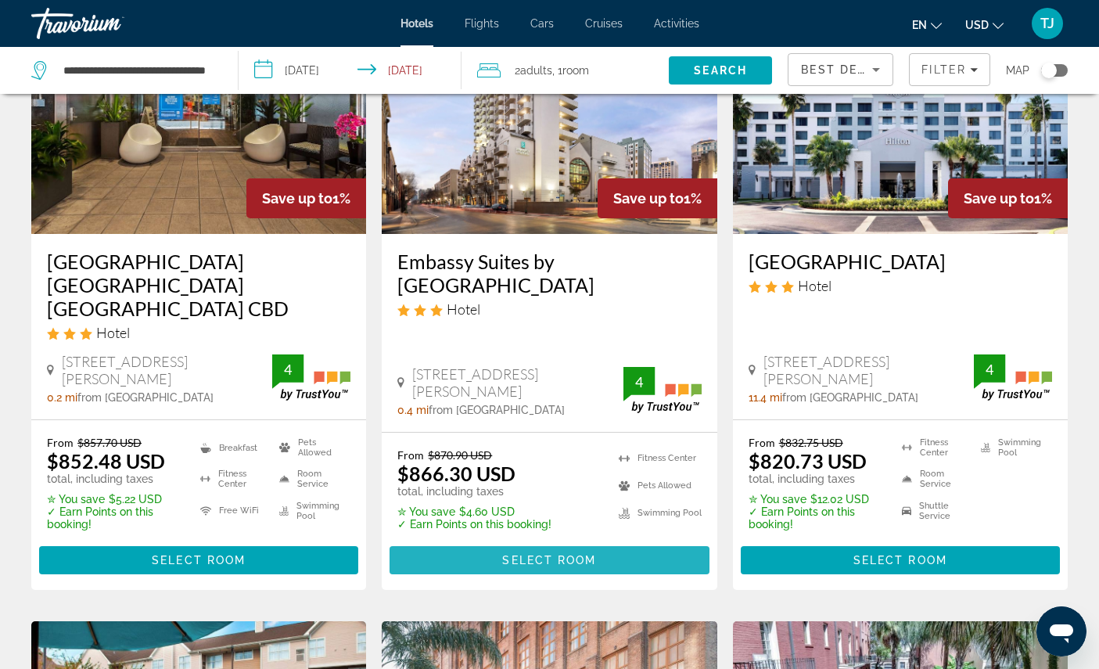
click at [556, 566] on span "Select Room" at bounding box center [549, 560] width 94 height 13
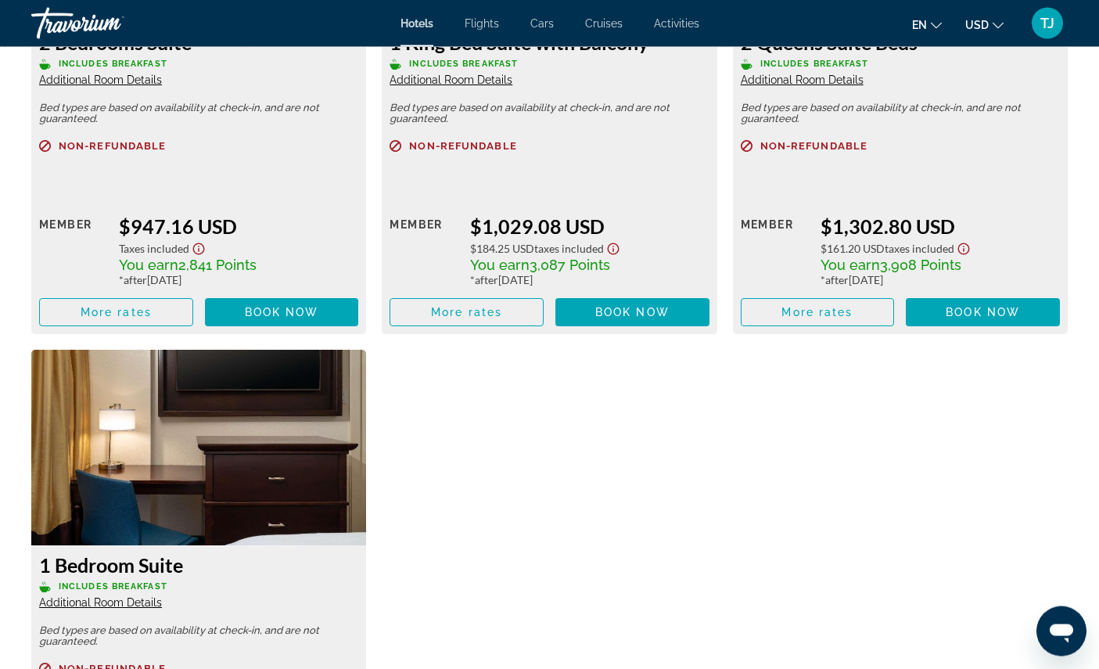
scroll to position [2911, 0]
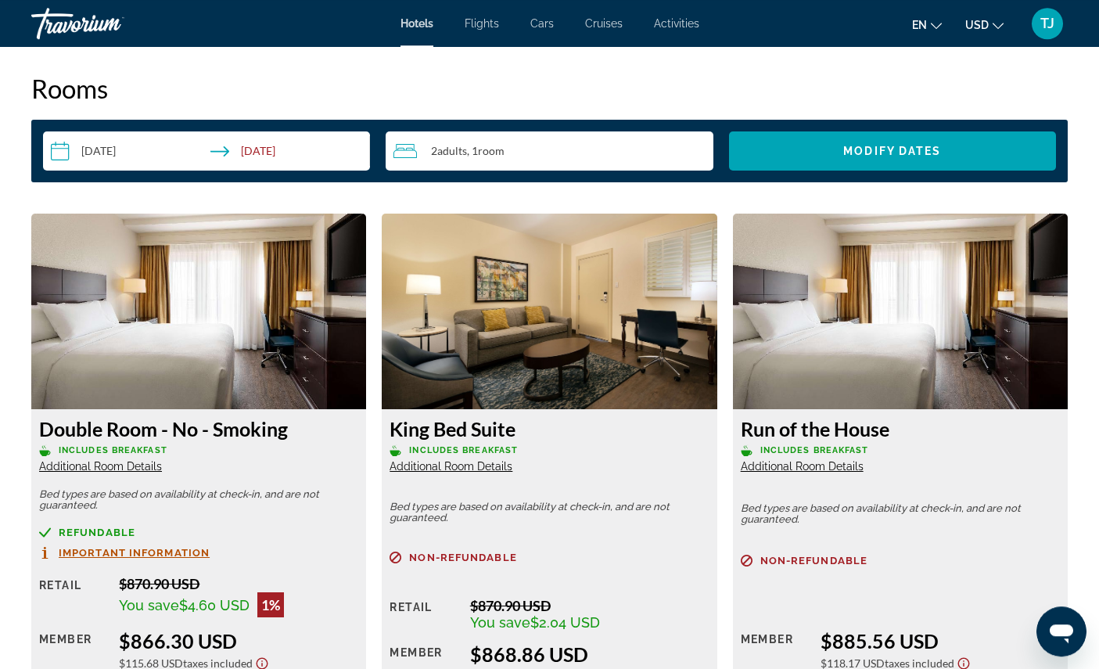
scroll to position [1948, 0]
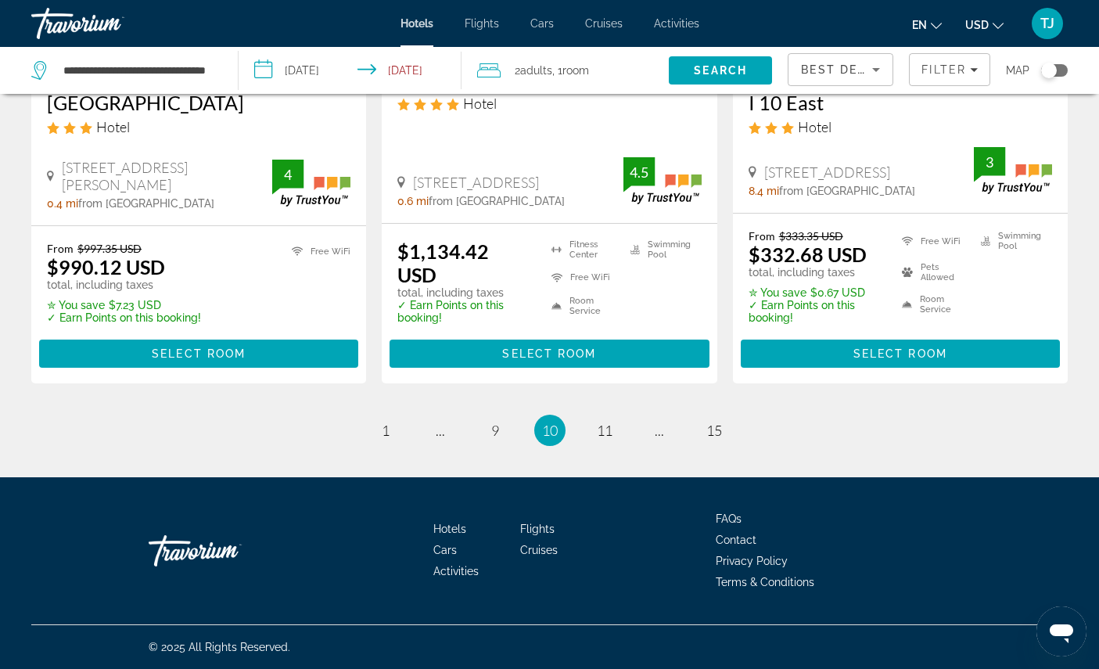
scroll to position [2256, 0]
click at [497, 443] on link "page 9" at bounding box center [494, 429] width 27 height 27
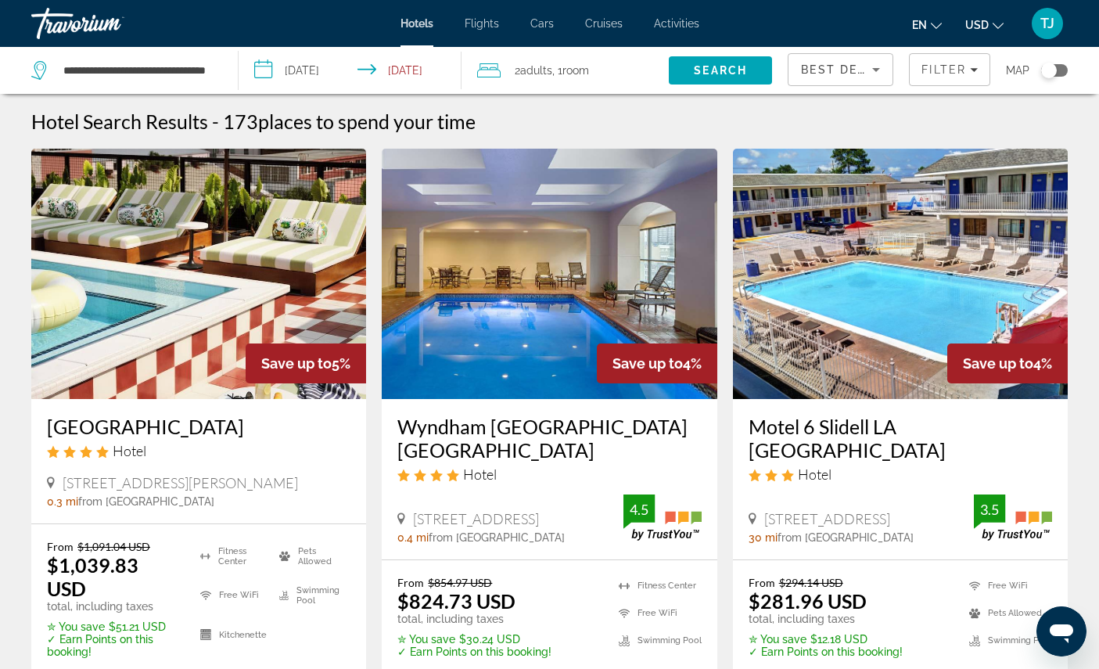
click at [1040, 25] on span "TJ" at bounding box center [1047, 24] width 14 height 16
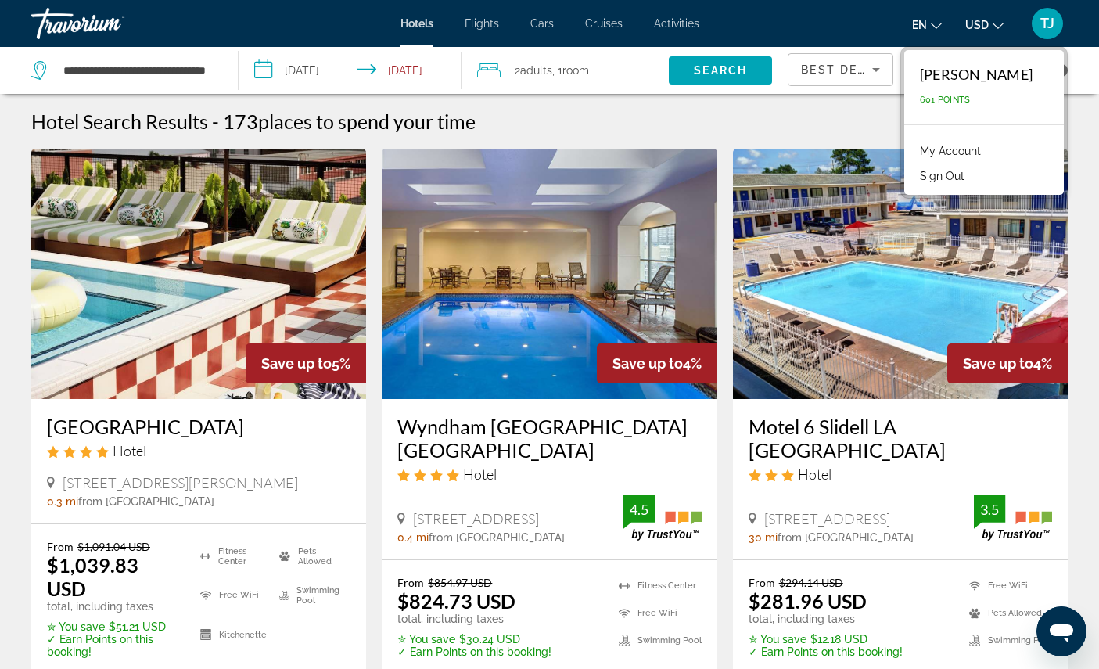
click at [987, 161] on link "My Account" at bounding box center [950, 151] width 77 height 20
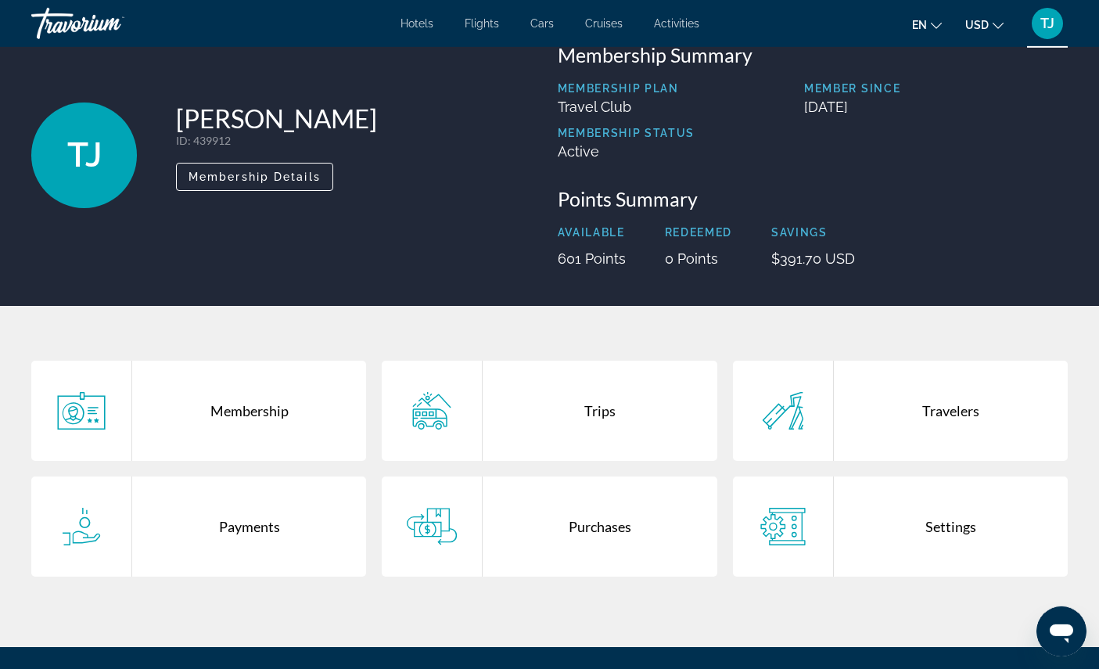
scroll to position [44, 0]
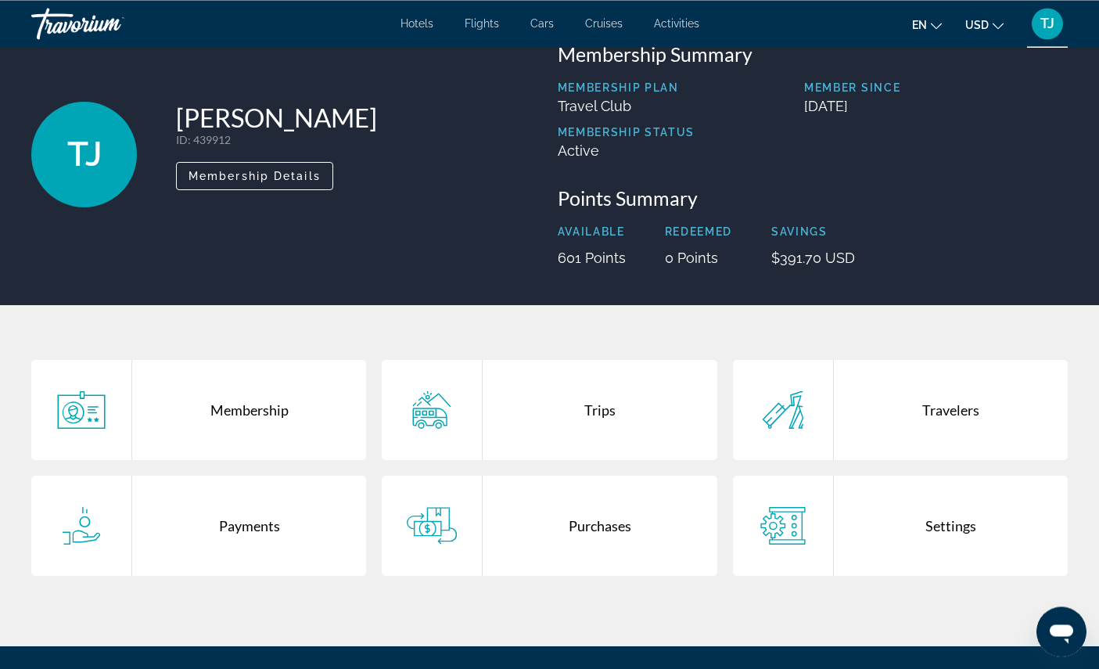
click at [623, 576] on div "Purchases" at bounding box center [600, 526] width 234 height 100
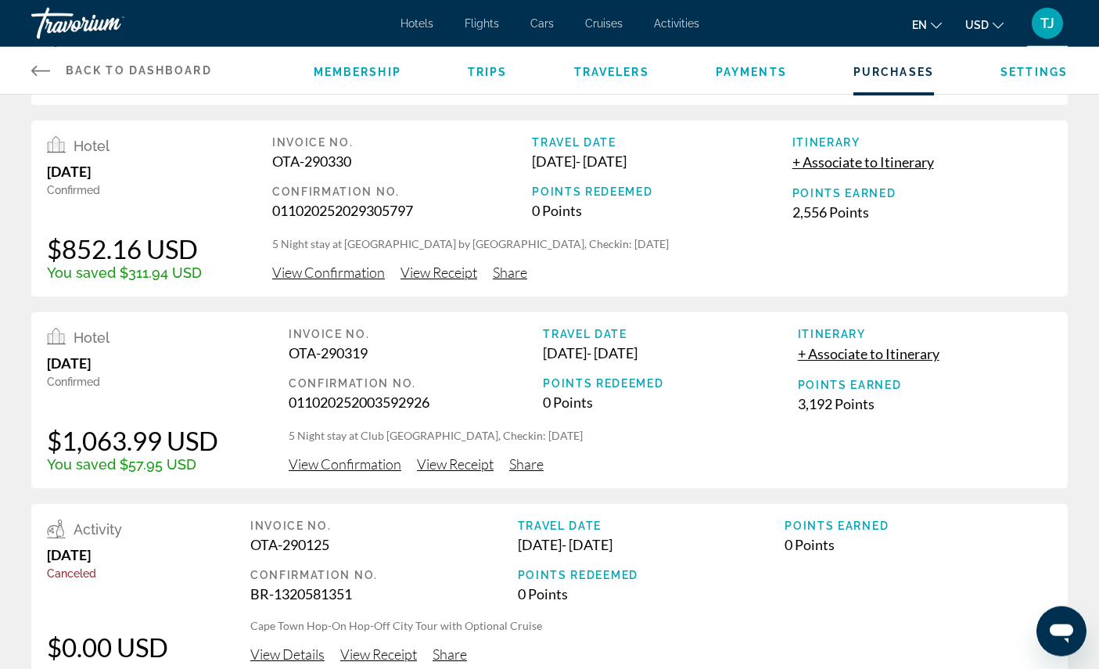
scroll to position [383, 0]
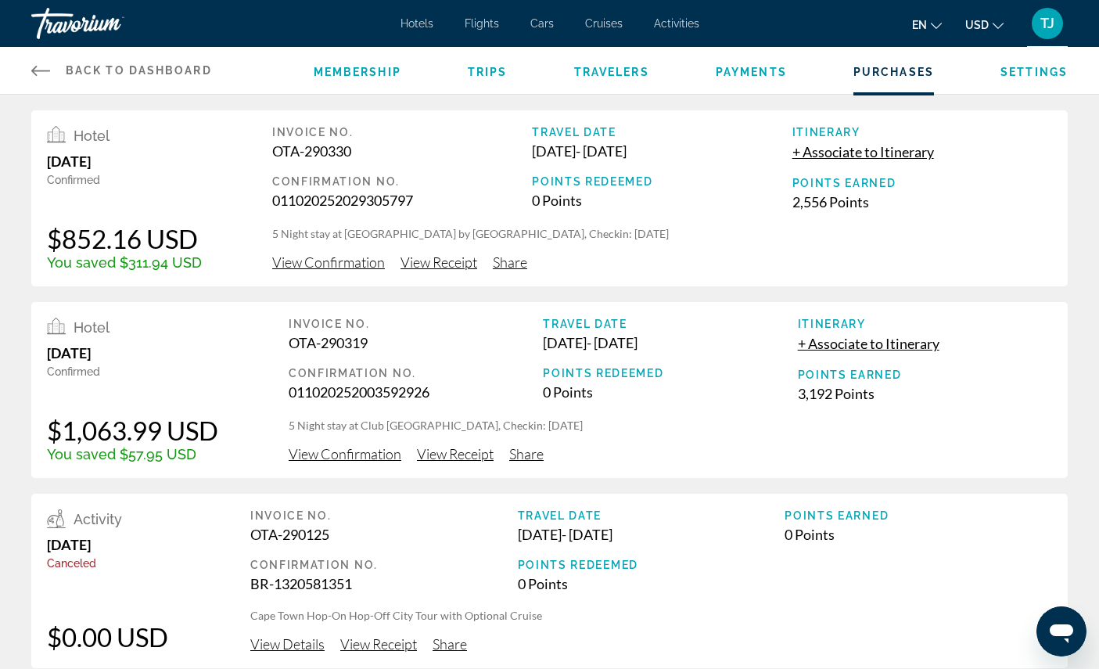
click at [447, 400] on div "Confirmation No. 011020252003592926" at bounding box center [416, 384] width 254 height 34
click at [394, 462] on div "Invoice No. OTA-290319 Confirmation No. 011020252003592926 Travel Date Oct 30, …" at bounding box center [670, 390] width 763 height 145
click at [382, 462] on span "View Confirmation" at bounding box center [345, 453] width 113 height 17
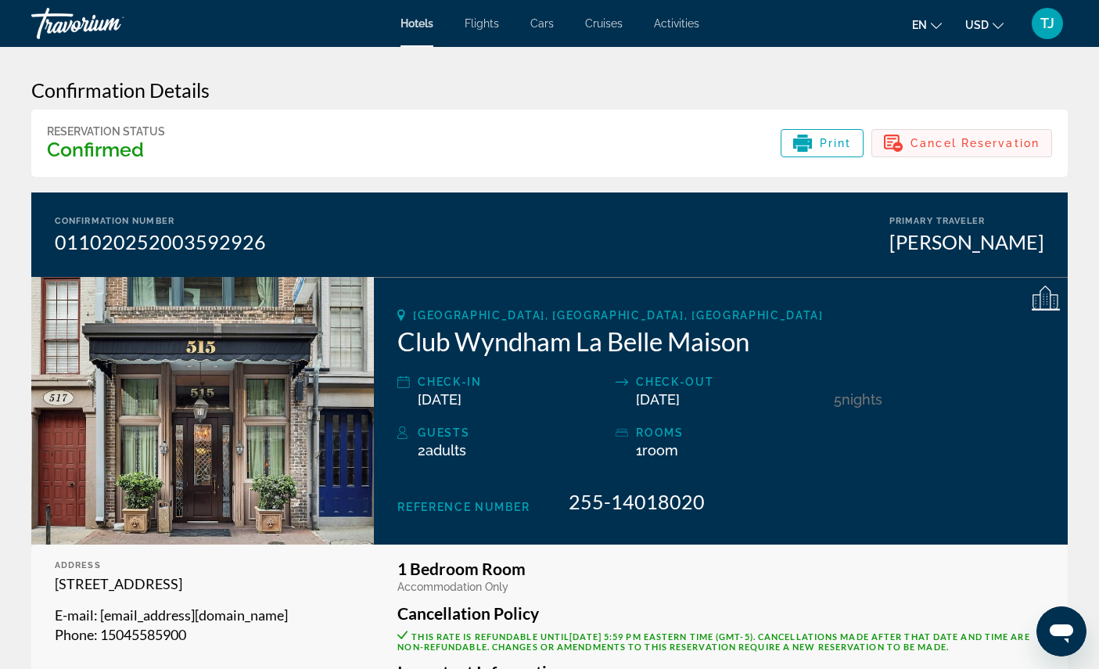
click at [982, 162] on span "Main content" at bounding box center [961, 143] width 179 height 38
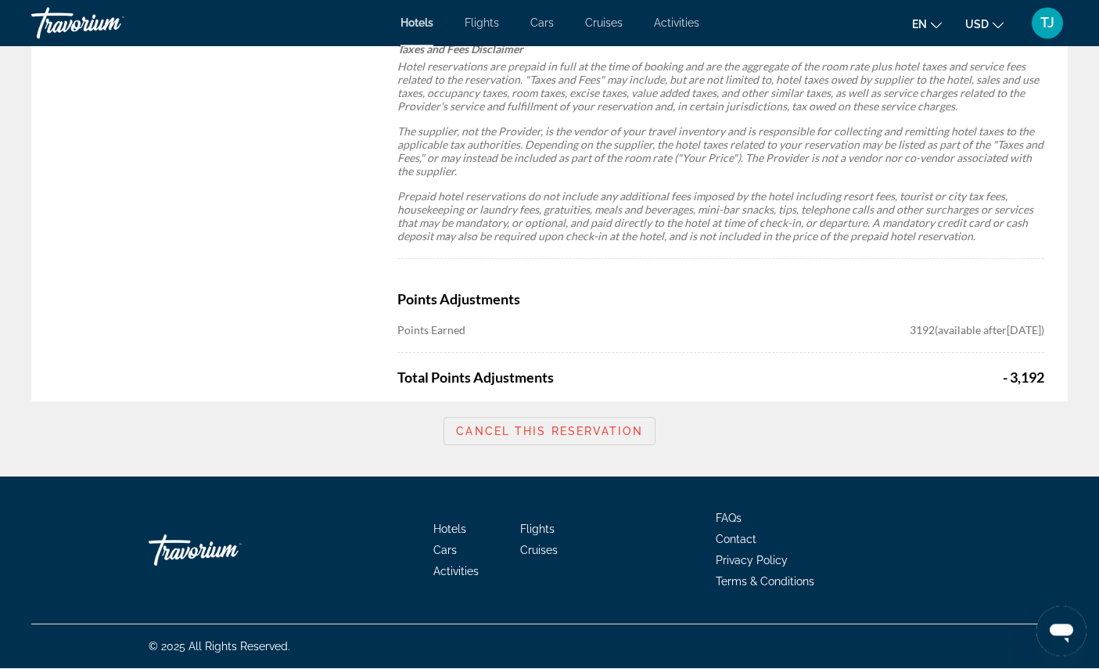
scroll to position [1143, 0]
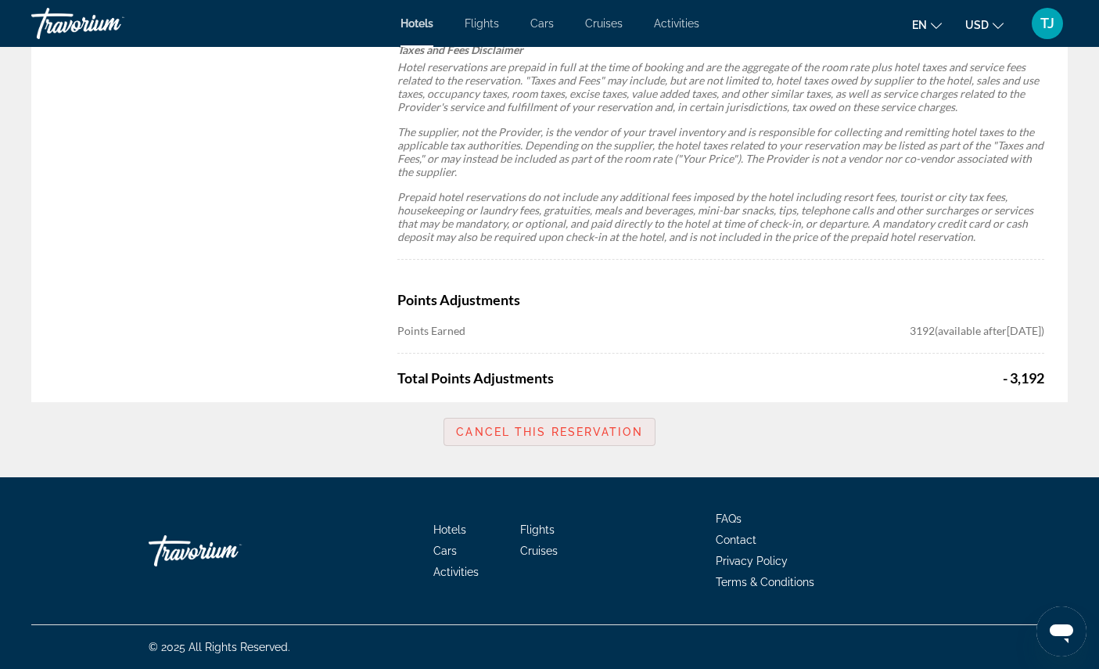
click at [599, 438] on span "Cancel this reservation" at bounding box center [549, 431] width 186 height 13
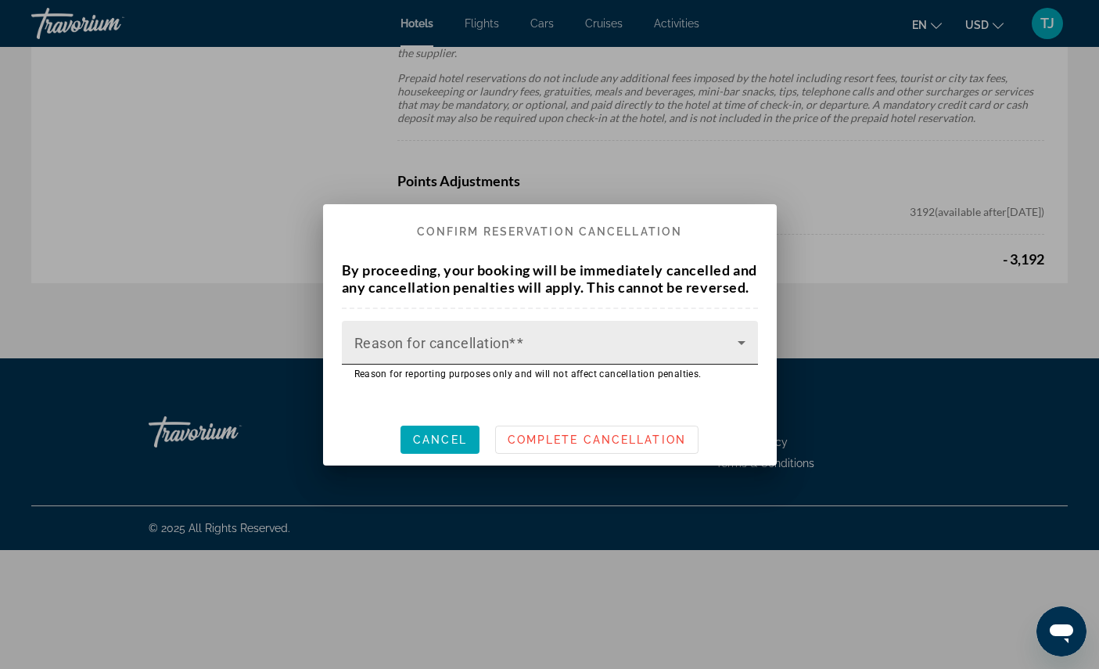
click at [633, 353] on span at bounding box center [545, 348] width 383 height 19
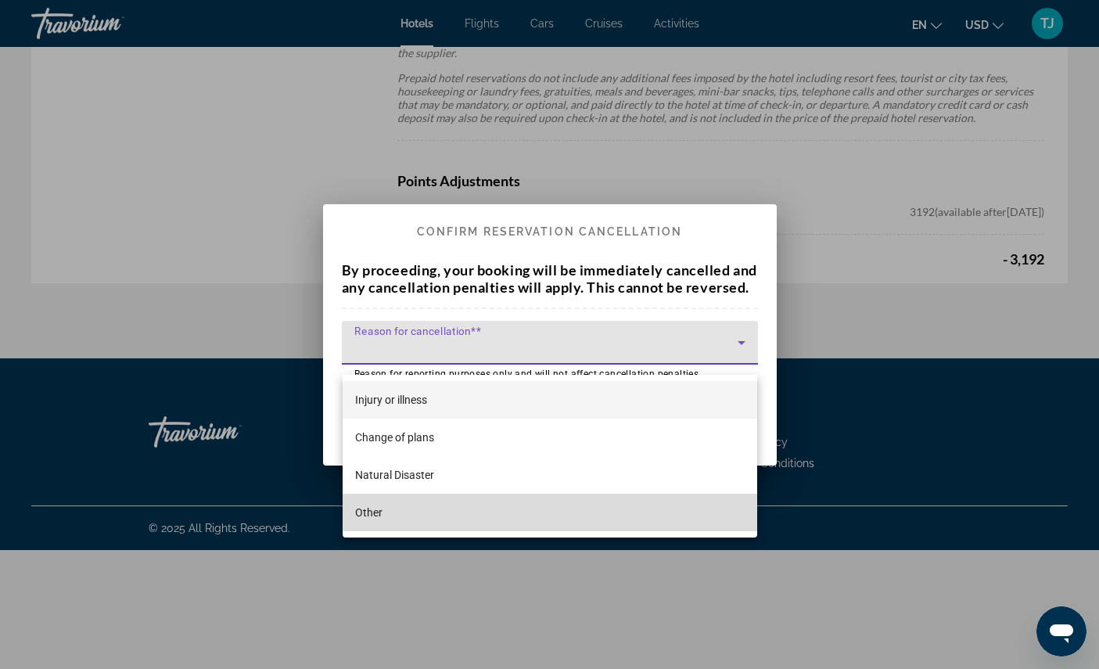
click at [515, 515] on mat-option "Other" at bounding box center [550, 513] width 415 height 38
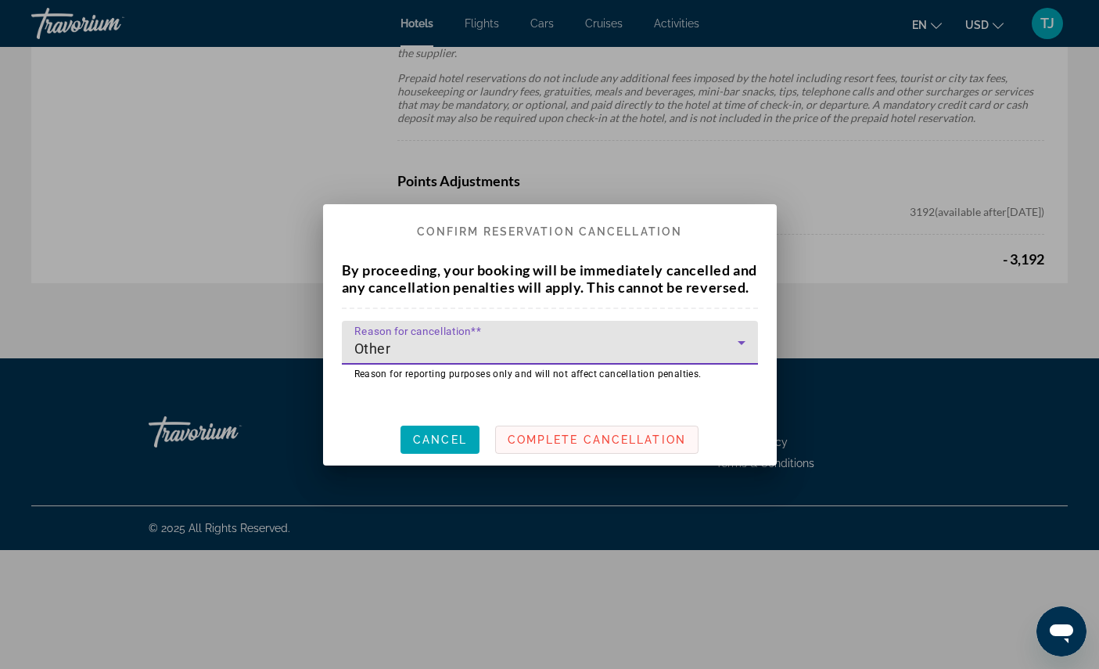
click at [623, 446] on span "Complete Cancellation" at bounding box center [597, 439] width 178 height 13
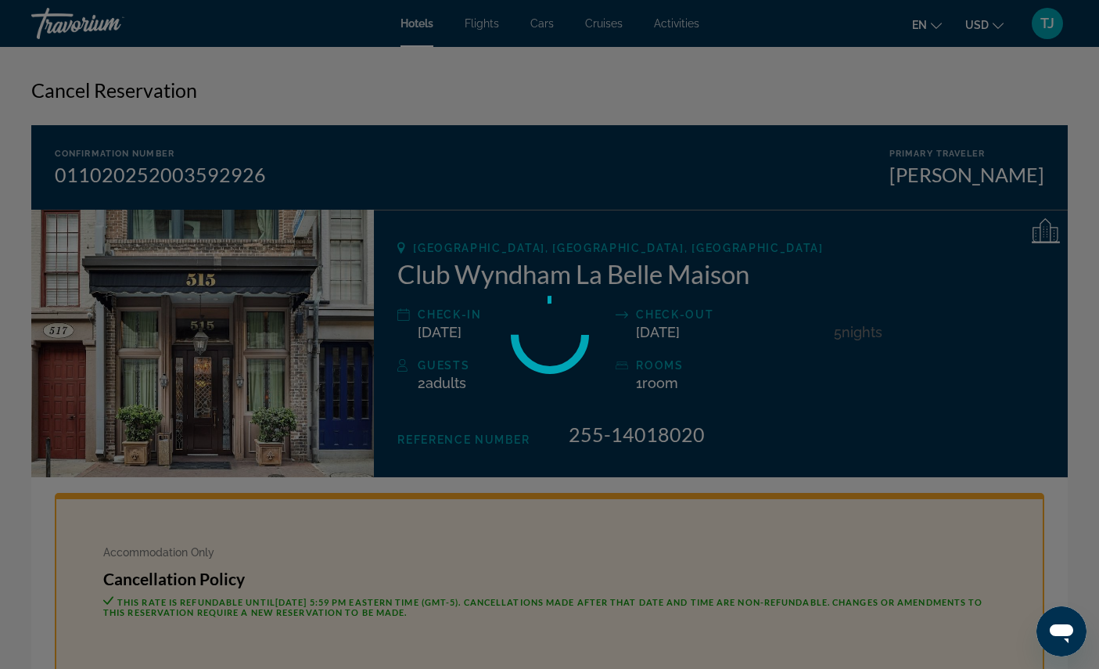
scroll to position [1143, 0]
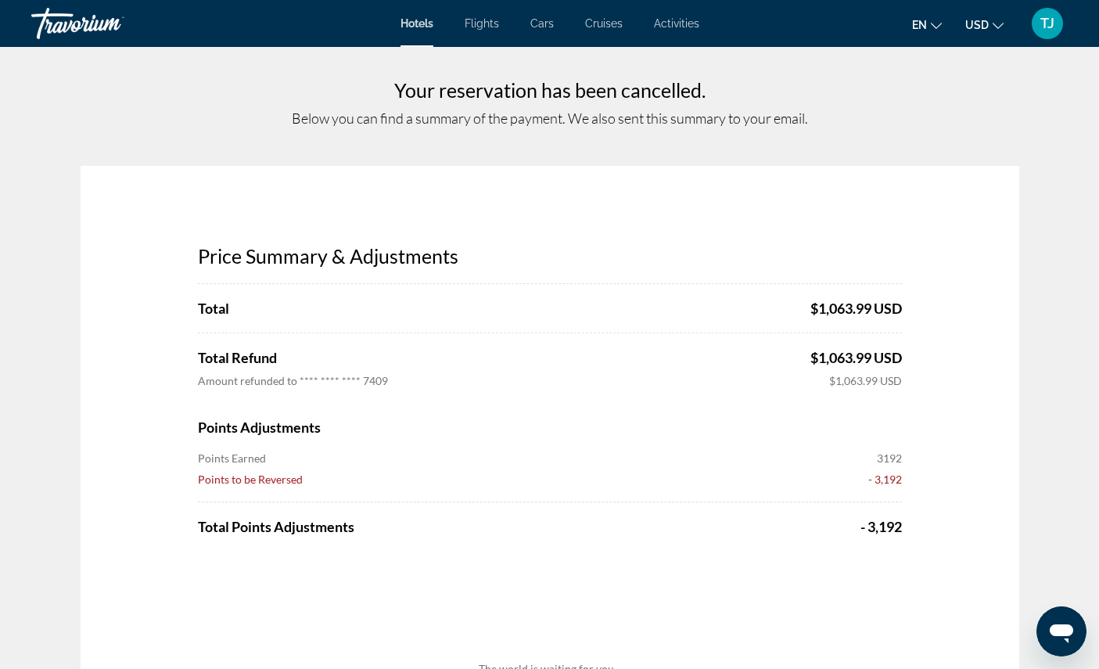
click at [699, 27] on span "Activities" at bounding box center [676, 23] width 45 height 13
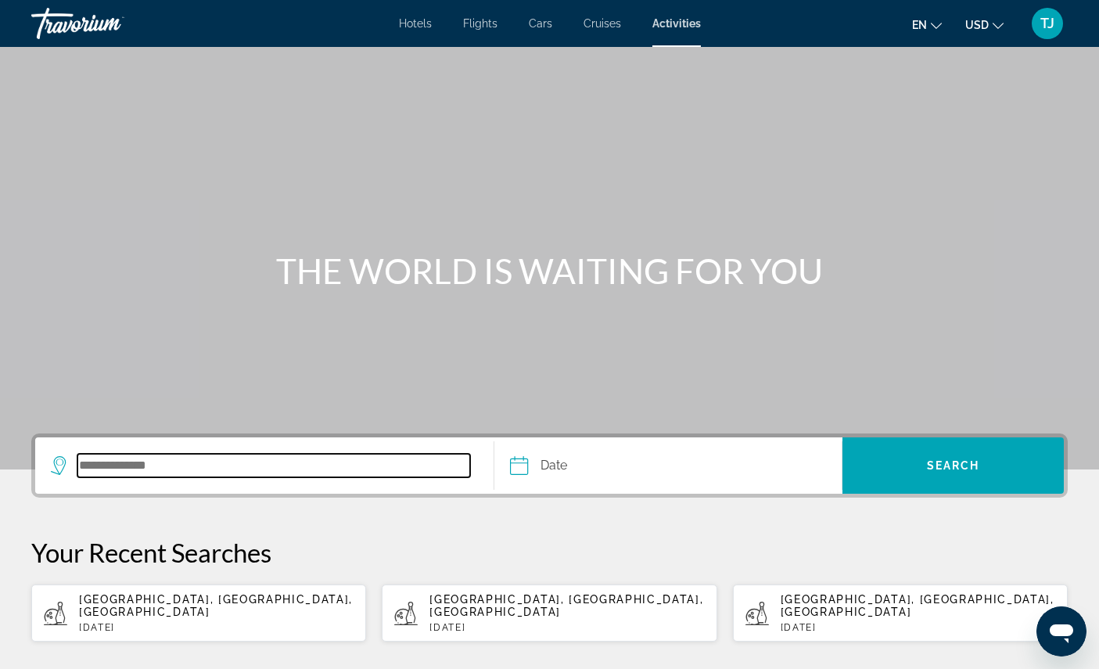
click at [395, 477] on input "Search destination" at bounding box center [273, 465] width 393 height 23
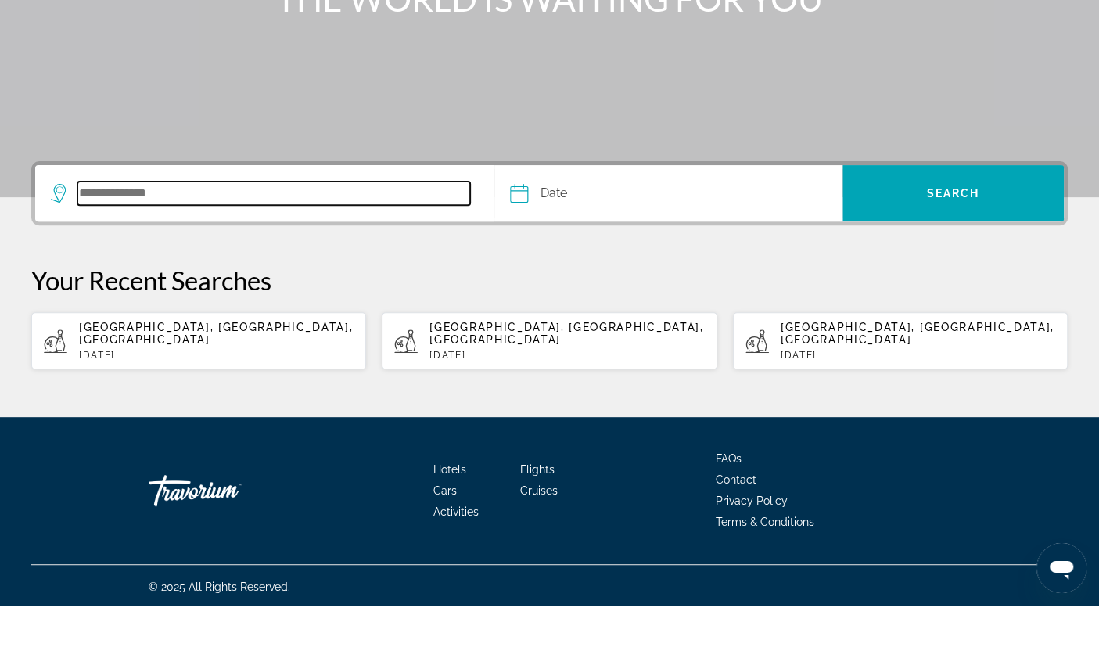
scroll to position [221, 0]
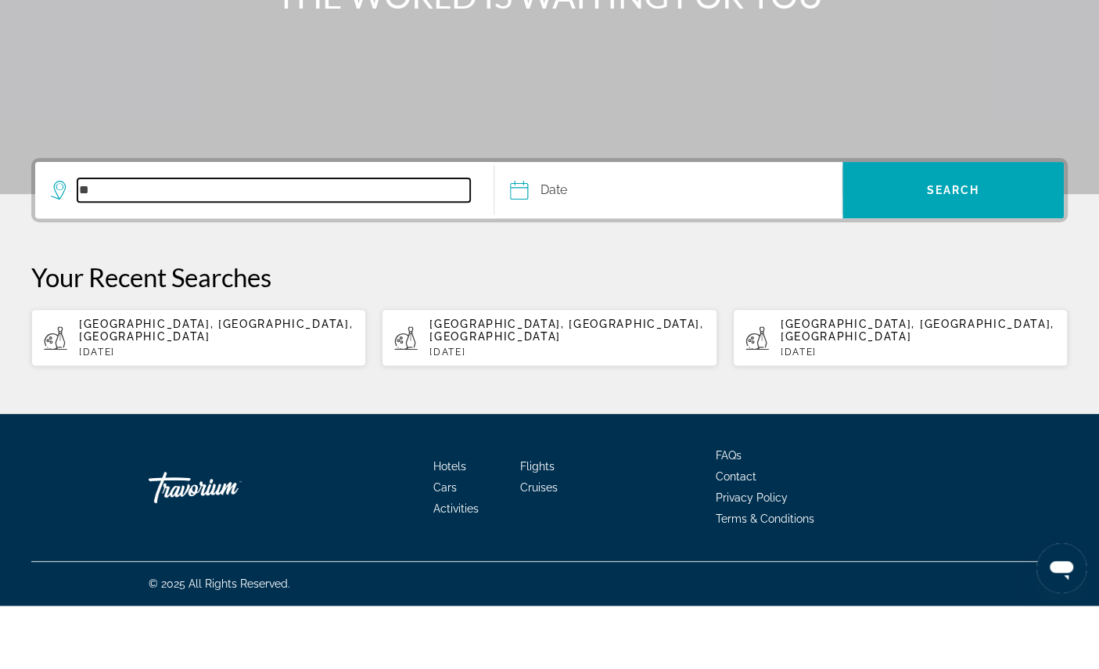
type input "*"
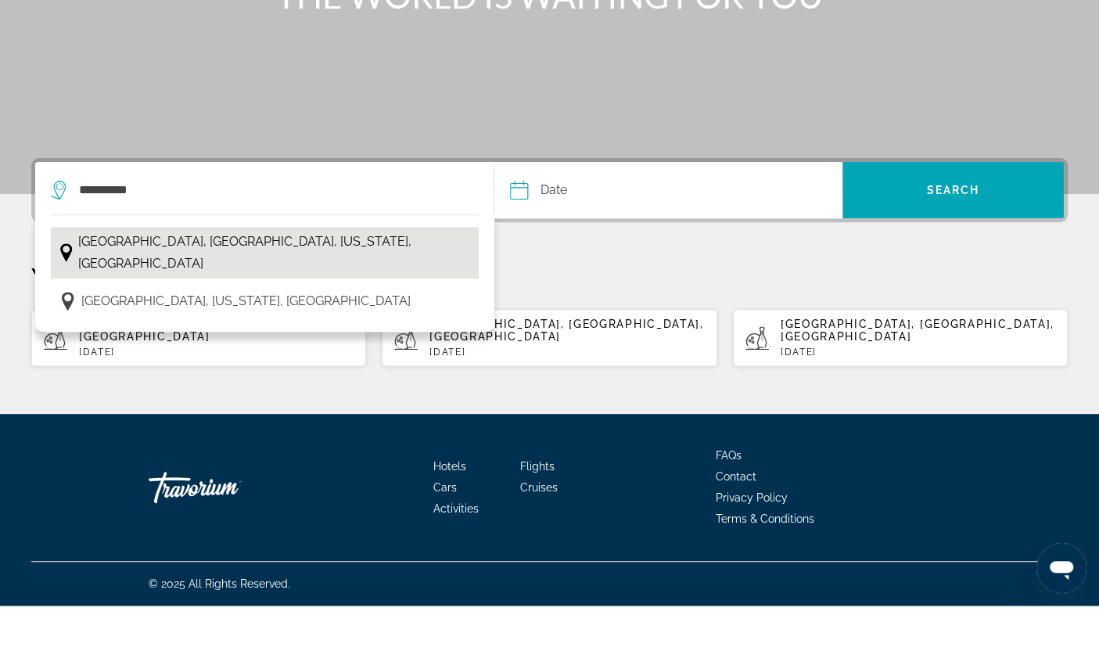
click at [300, 294] on span "French Quarter, New Orleans, Louisiana, USA" at bounding box center [274, 316] width 392 height 44
type input "**********"
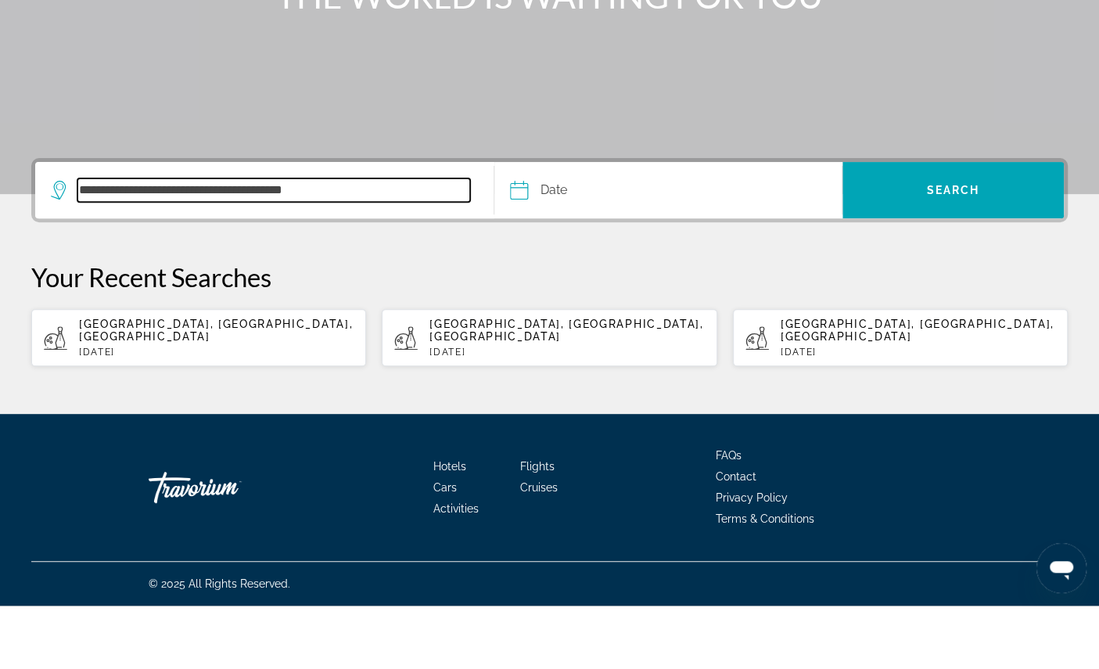
scroll to position [284, 0]
click at [635, 225] on input "Date" at bounding box center [592, 255] width 172 height 61
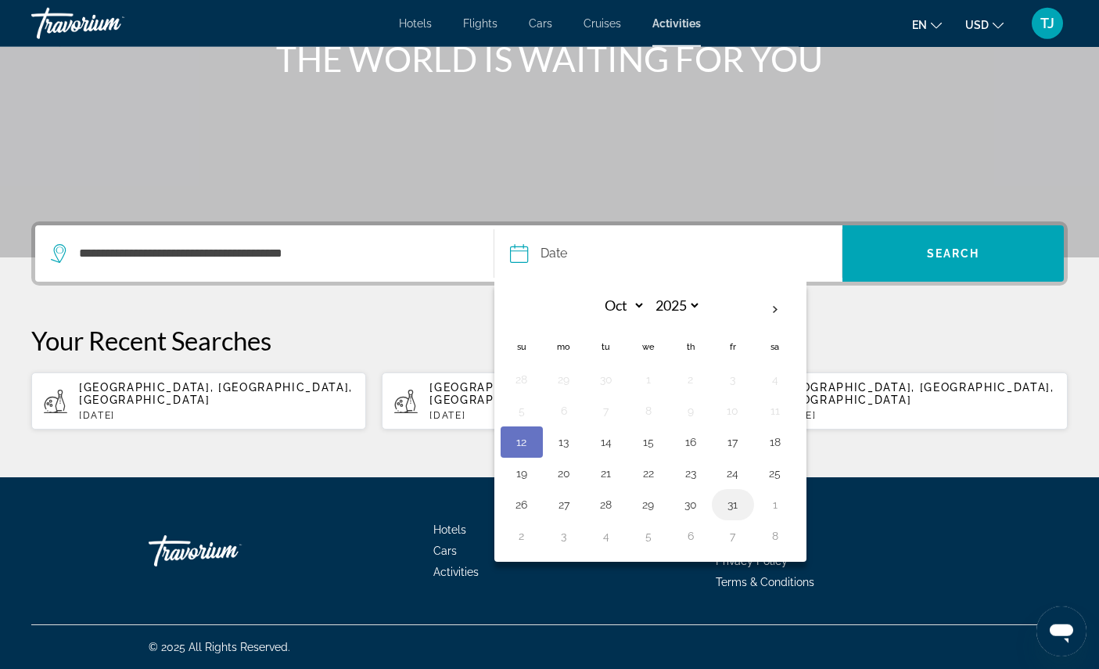
click at [744, 494] on button "31" at bounding box center [732, 505] width 25 height 22
type input "**********"
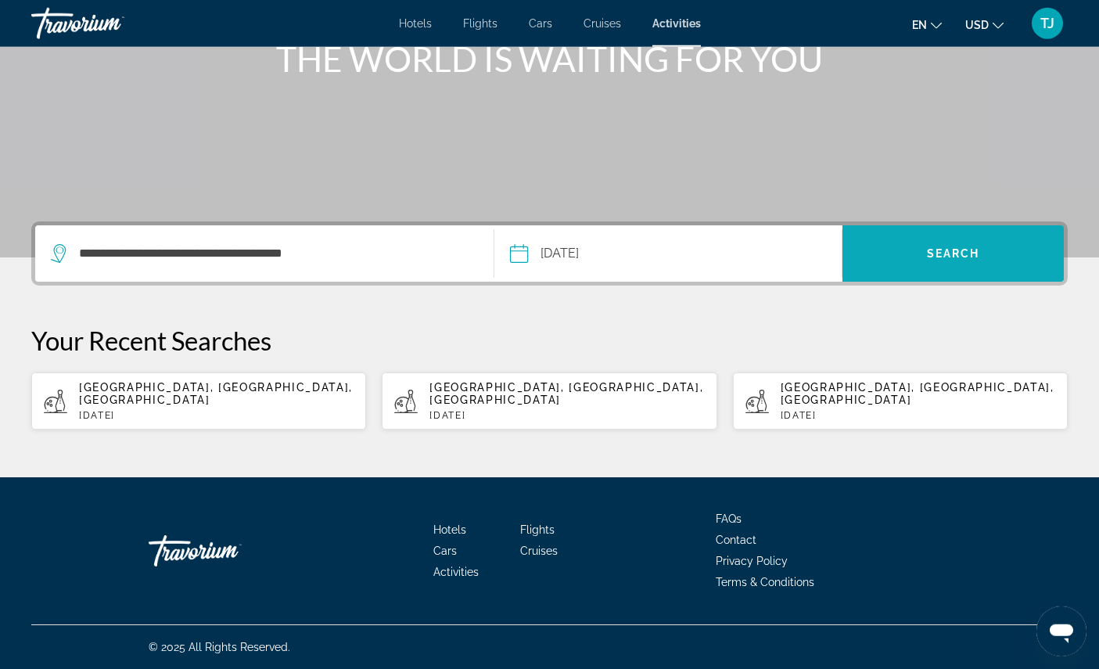
click at [951, 247] on span "Search" at bounding box center [953, 253] width 53 height 13
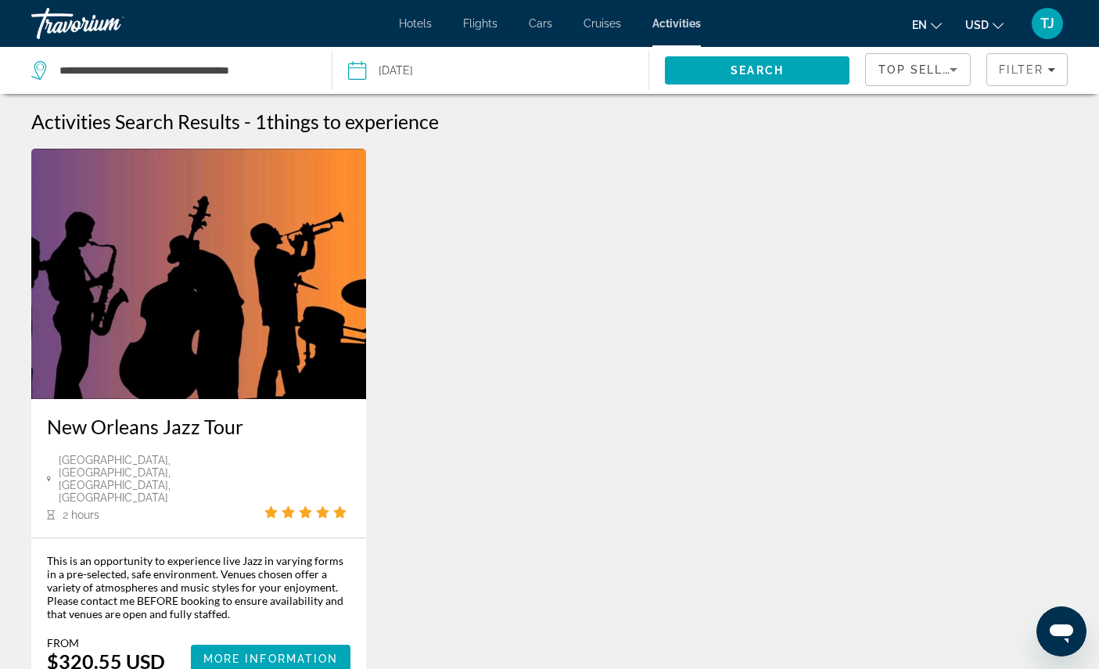
click at [434, 82] on input "Date: Oct 31, 2025" at bounding box center [422, 73] width 156 height 52
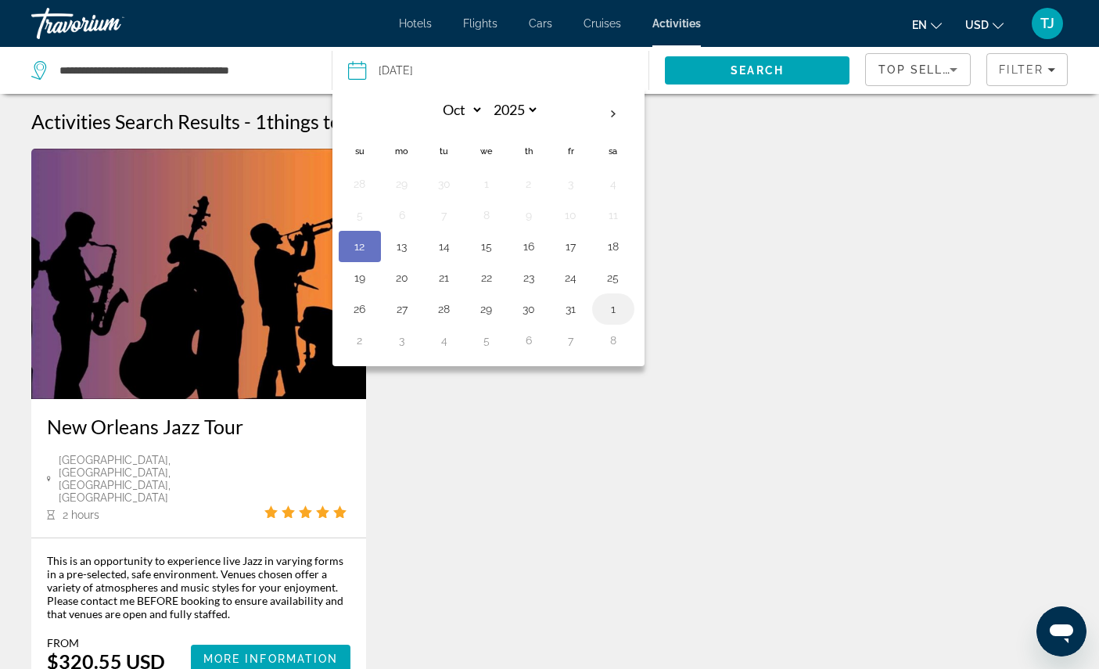
click at [618, 320] on button "1" at bounding box center [613, 309] width 25 height 22
type input "**********"
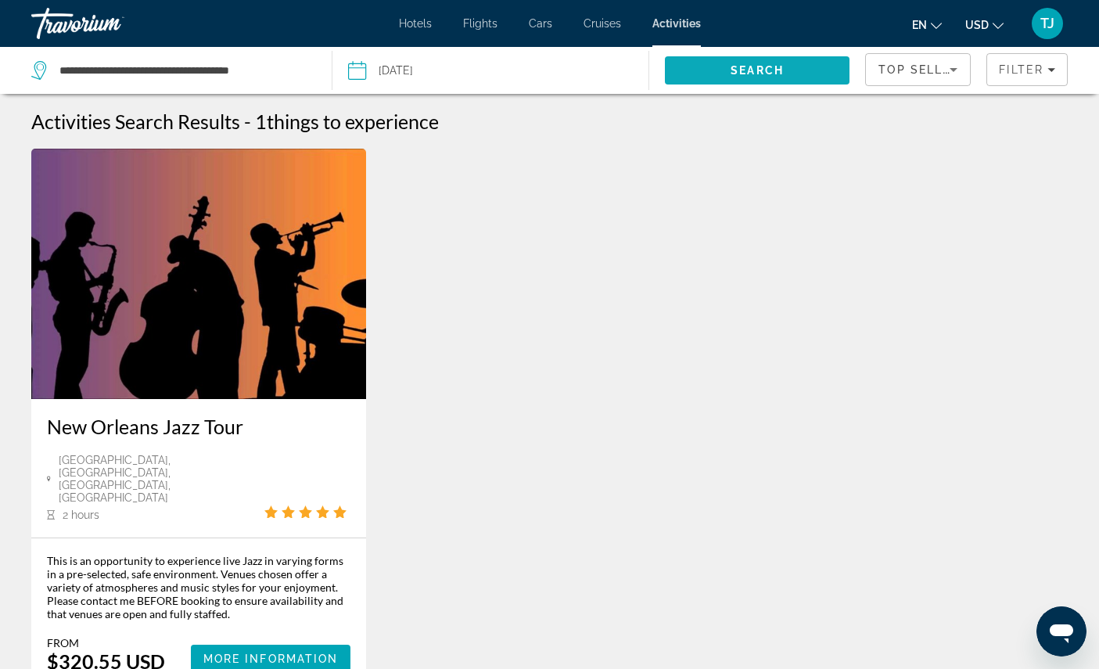
click at [770, 72] on span "Search" at bounding box center [757, 71] width 185 height 38
click at [486, 30] on span "Flights" at bounding box center [480, 23] width 34 height 13
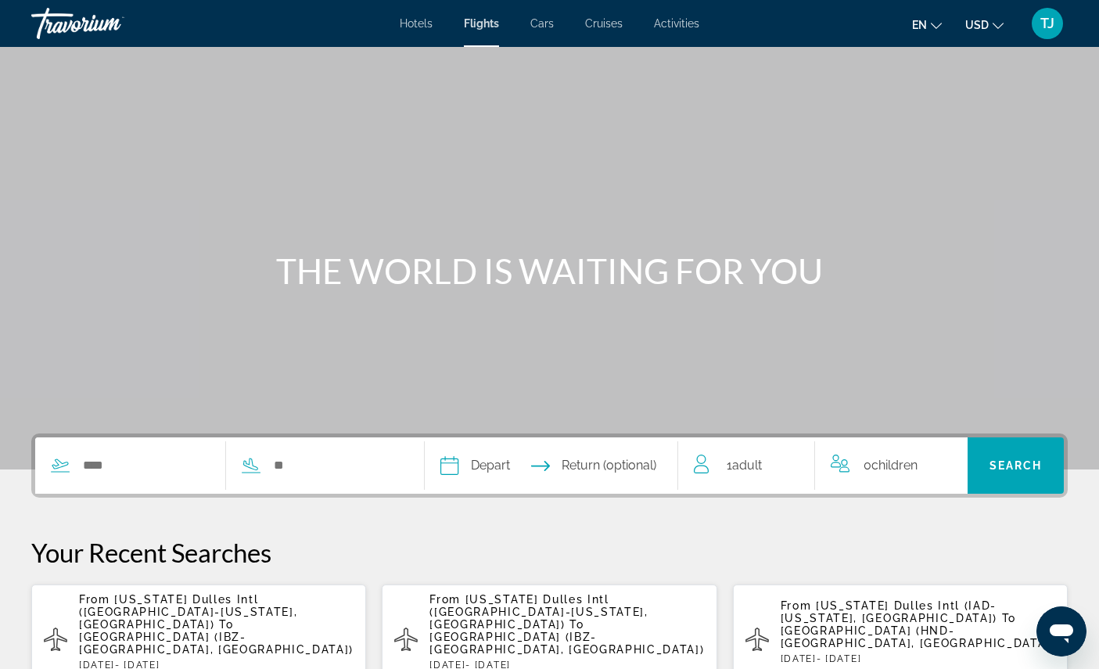
click at [420, 21] on span "Hotels" at bounding box center [416, 23] width 33 height 13
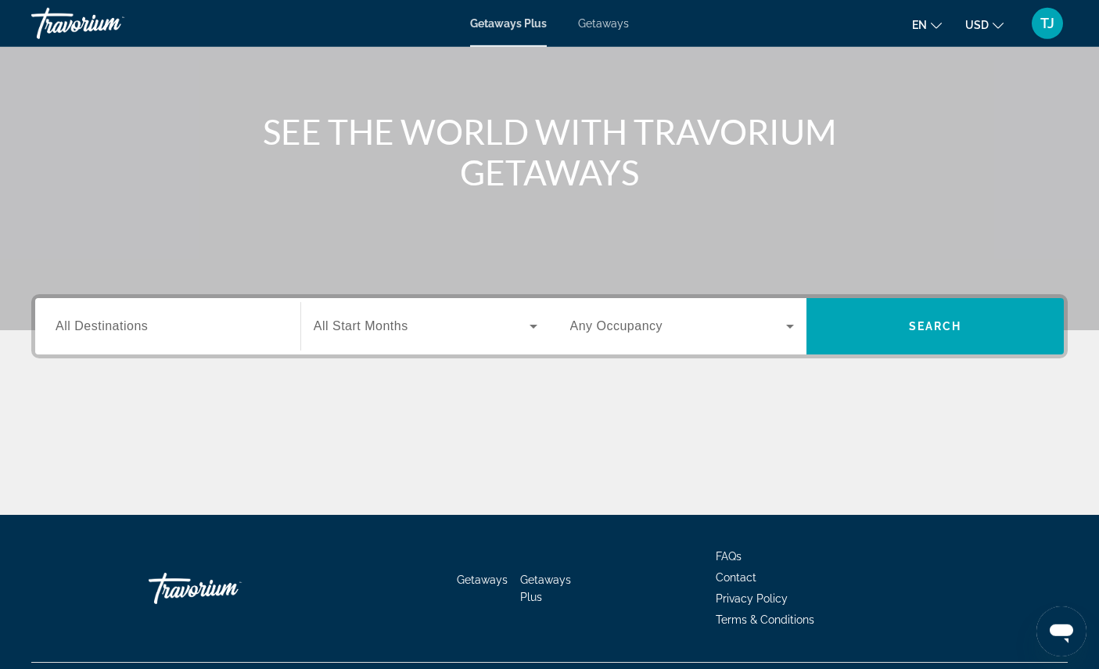
scroll to position [124, 0]
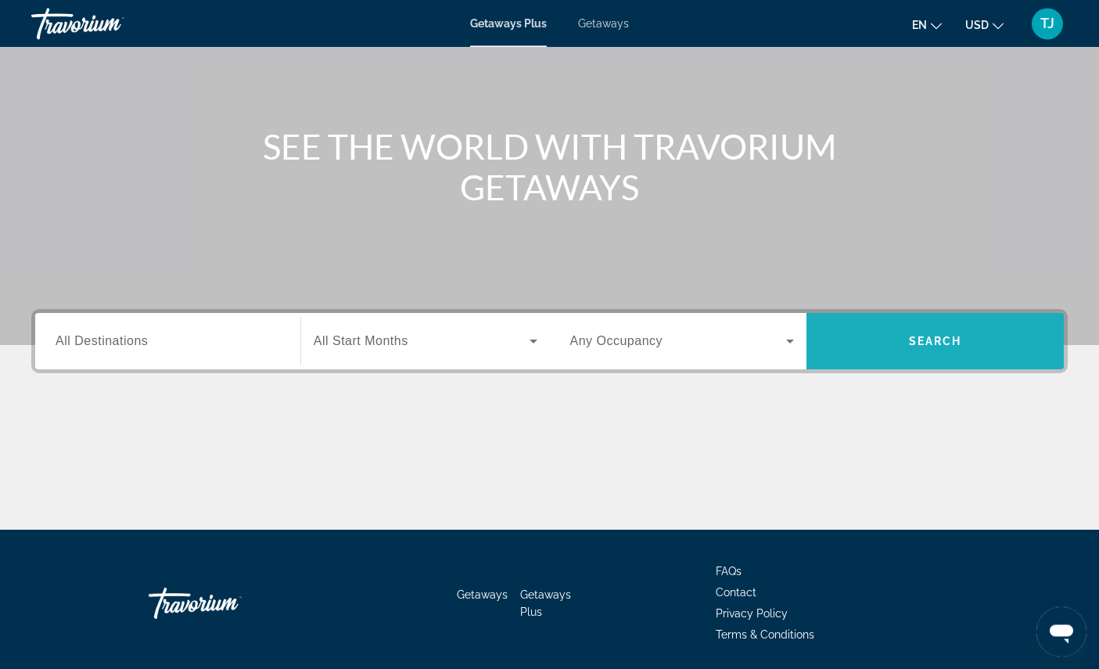
click at [967, 360] on span "Search" at bounding box center [934, 341] width 257 height 38
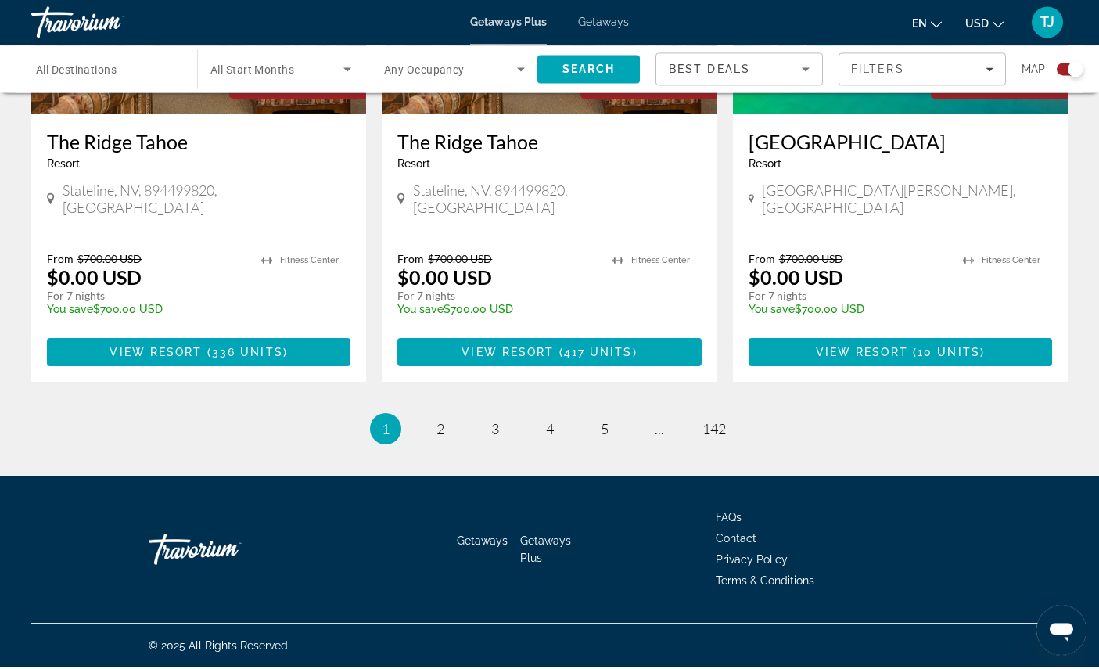
scroll to position [2549, 0]
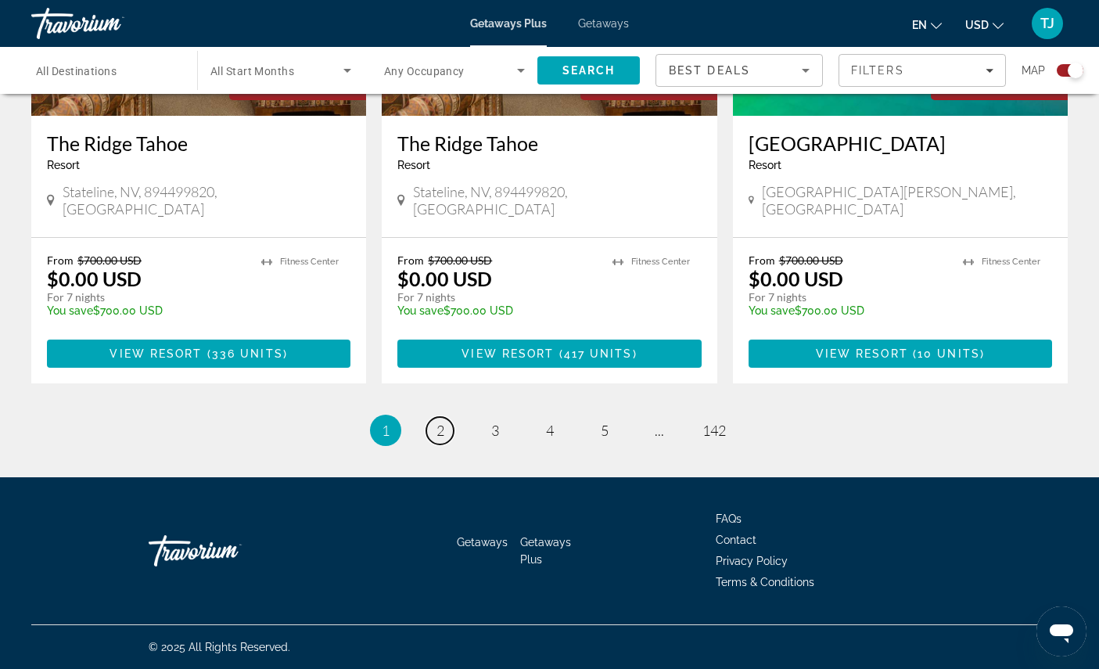
click at [426, 444] on link "page 2" at bounding box center [439, 430] width 27 height 27
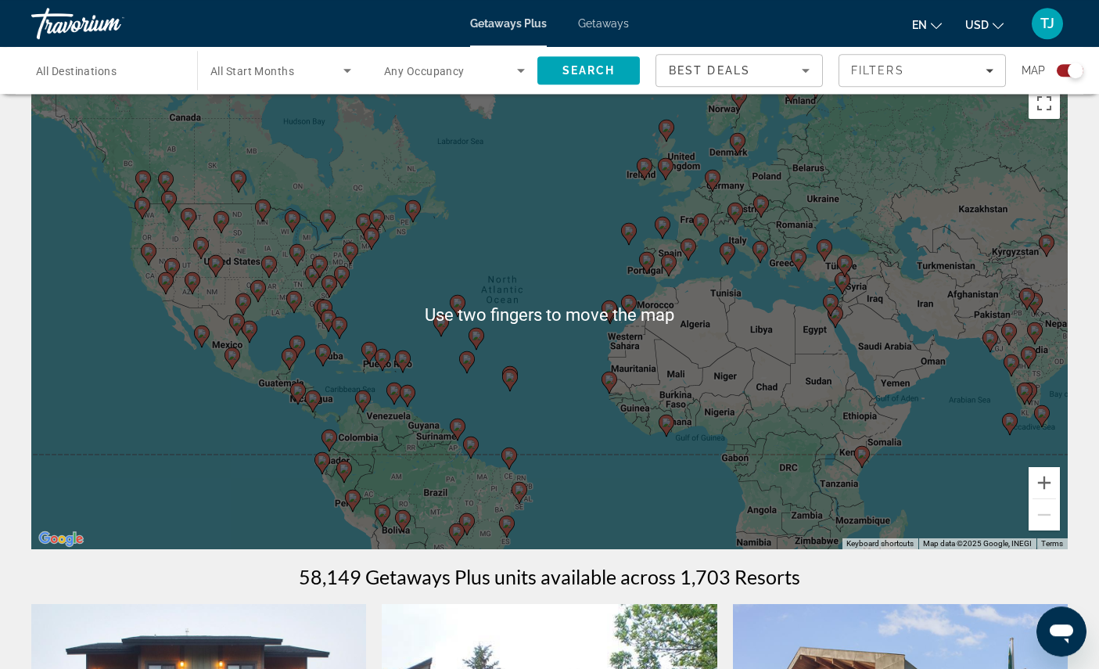
scroll to position [30, 0]
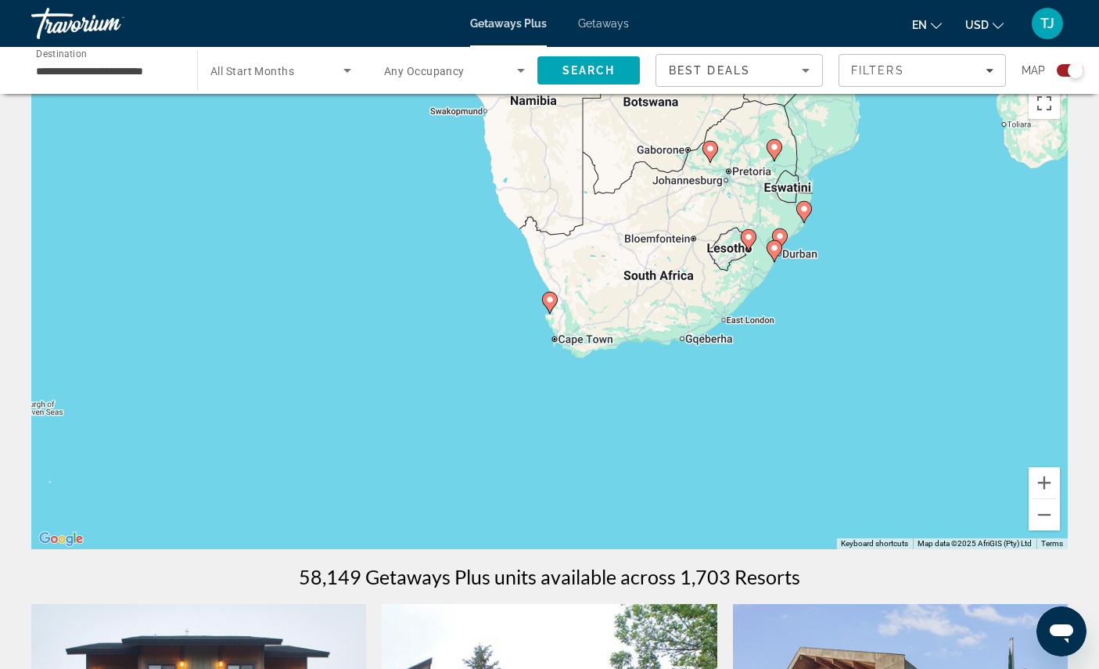
type input "**********"
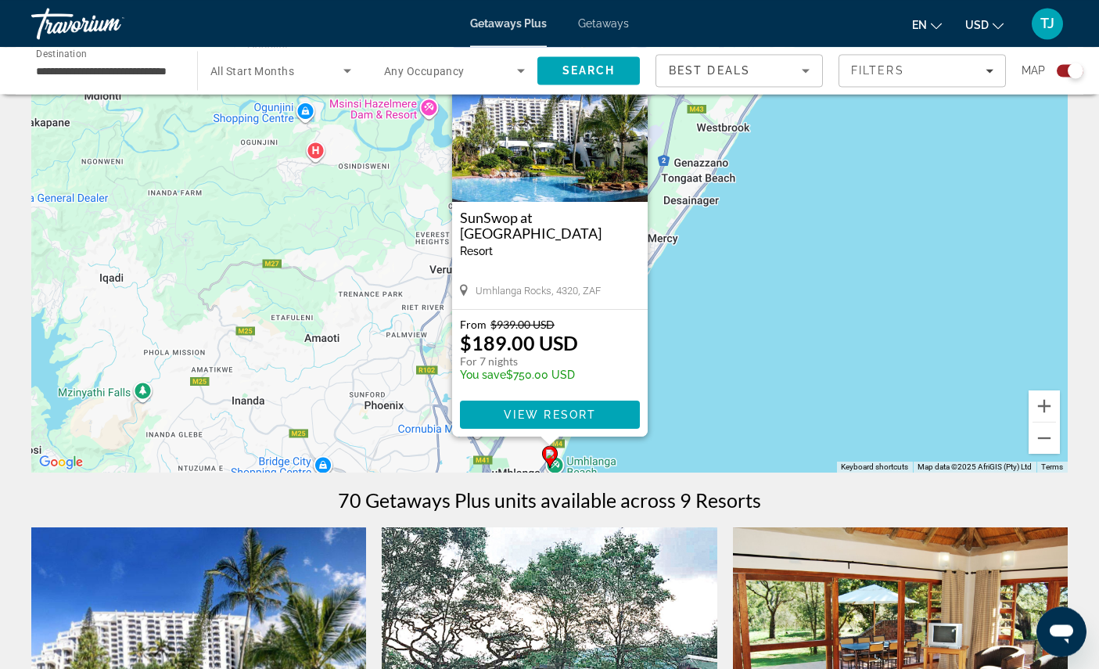
scroll to position [0, 0]
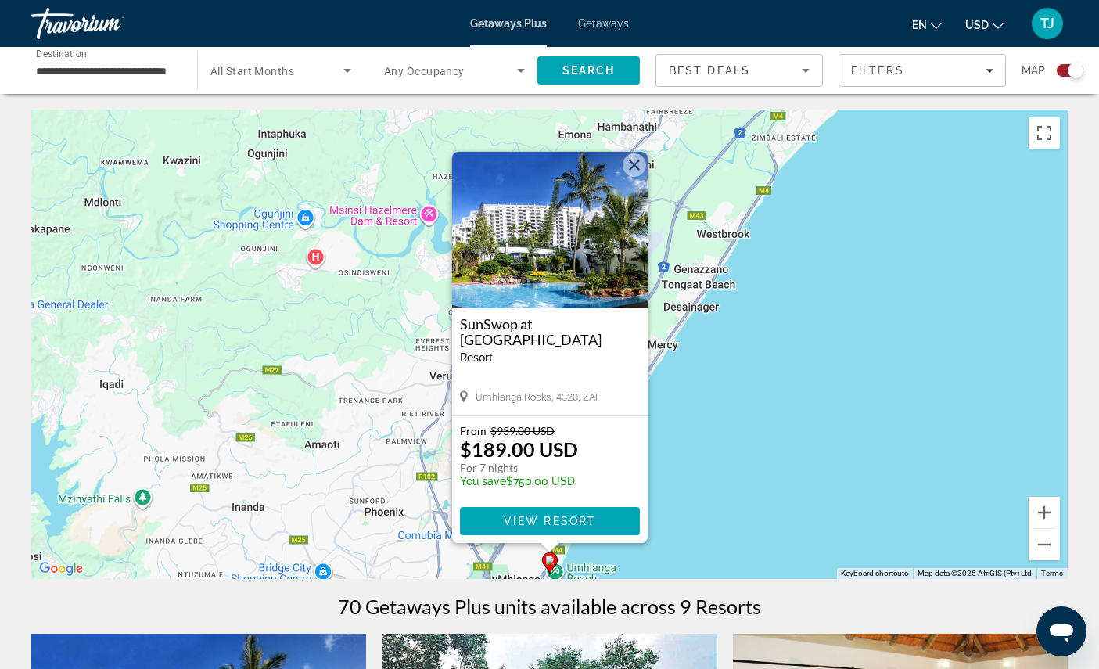
click at [641, 153] on button "Close" at bounding box center [634, 164] width 23 height 23
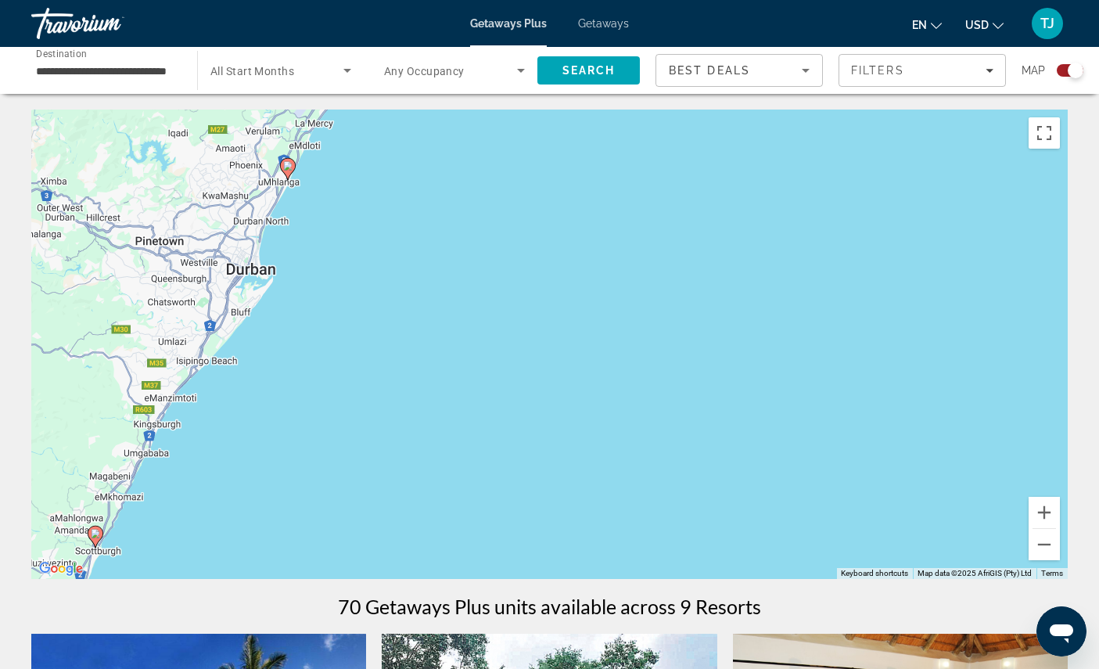
click at [1048, 560] on button "Zoom out" at bounding box center [1044, 544] width 31 height 31
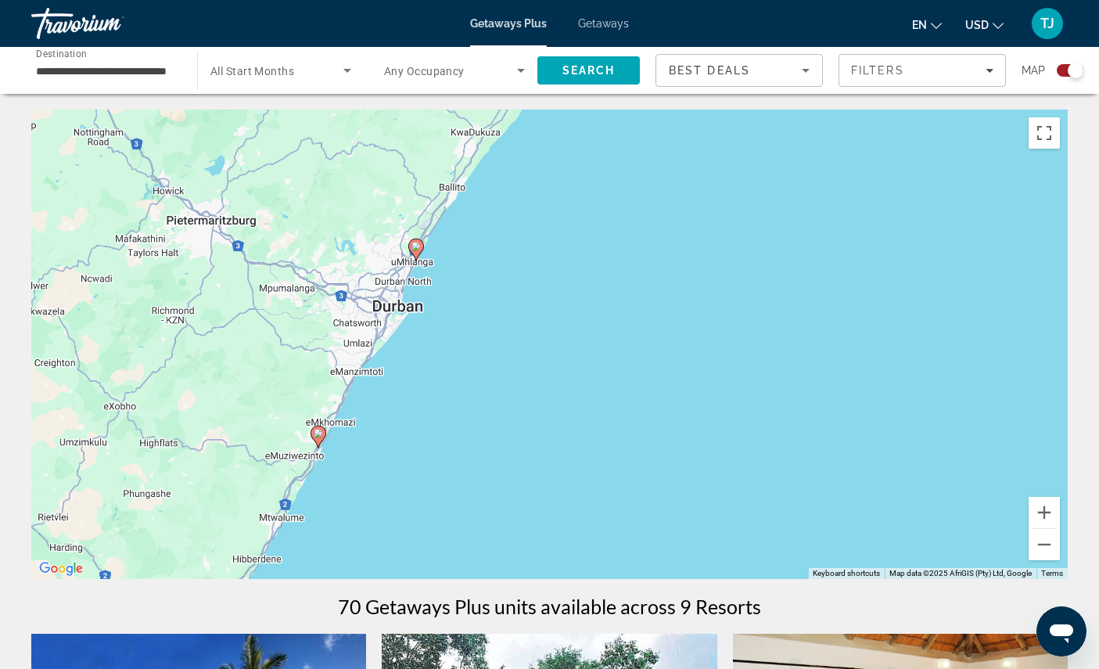
click at [1044, 556] on button "Zoom out" at bounding box center [1044, 544] width 31 height 31
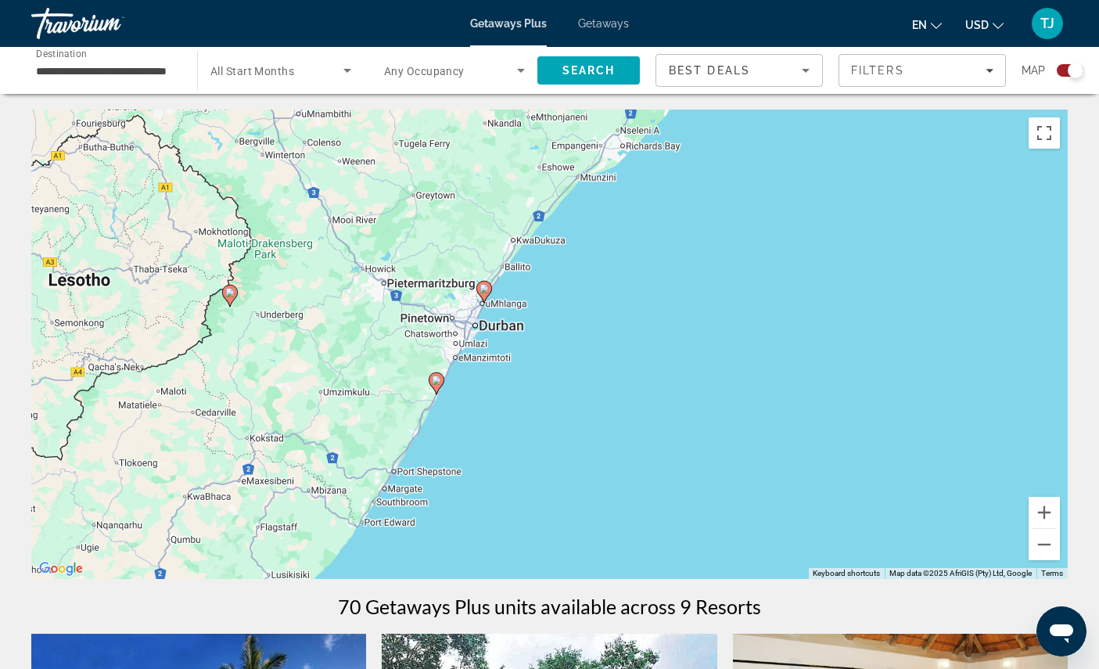
click at [1042, 558] on button "Zoom out" at bounding box center [1044, 544] width 31 height 31
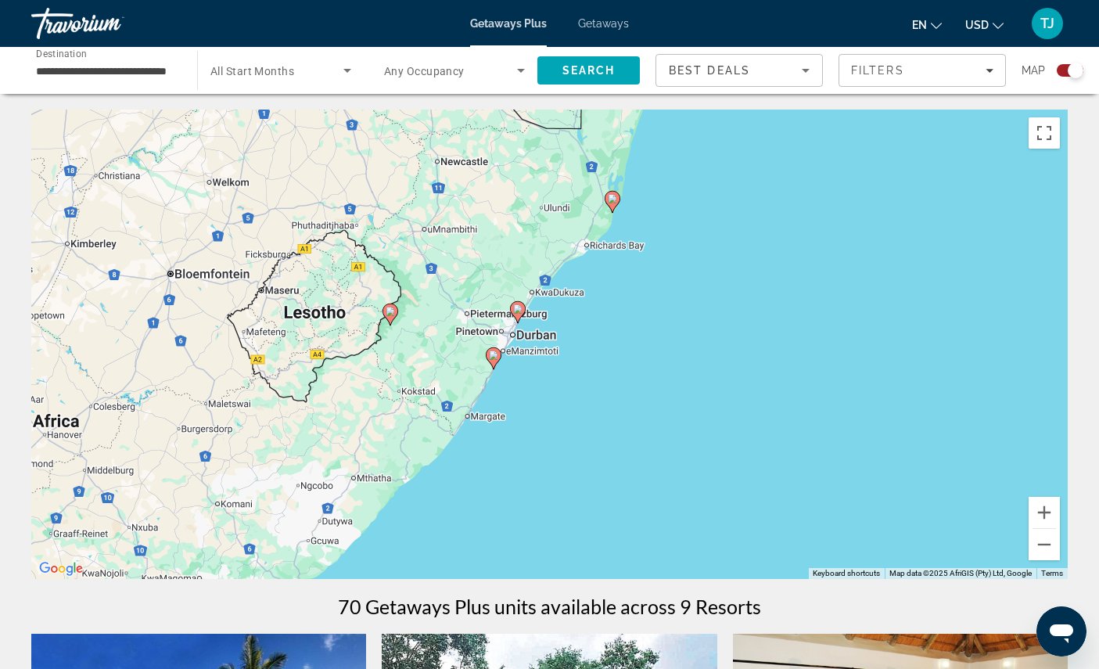
click at [1041, 560] on button "Zoom out" at bounding box center [1044, 544] width 31 height 31
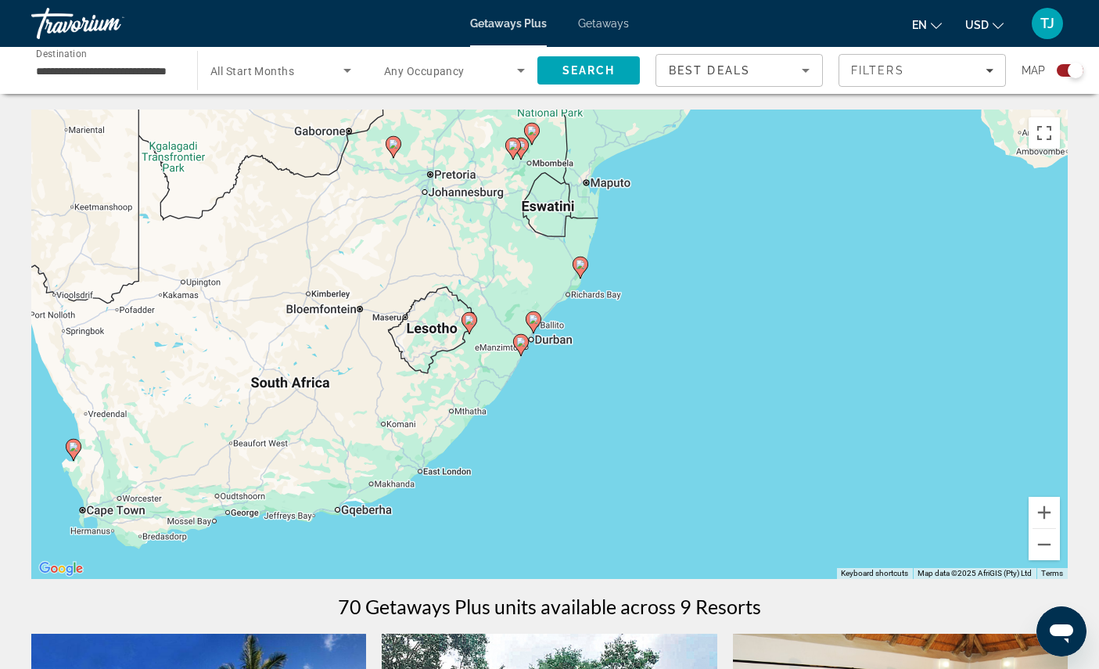
click at [1038, 558] on button "Zoom out" at bounding box center [1044, 544] width 31 height 31
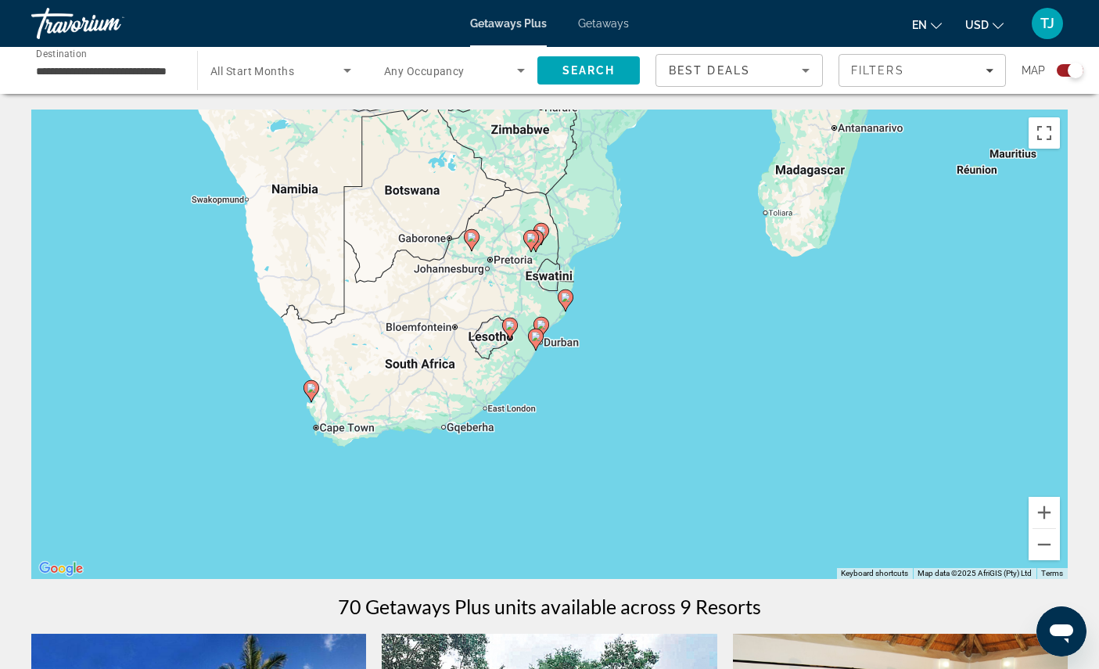
click at [1043, 560] on button "Zoom out" at bounding box center [1044, 544] width 31 height 31
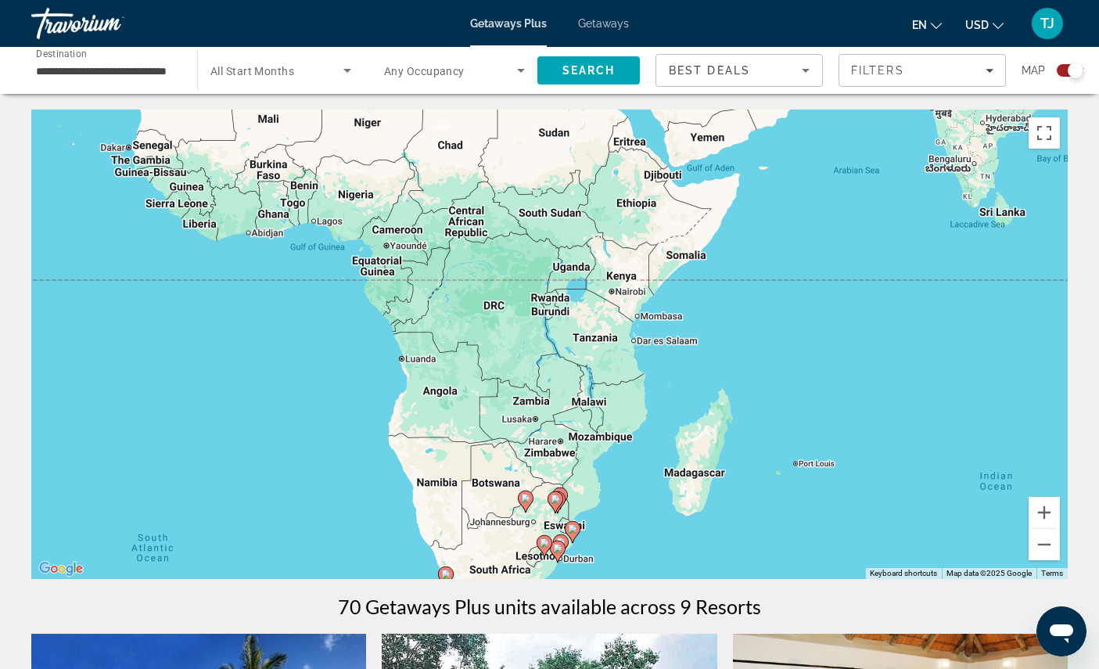
click at [156, 71] on input "**********" at bounding box center [106, 71] width 141 height 19
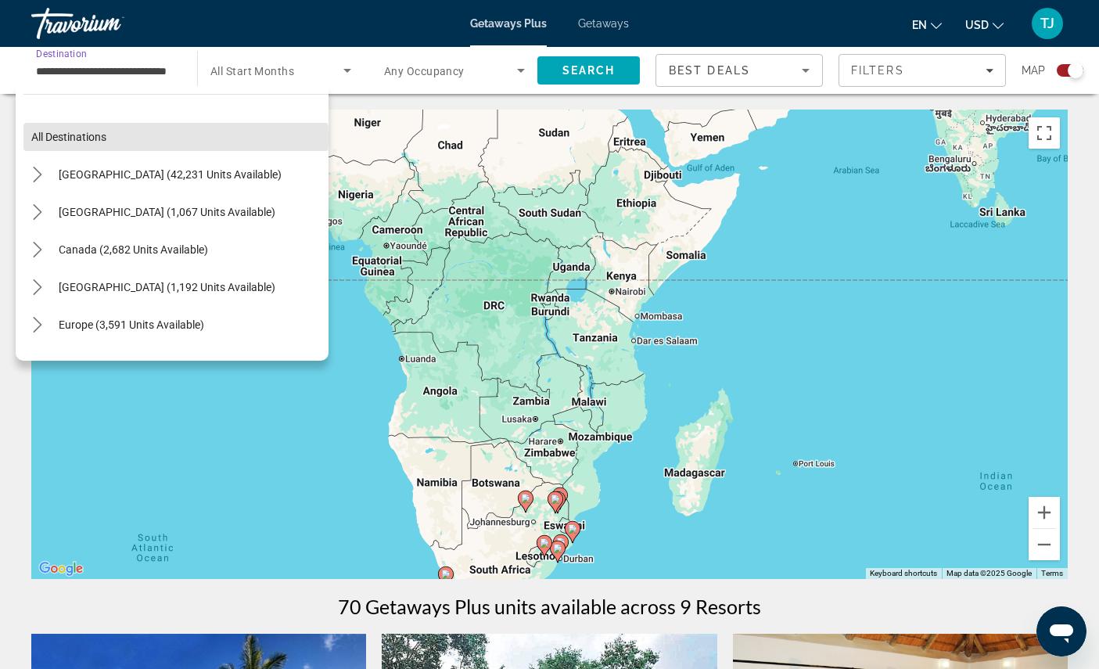
click at [95, 143] on span "All destinations" at bounding box center [68, 137] width 75 height 13
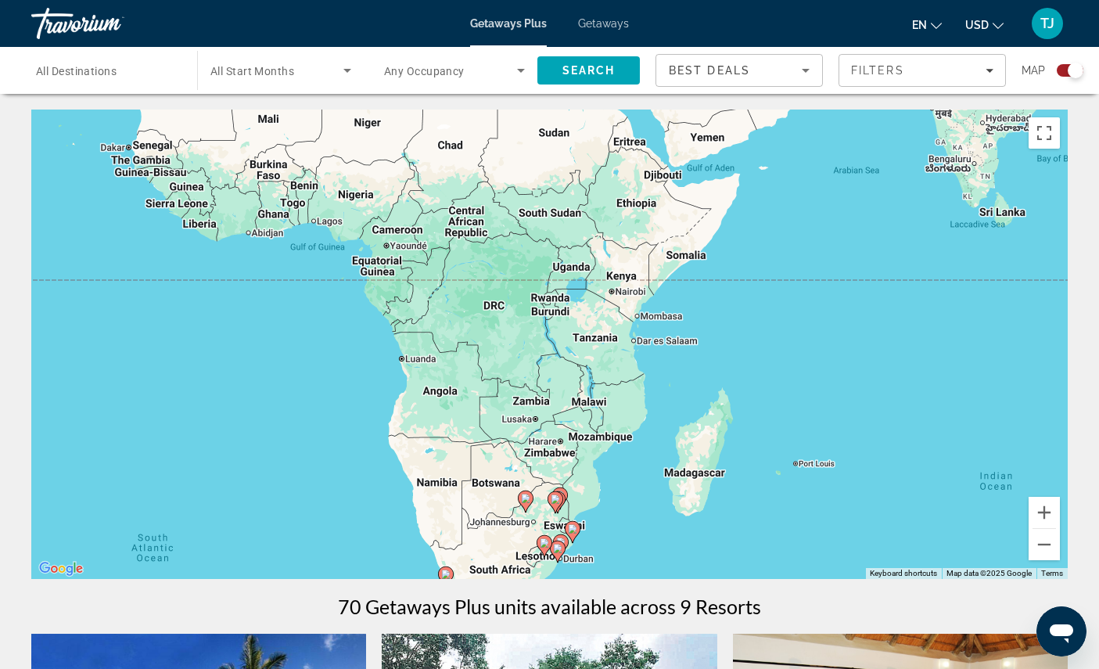
click at [578, 77] on span "Search" at bounding box center [588, 70] width 53 height 13
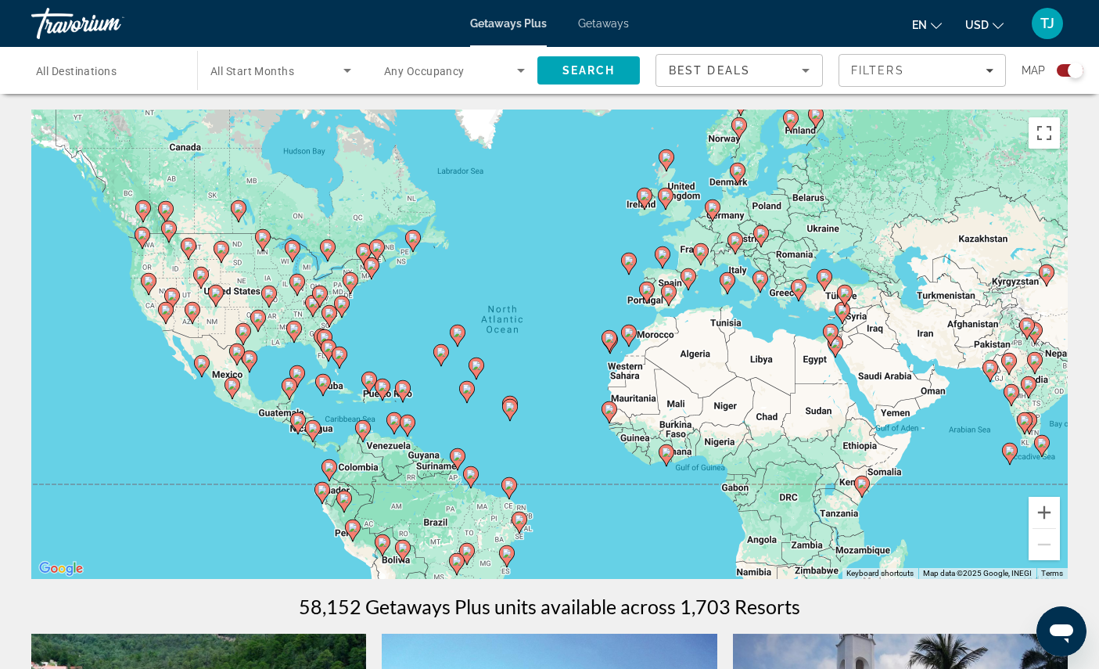
click at [969, 339] on div "To navigate, press the arrow keys. To activate drag with keyboard, press Alt + …" at bounding box center [549, 344] width 1036 height 469
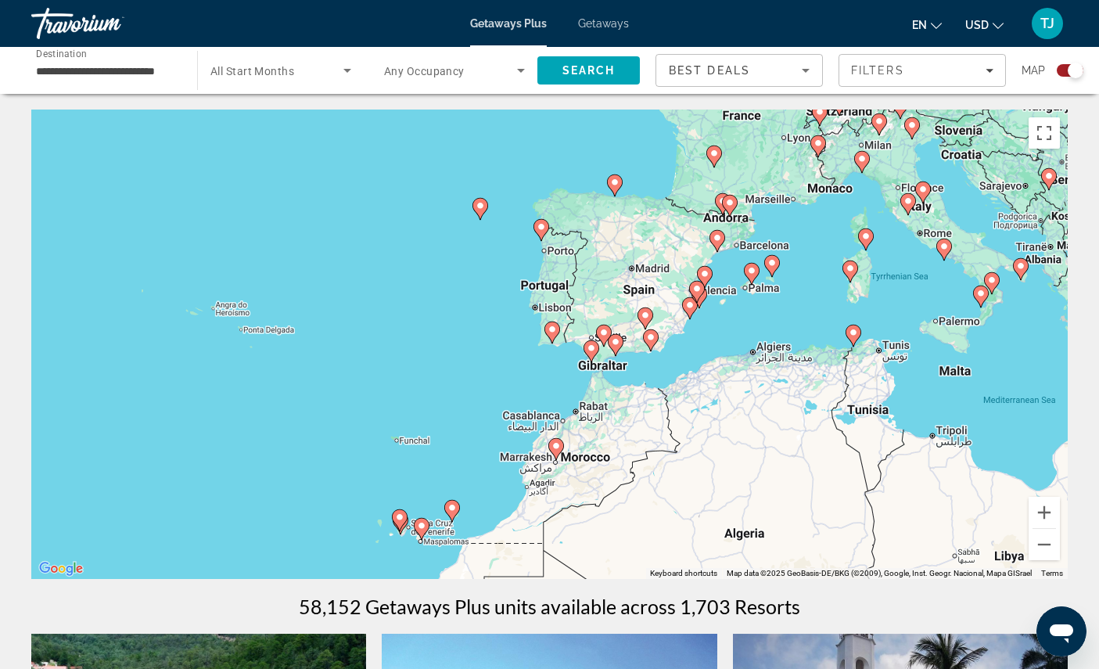
type input "**********"
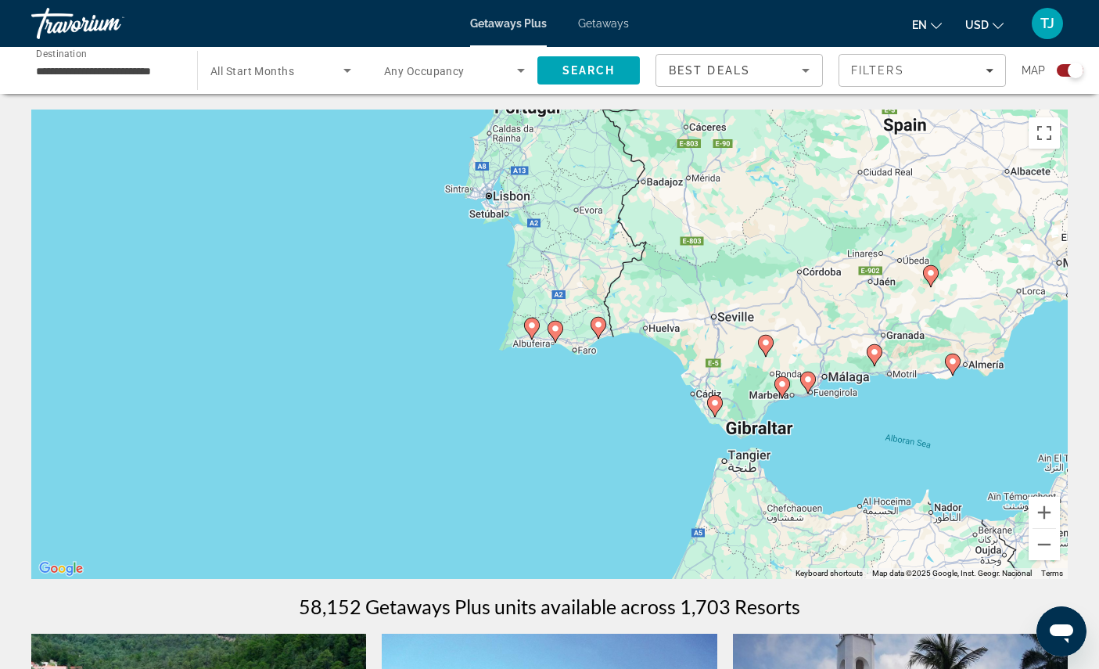
click at [502, 207] on div "To navigate, press the arrow keys. To activate drag with keyboard, press Alt + …" at bounding box center [549, 344] width 1036 height 469
click at [145, 75] on input "**********" at bounding box center [106, 71] width 141 height 19
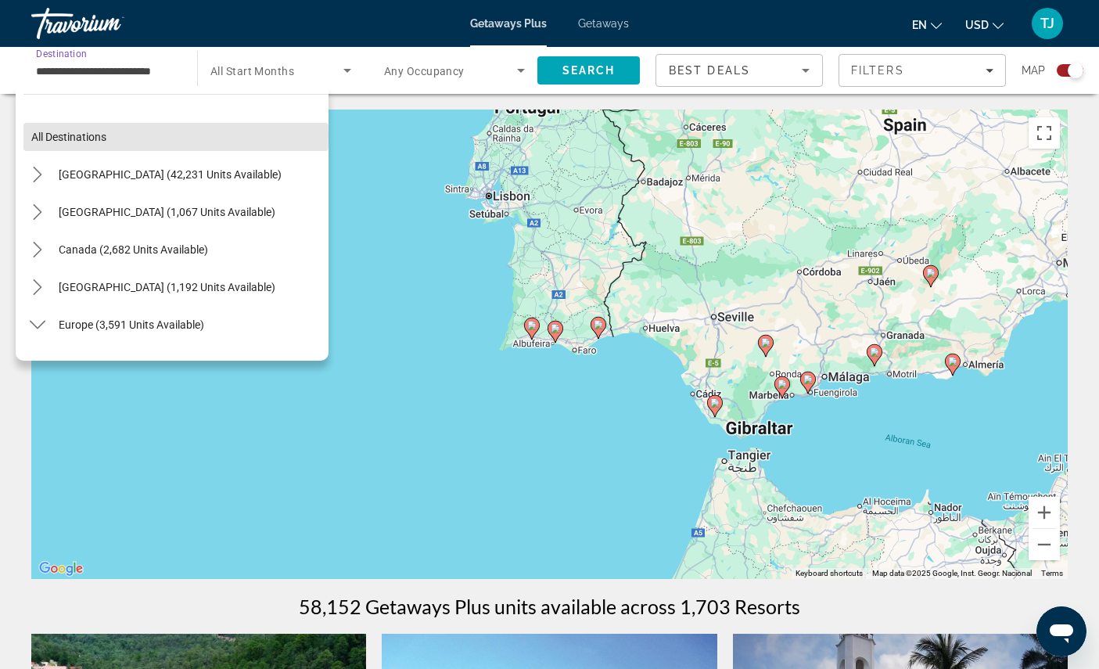
click at [106, 143] on span "All destinations" at bounding box center [68, 137] width 75 height 13
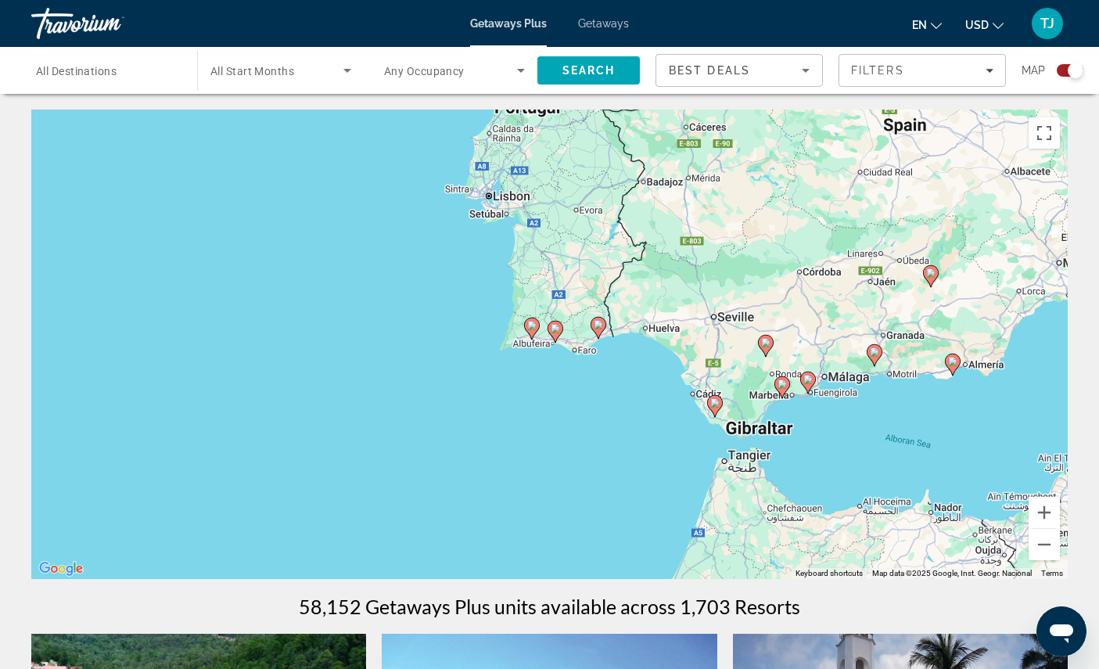
click at [589, 77] on span "Search" at bounding box center [588, 70] width 53 height 13
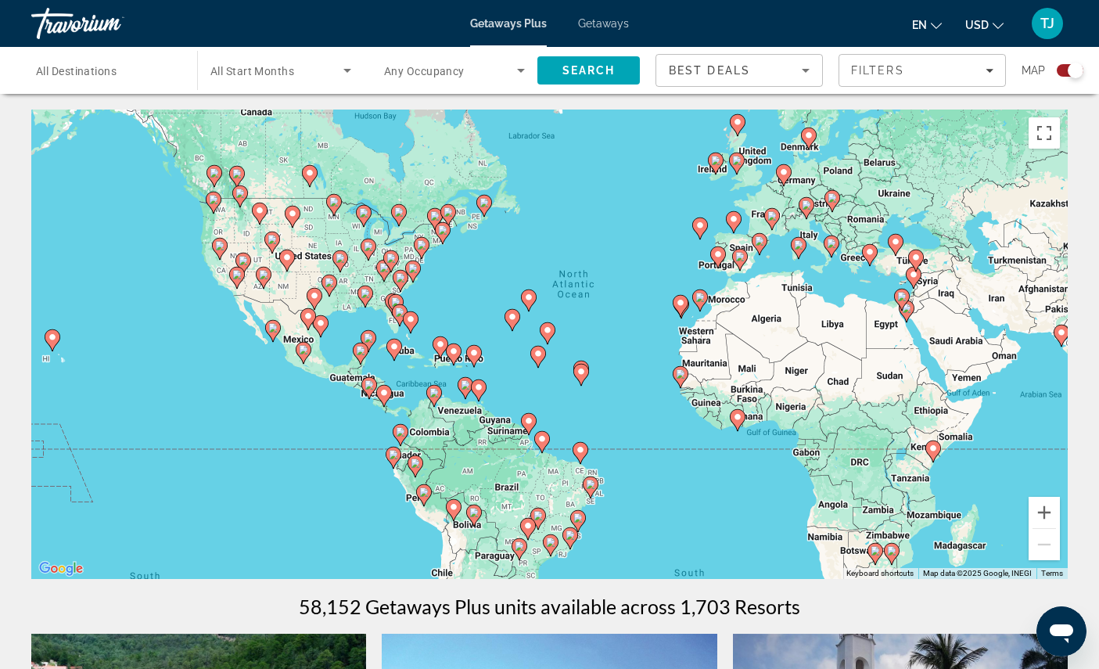
click at [154, 71] on input "Destination All Destinations" at bounding box center [106, 71] width 141 height 19
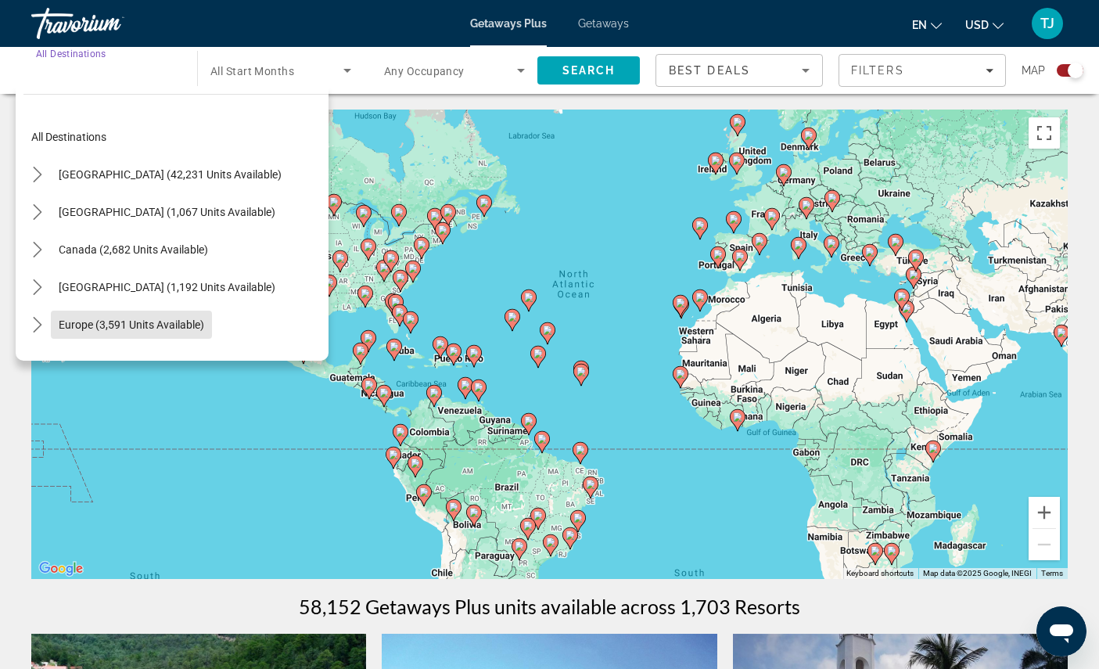
click at [204, 331] on span "Europe (3,591 units available)" at bounding box center [131, 324] width 145 height 13
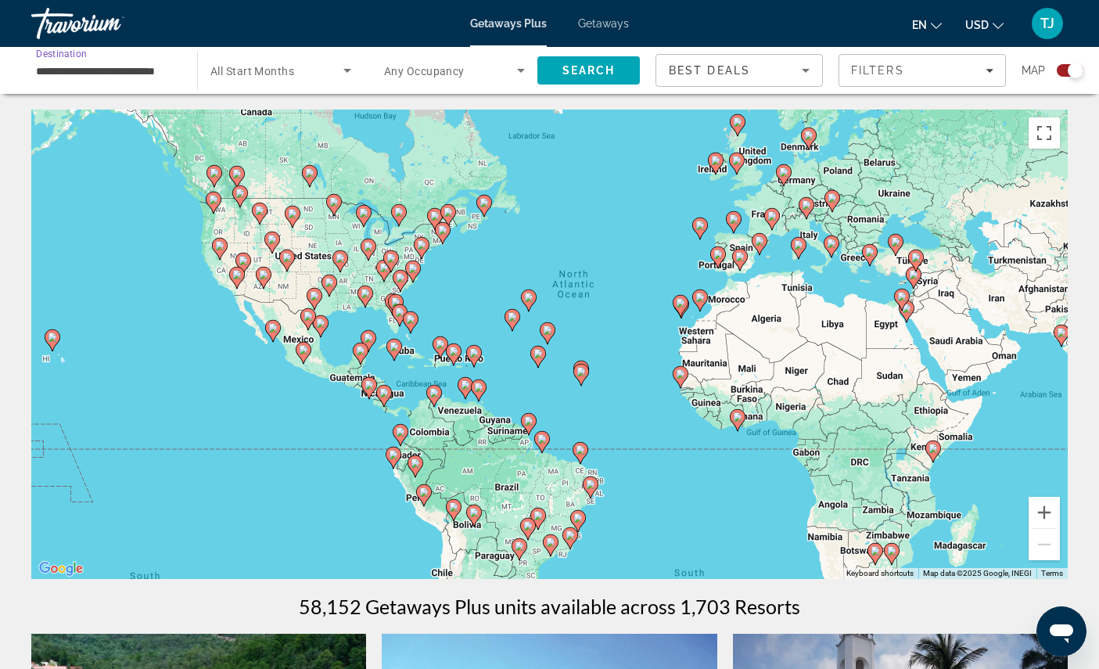
click at [607, 66] on span "Search" at bounding box center [588, 71] width 102 height 38
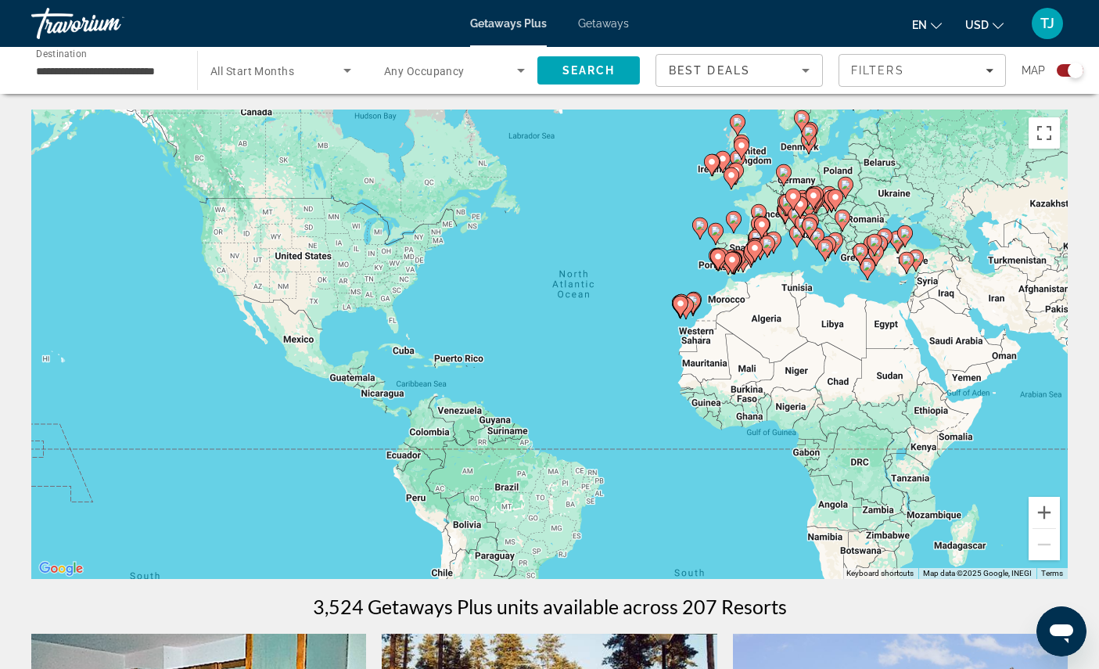
click at [105, 81] on input "**********" at bounding box center [106, 71] width 141 height 19
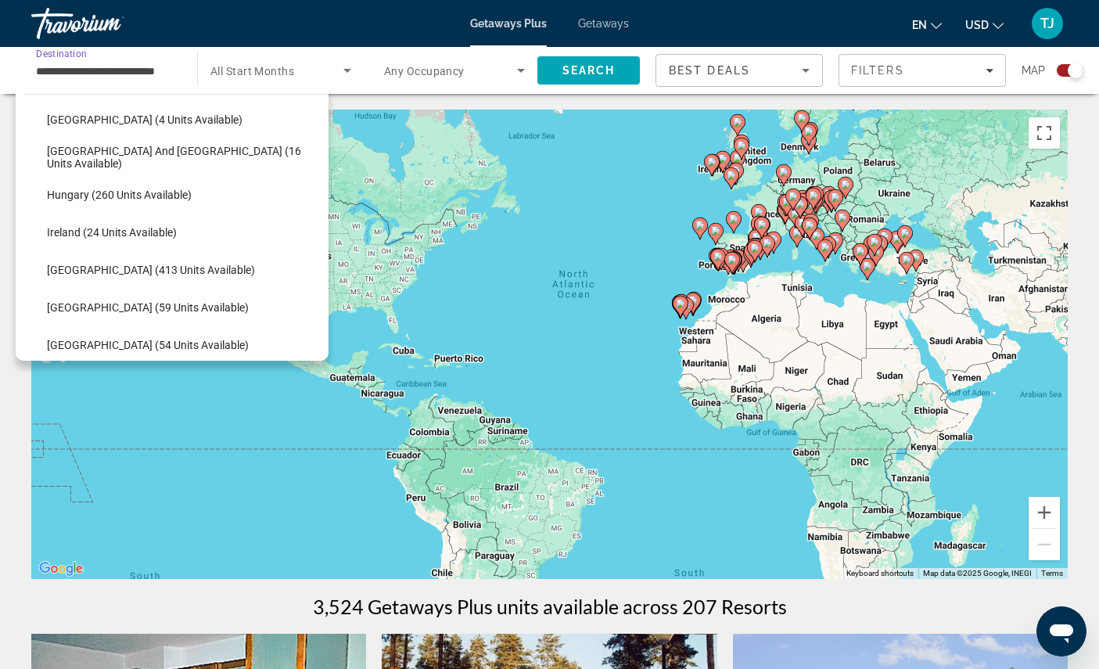
scroll to position [432, 0]
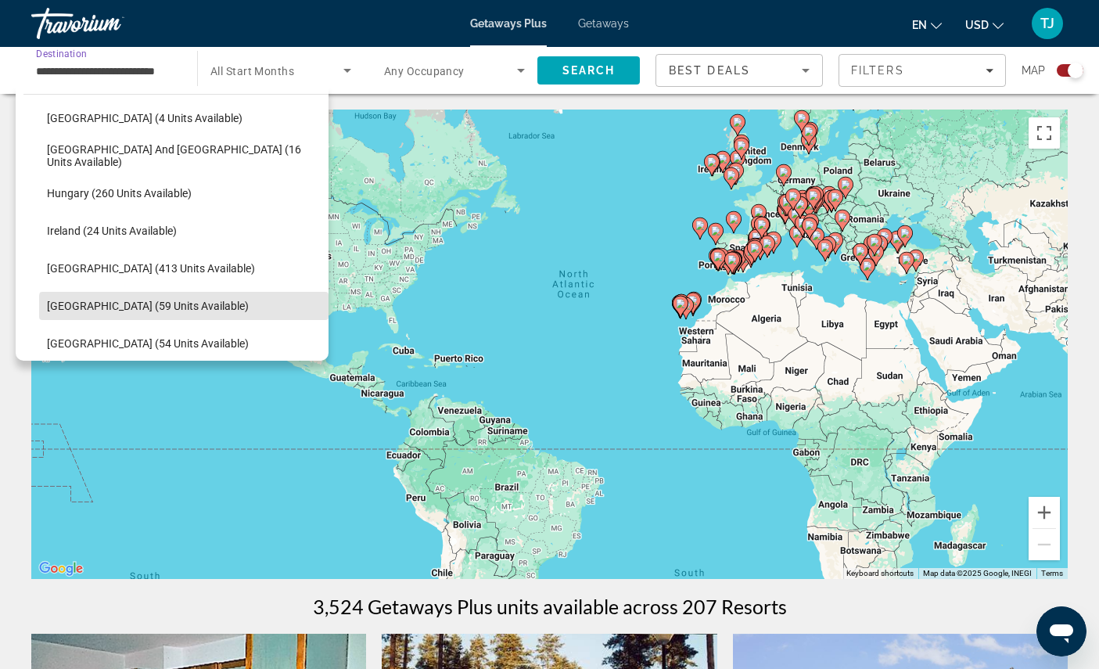
click at [196, 312] on span "[GEOGRAPHIC_DATA] (59 units available)" at bounding box center [148, 306] width 202 height 13
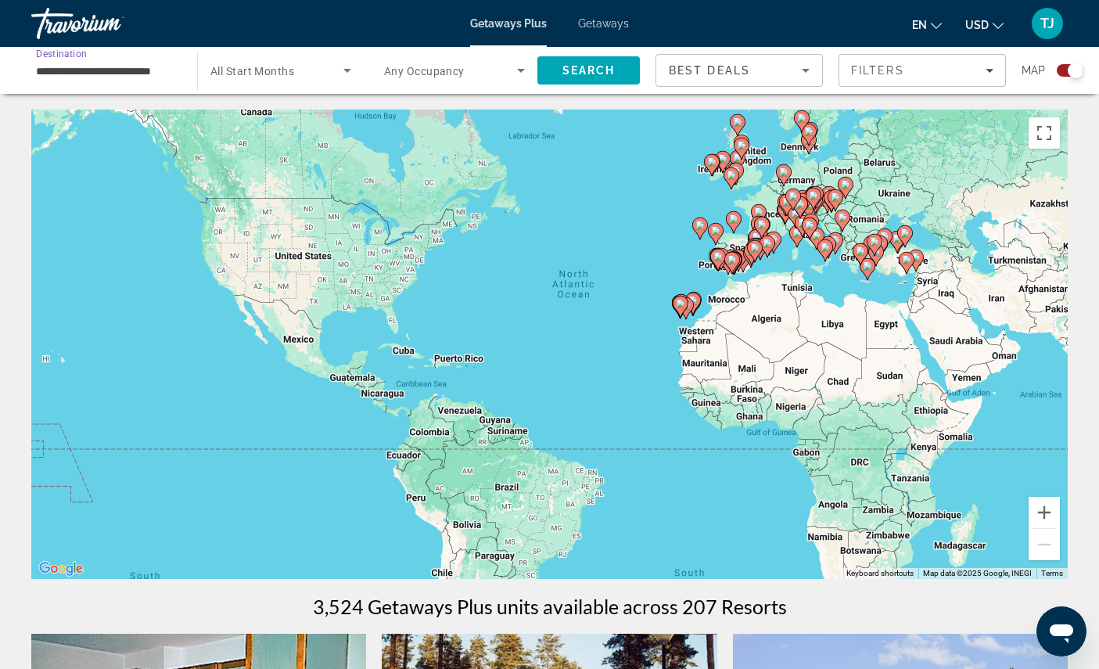
click at [588, 77] on span "Search" at bounding box center [588, 70] width 53 height 13
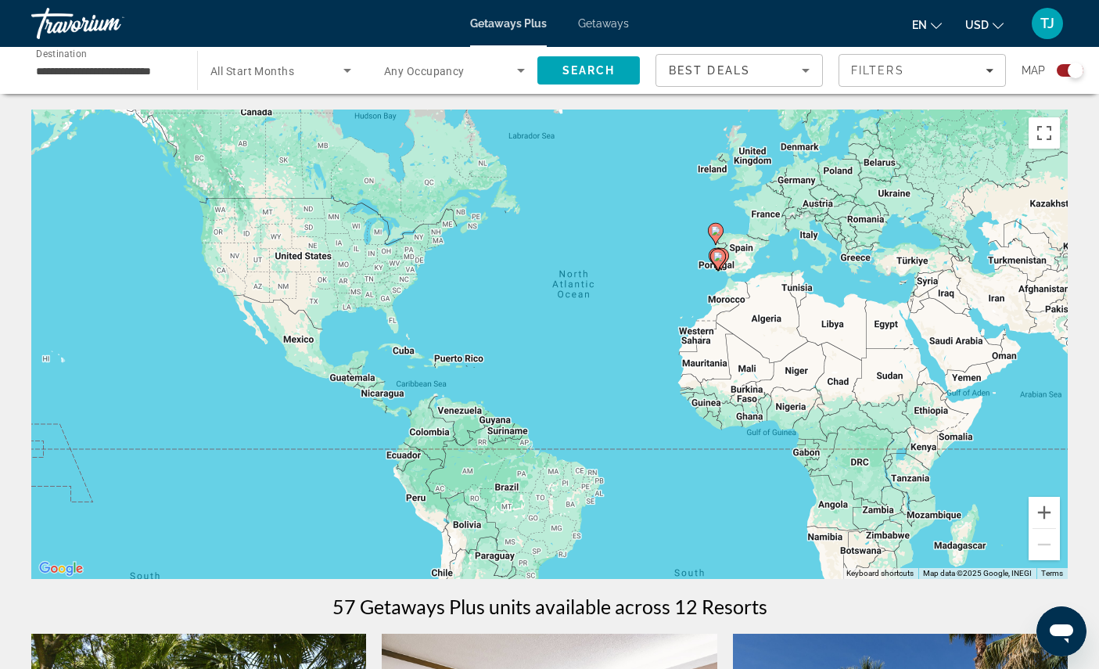
click at [157, 80] on input "**********" at bounding box center [106, 71] width 141 height 19
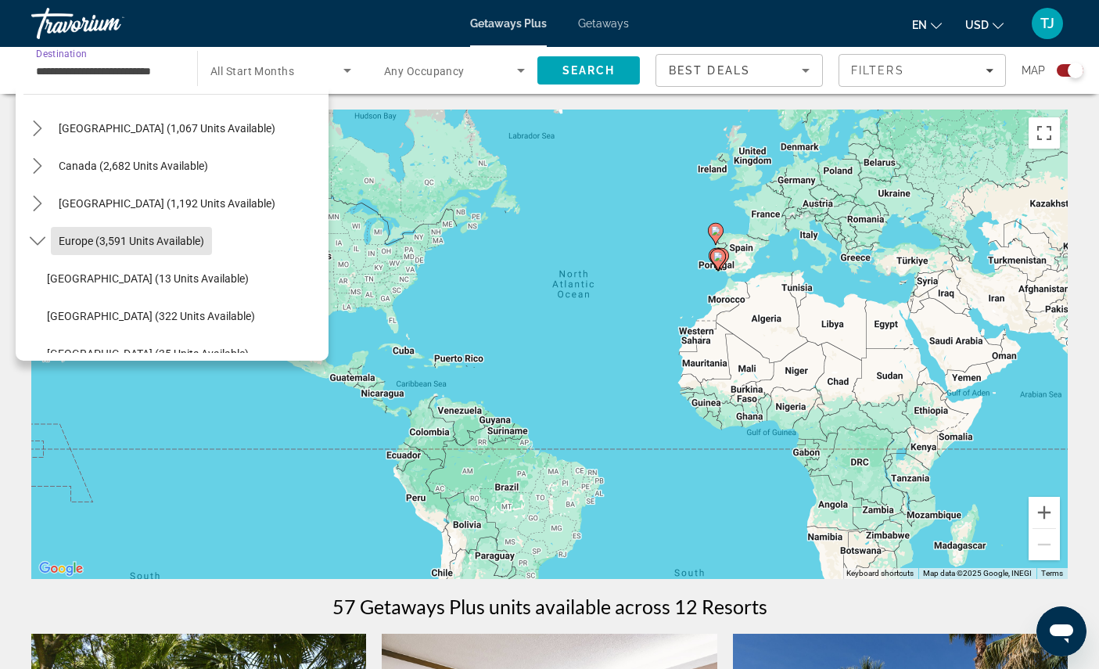
scroll to position [134, 0]
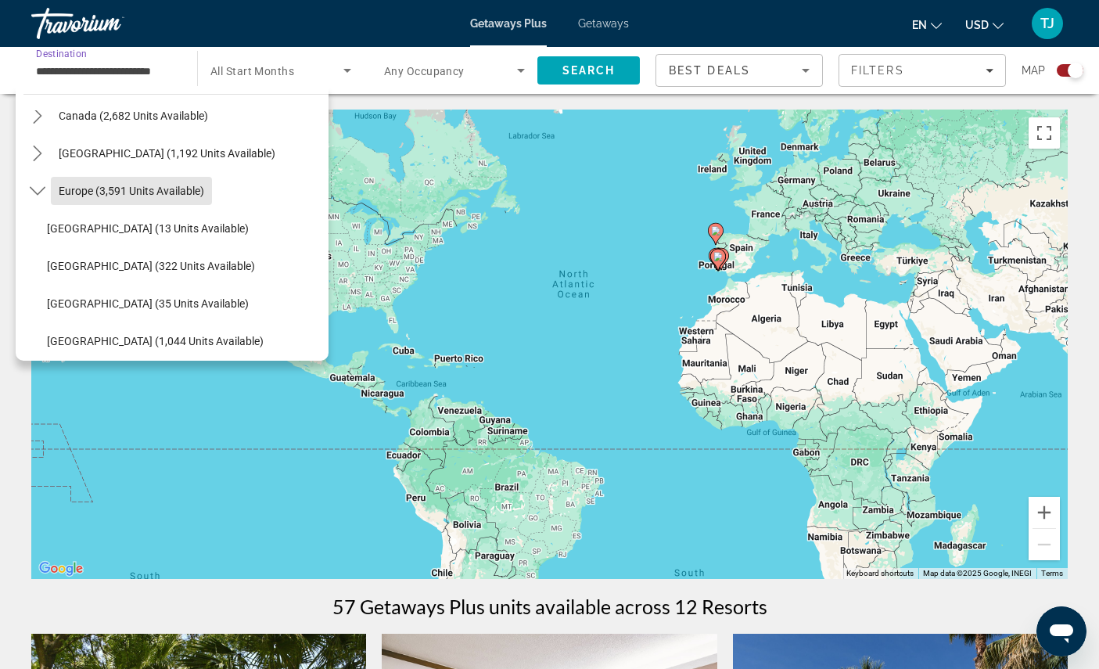
click at [192, 197] on span "Europe (3,591 units available)" at bounding box center [131, 191] width 145 height 13
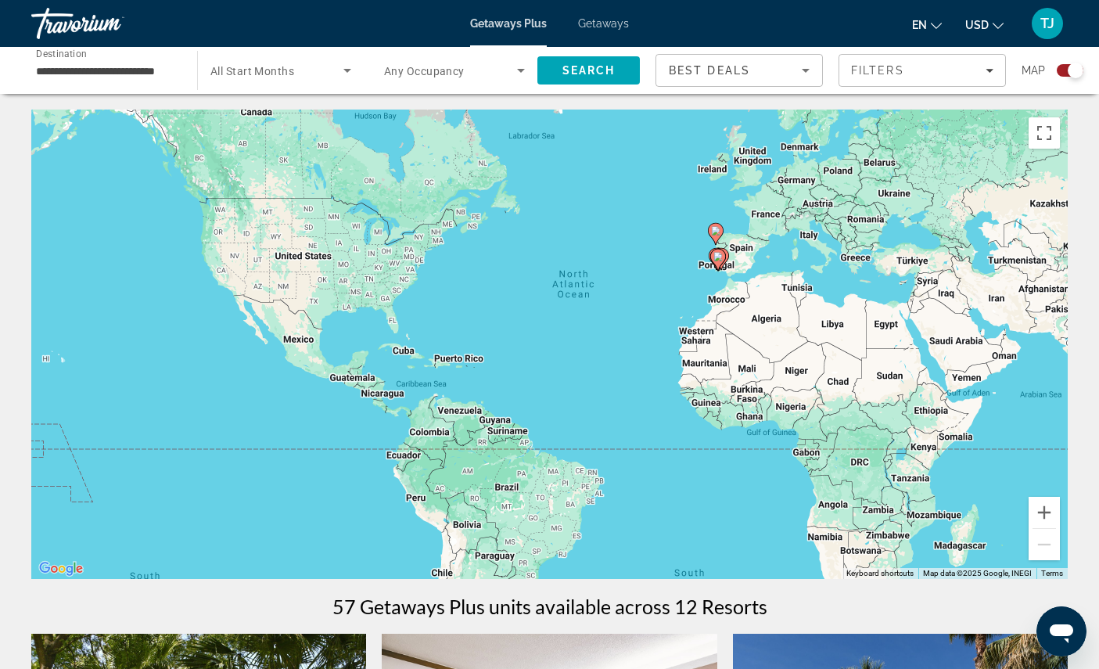
click at [157, 79] on input "**********" at bounding box center [106, 71] width 141 height 19
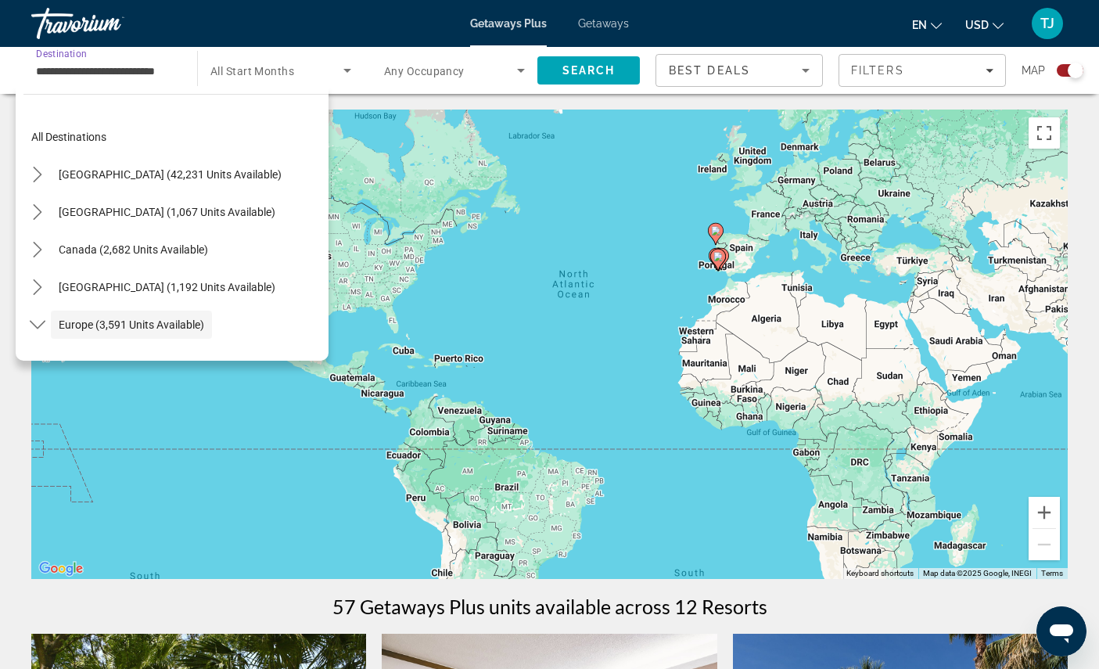
scroll to position [82, 0]
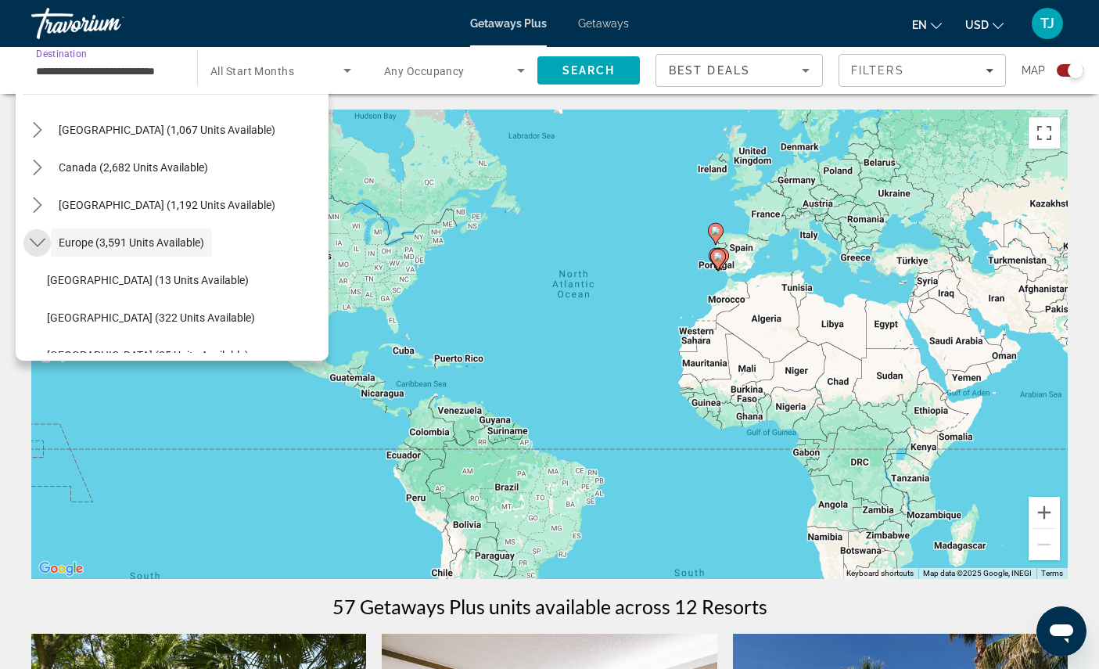
click at [36, 243] on mat-icon "Toggle Europe (3,591 units available) submenu" at bounding box center [36, 242] width 27 height 27
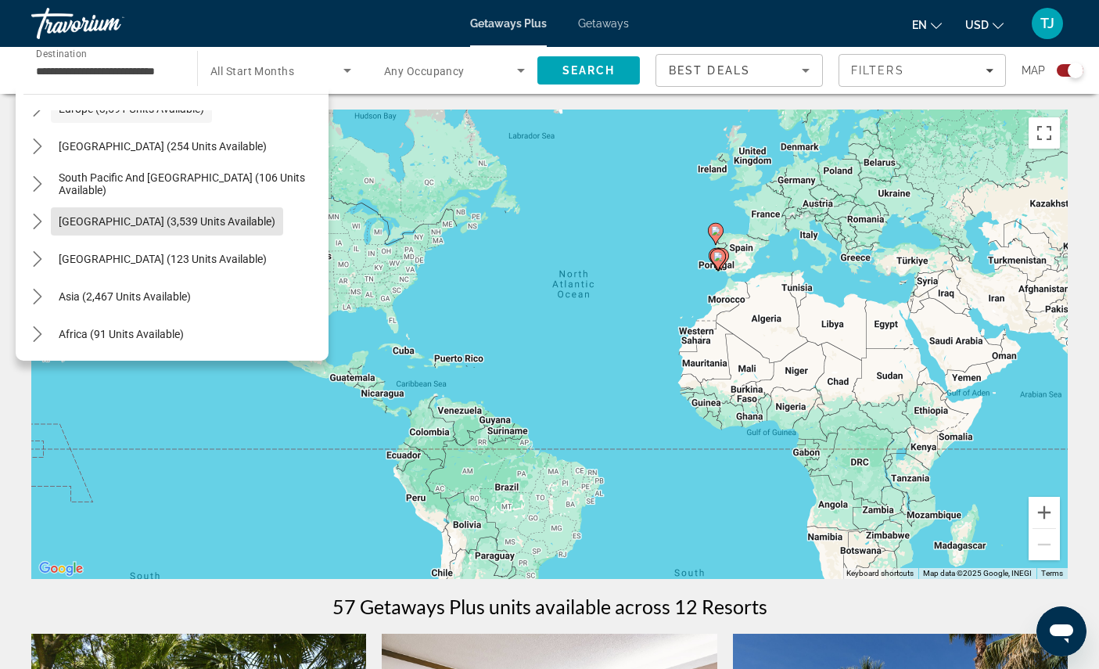
scroll to position [218, 0]
click at [41, 302] on icon "Toggle Asia (2,467 units available) submenu" at bounding box center [37, 294] width 9 height 16
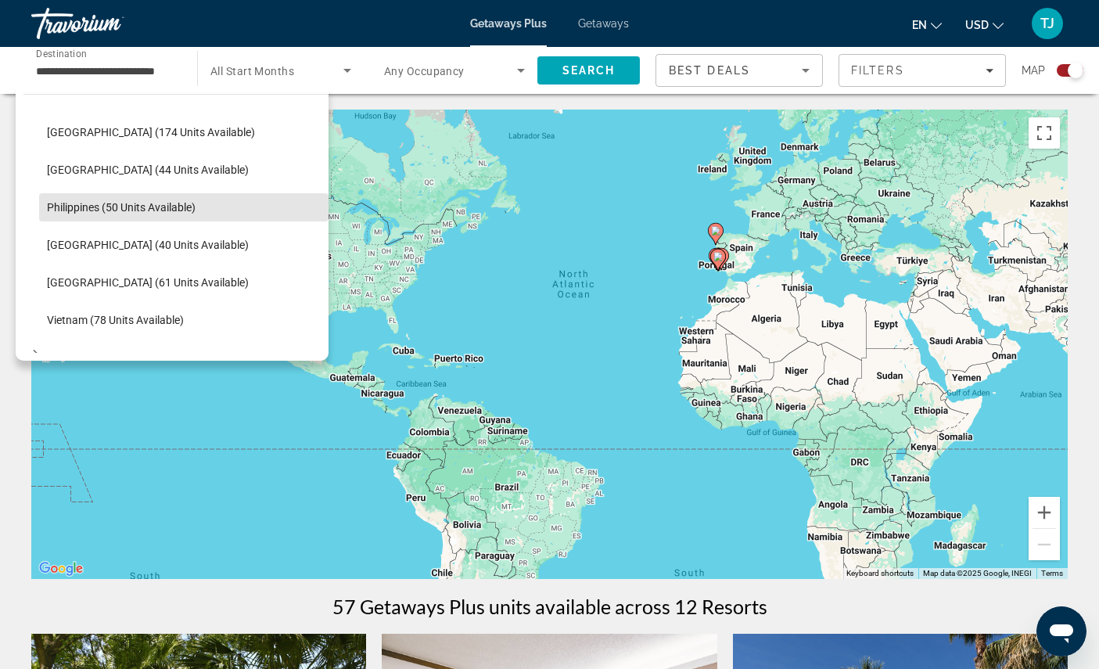
scroll to position [570, 0]
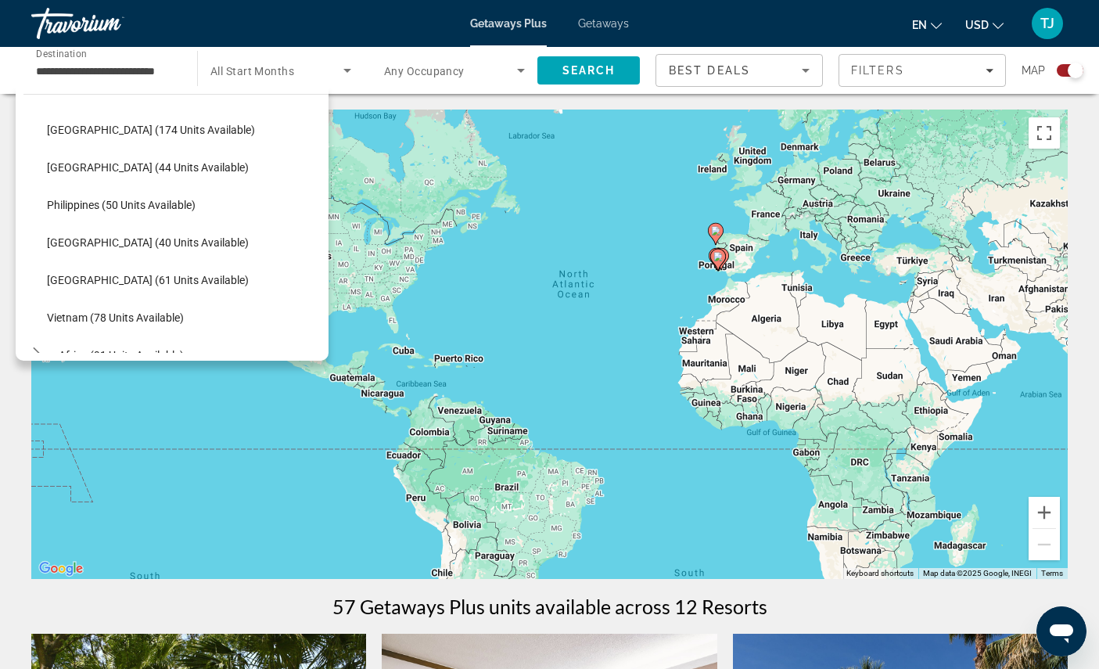
click at [196, 211] on span "Philippines (50 units available)" at bounding box center [121, 205] width 149 height 13
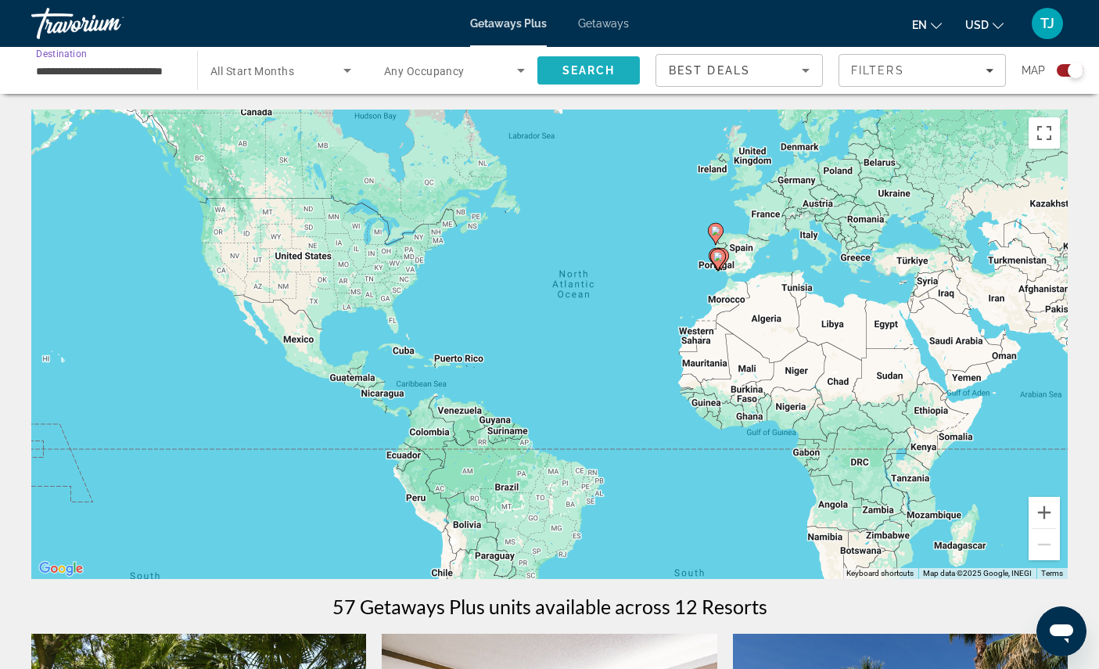
click at [609, 77] on span "Search" at bounding box center [588, 70] width 53 height 13
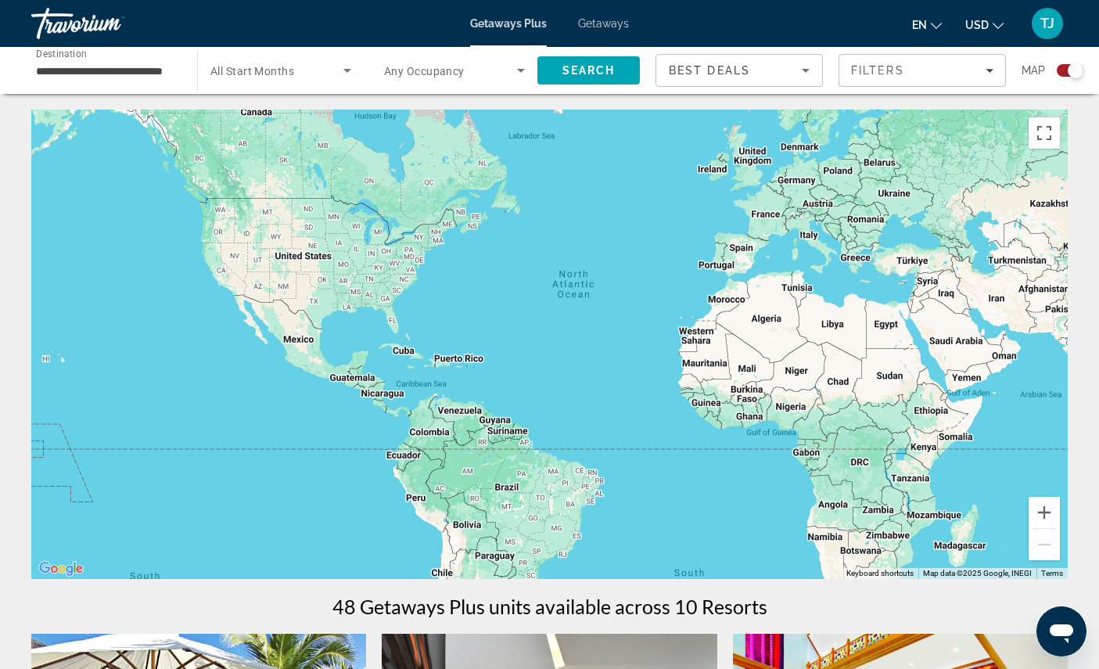
click at [116, 72] on input "**********" at bounding box center [106, 71] width 141 height 19
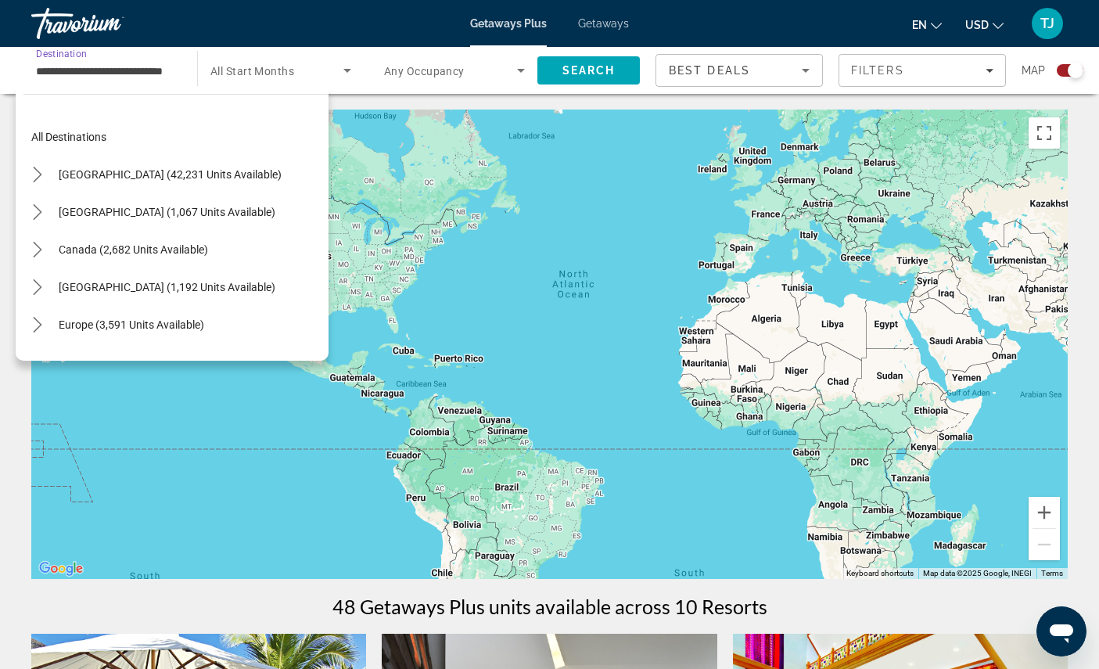
scroll to position [533, 0]
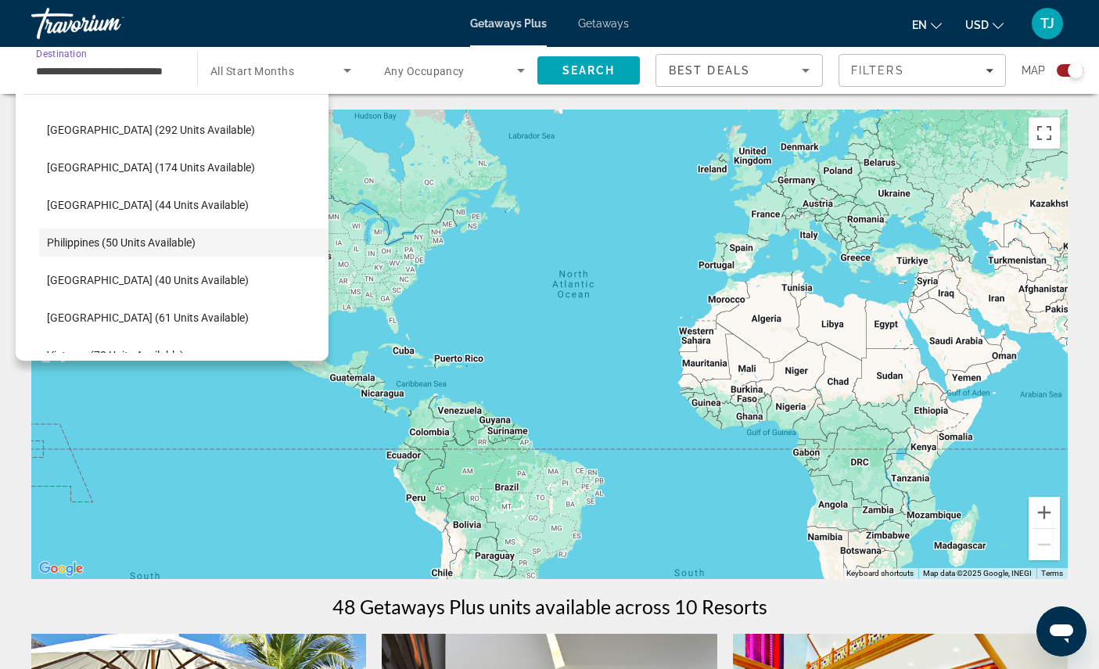
click at [165, 324] on span "[GEOGRAPHIC_DATA] (61 units available)" at bounding box center [148, 317] width 202 height 13
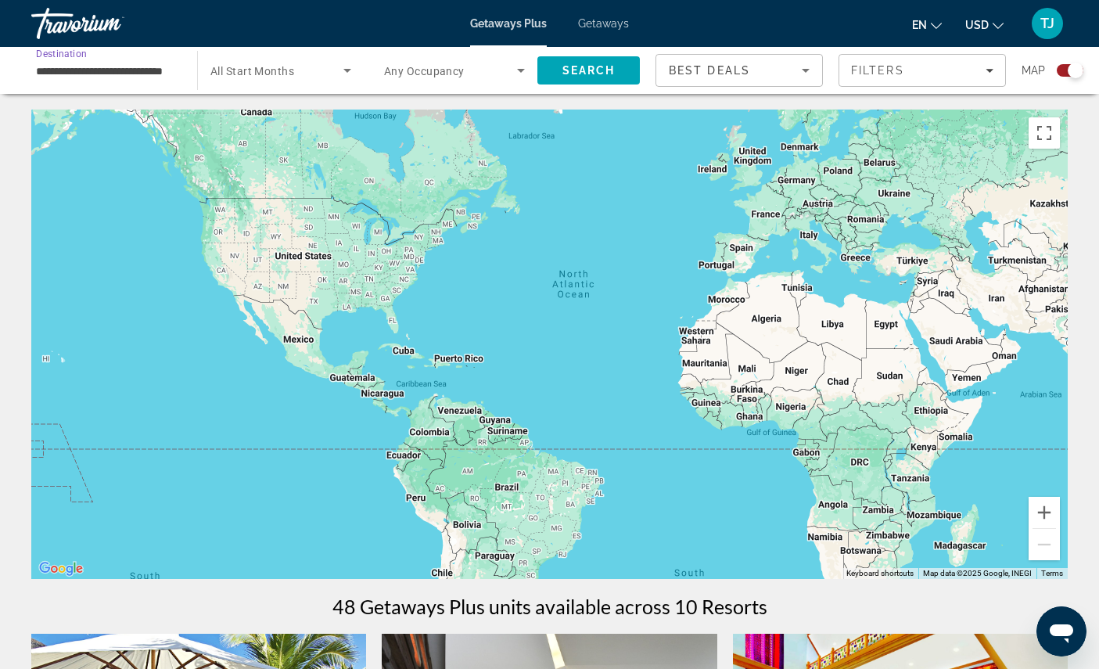
type input "**********"
click at [604, 71] on span "Search" at bounding box center [588, 70] width 53 height 13
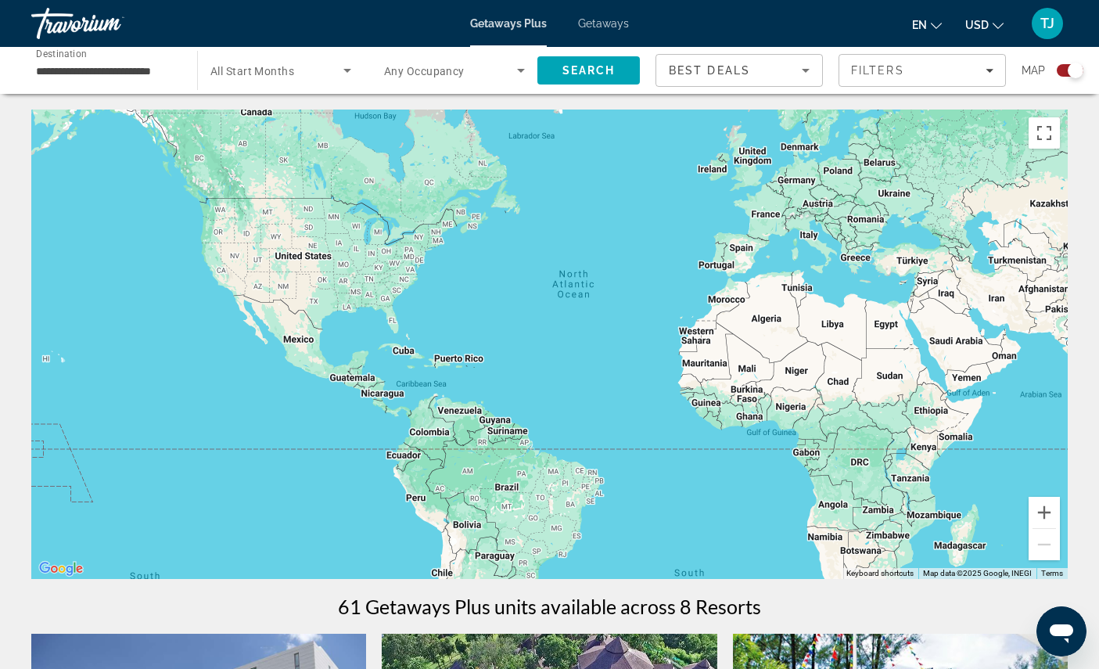
click at [609, 27] on span "Getaways" at bounding box center [603, 23] width 51 height 13
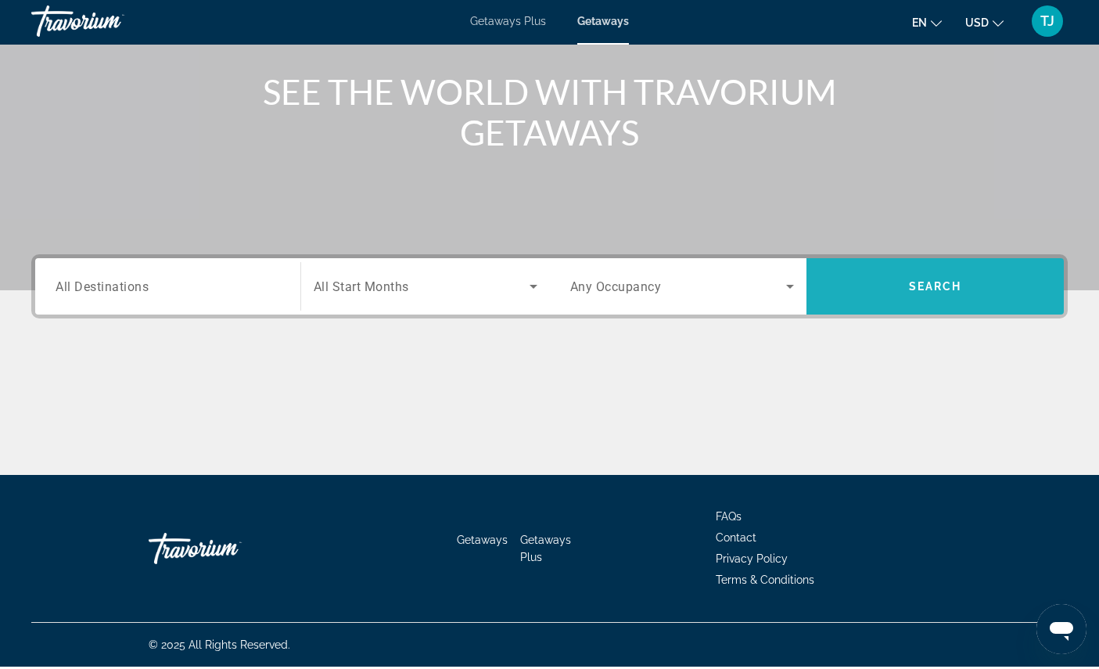
scroll to position [202, 0]
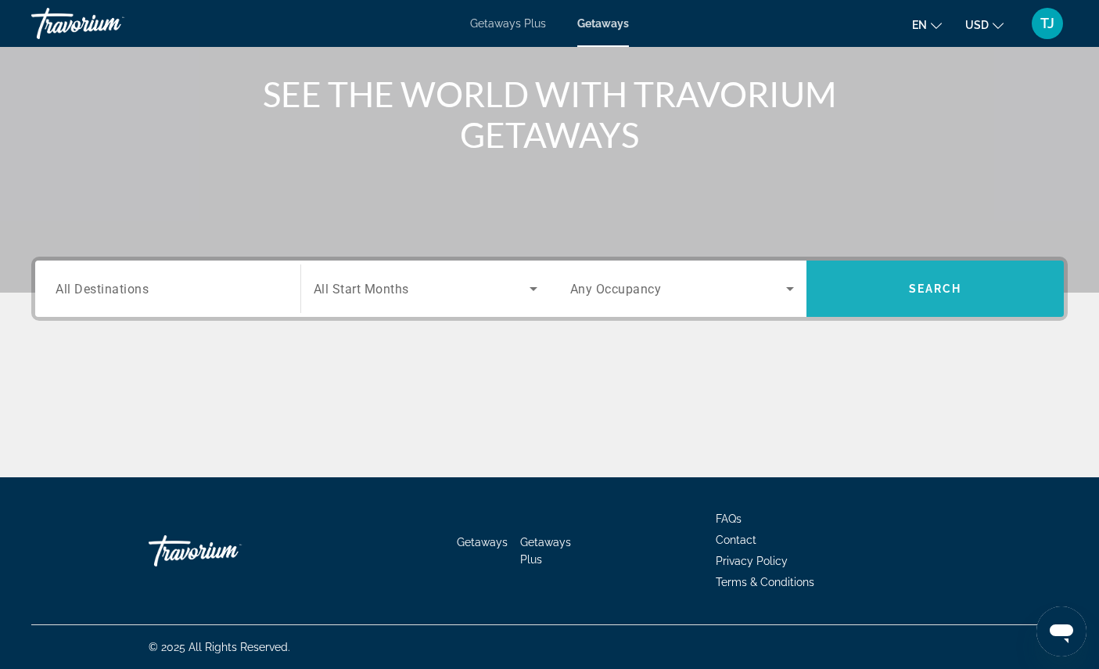
click at [958, 295] on span "Search" at bounding box center [935, 288] width 53 height 13
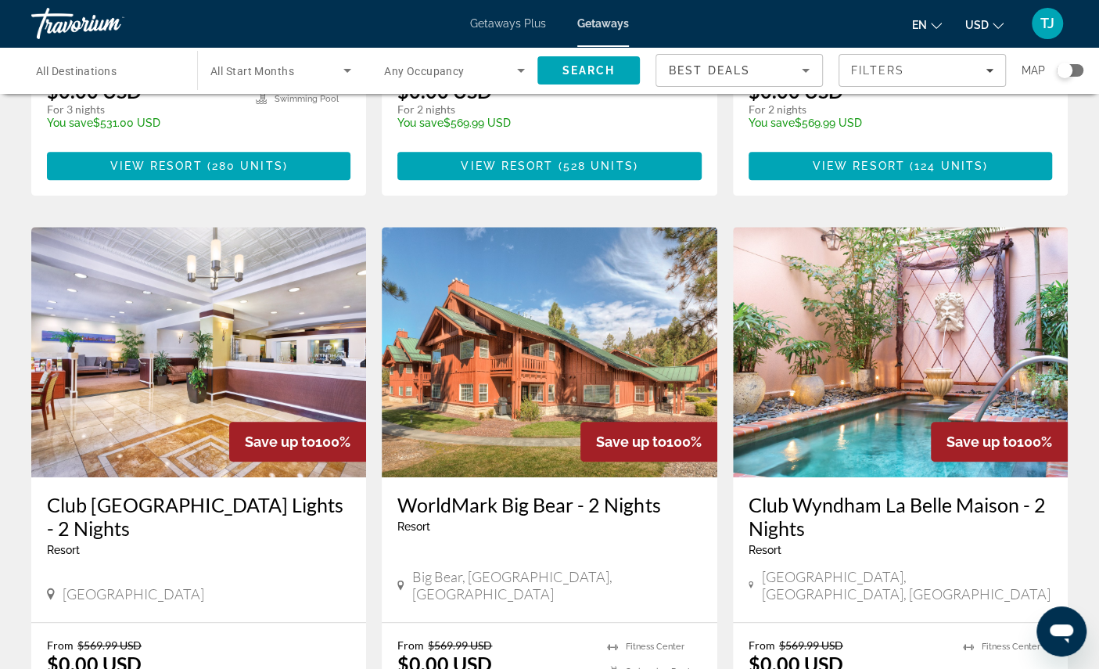
scroll to position [494, 0]
